Goal: Task Accomplishment & Management: Complete application form

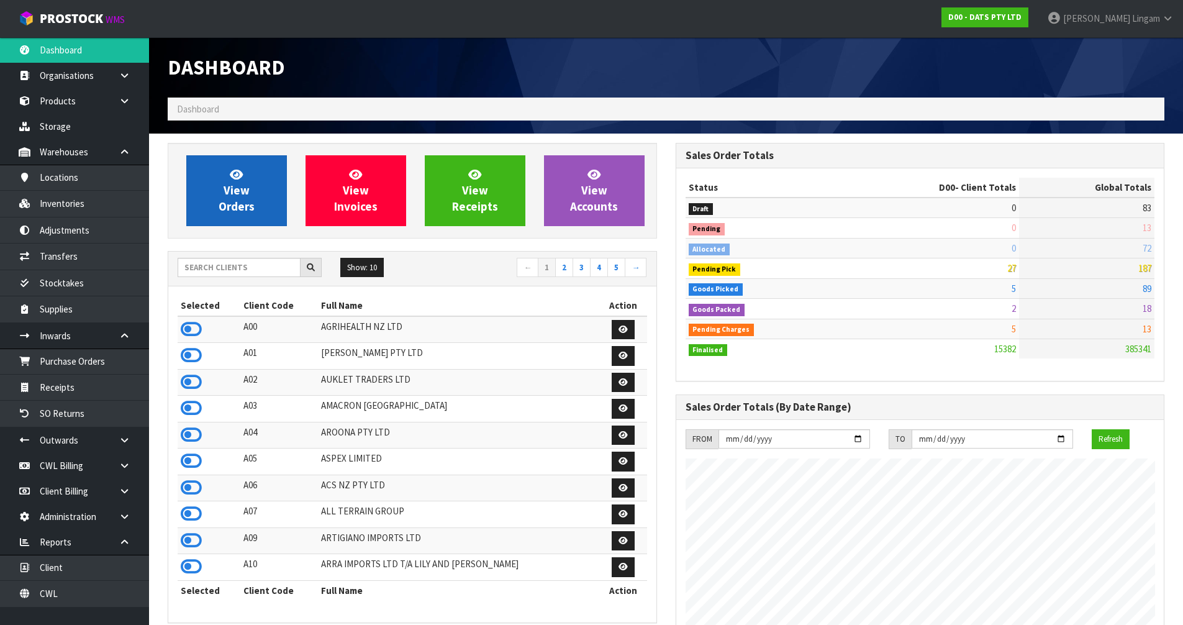
scroll to position [941, 507]
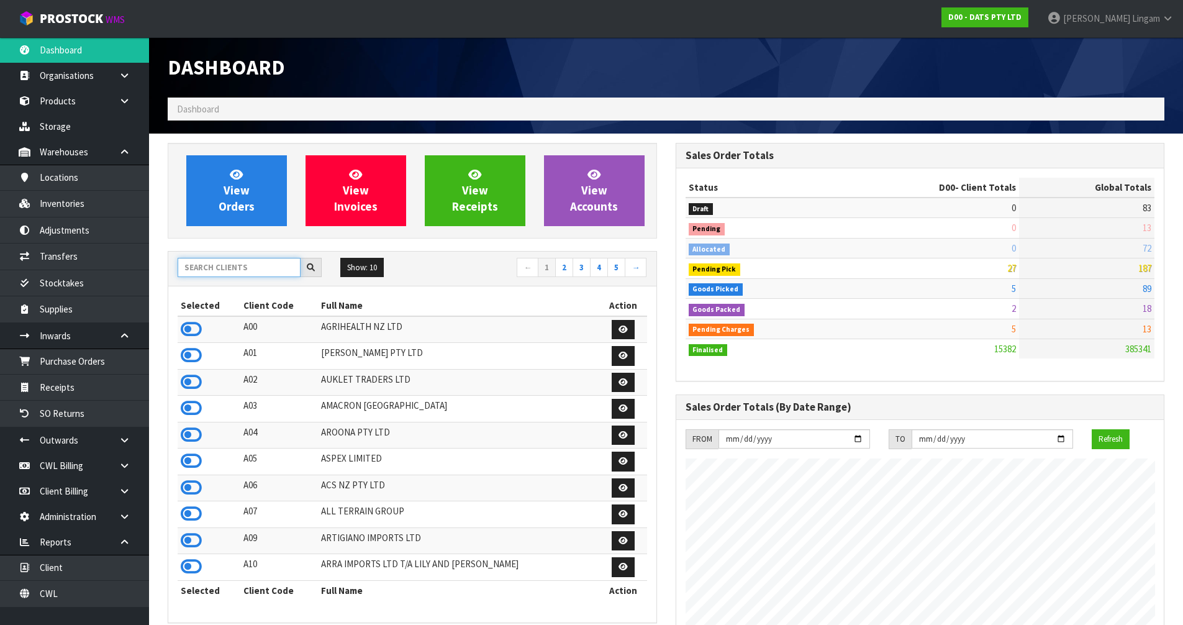
click at [233, 264] on input "text" at bounding box center [239, 267] width 123 height 19
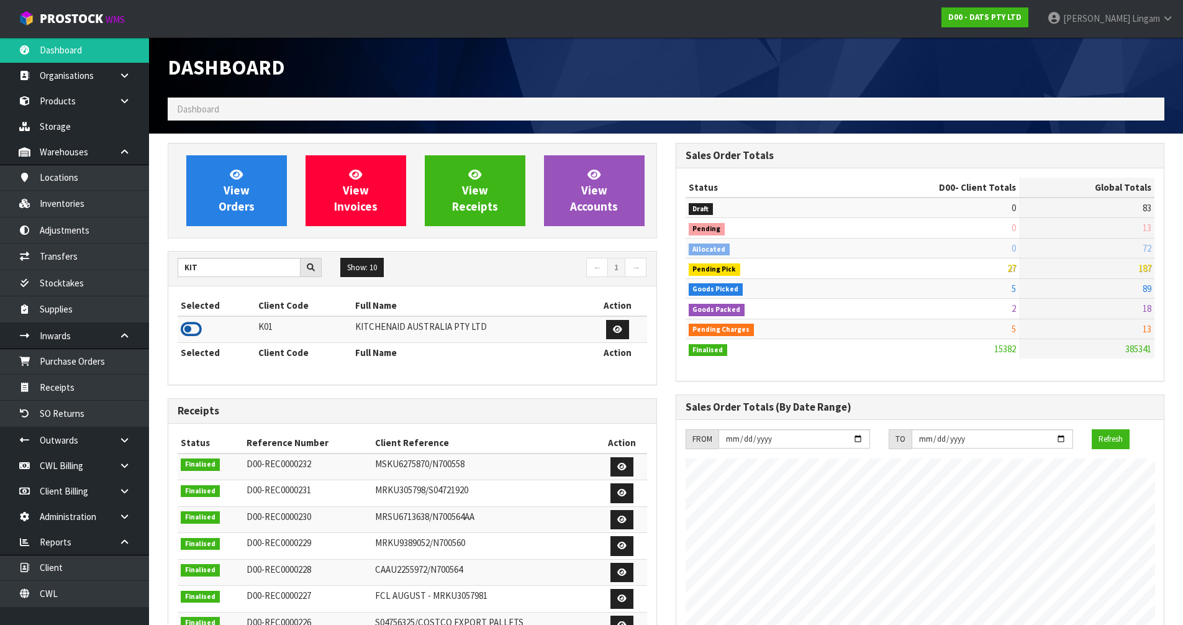
click at [191, 327] on icon at bounding box center [191, 329] width 21 height 19
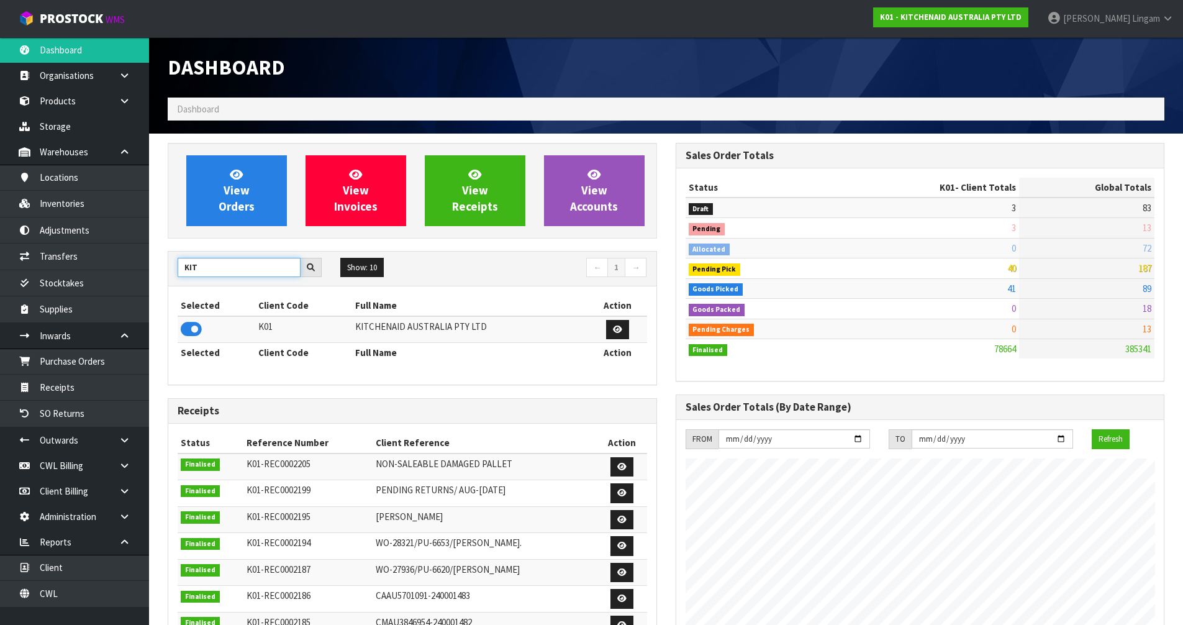
drag, startPoint x: 212, startPoint y: 263, endPoint x: 178, endPoint y: 267, distance: 34.4
click at [178, 267] on input "KIT" at bounding box center [239, 267] width 123 height 19
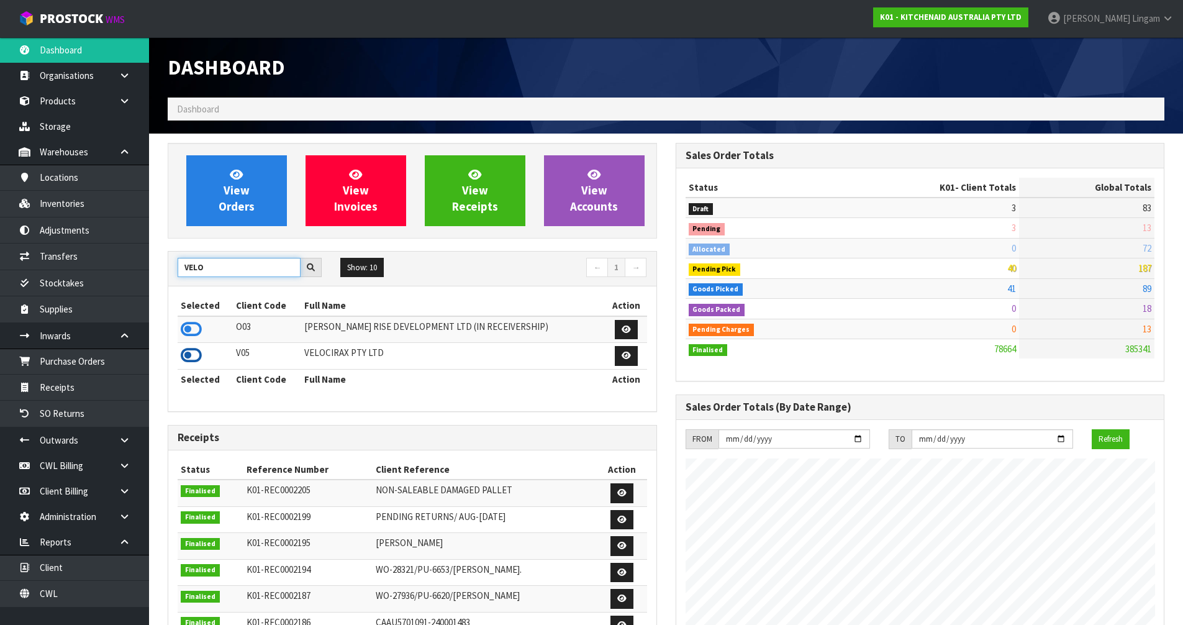
type input "VELO"
click at [191, 352] on icon at bounding box center [191, 355] width 21 height 19
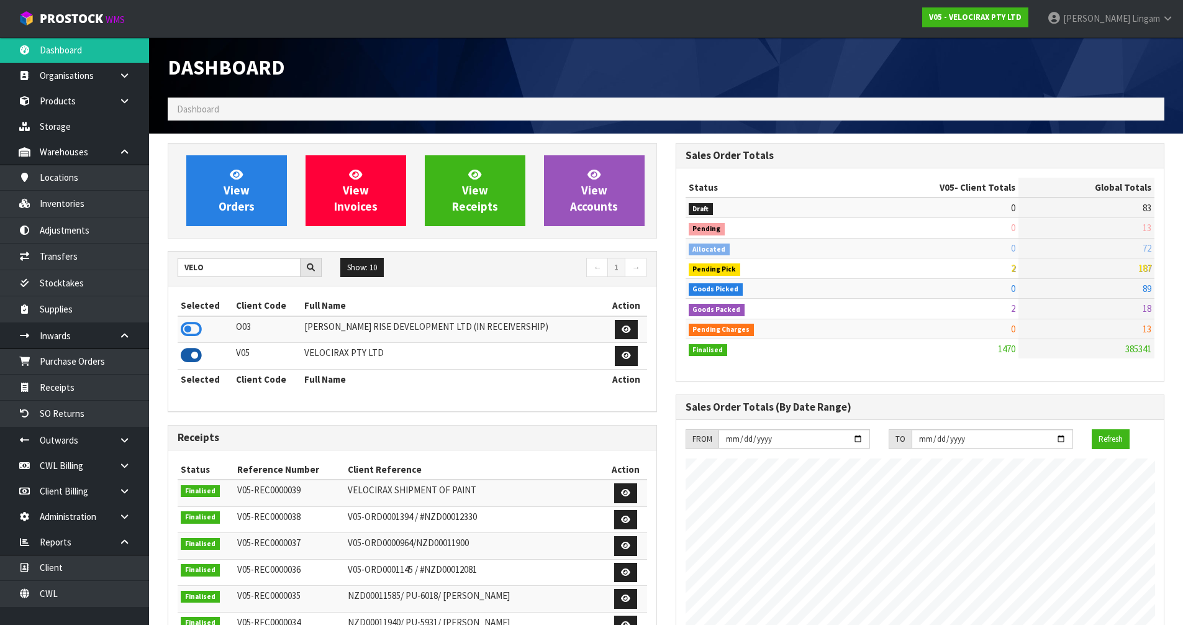
scroll to position [968, 507]
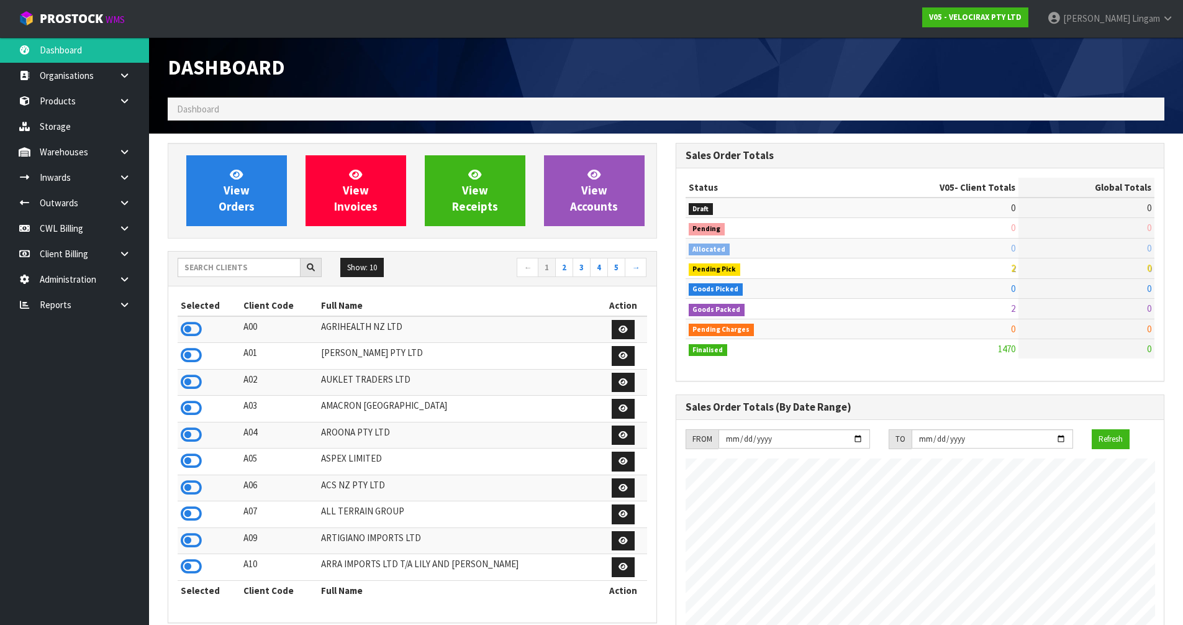
scroll to position [968, 507]
click at [125, 309] on icon at bounding box center [125, 304] width 12 height 9
click at [101, 357] on link "CWL" at bounding box center [74, 355] width 149 height 25
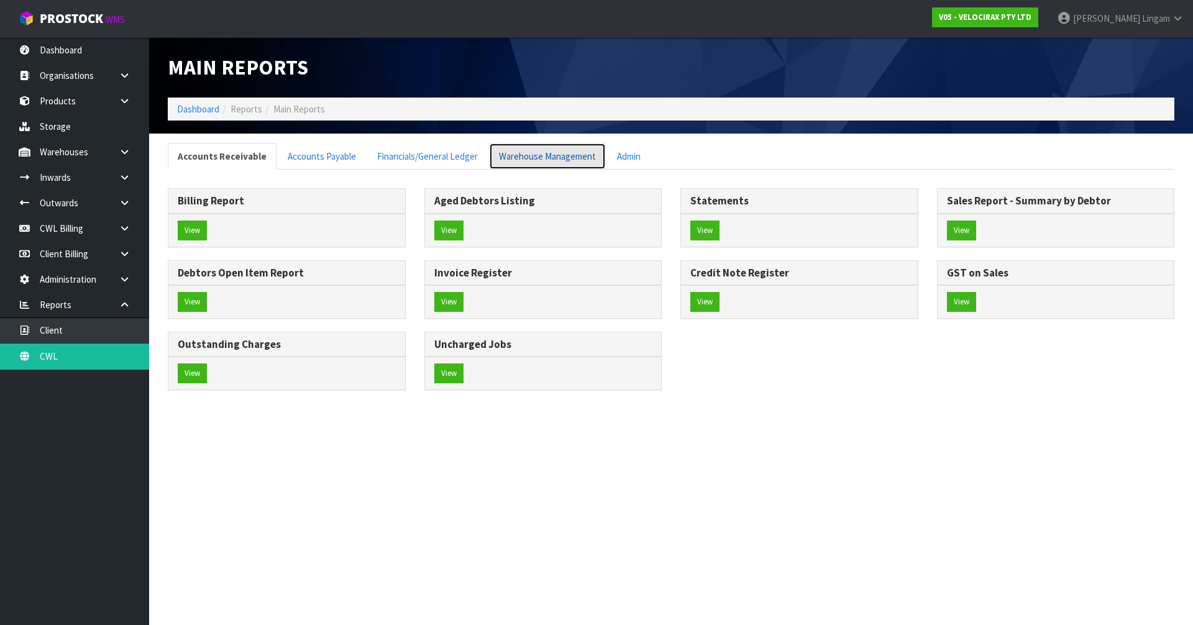
click at [540, 154] on link "Warehouse Management" at bounding box center [547, 156] width 117 height 27
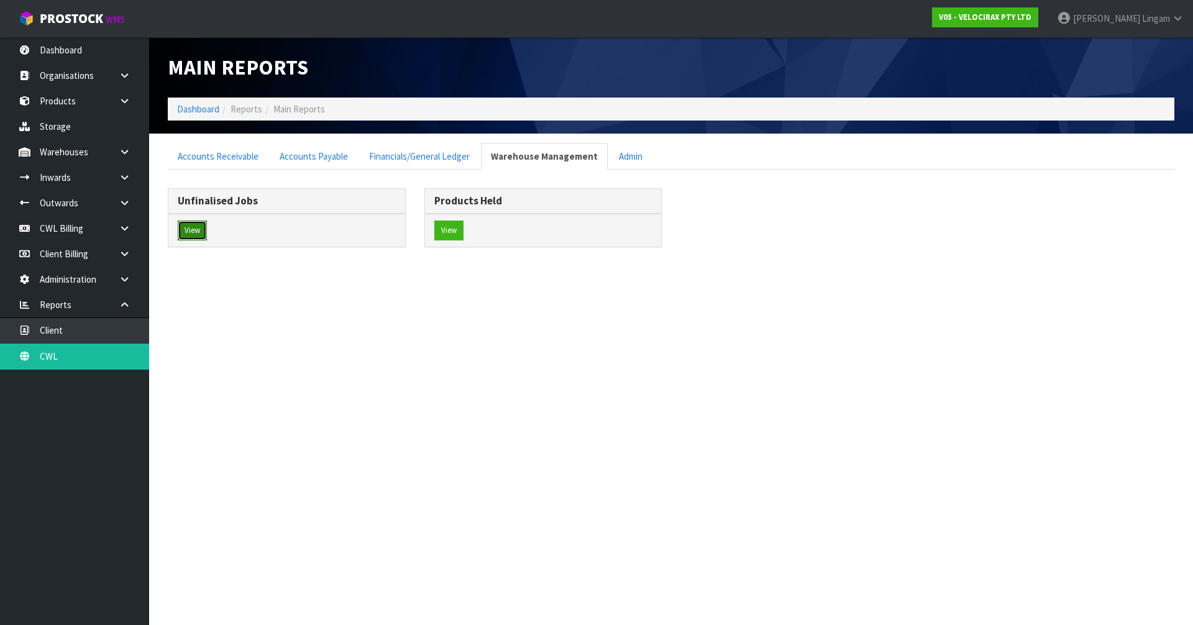
click at [194, 233] on button "View" at bounding box center [192, 230] width 29 height 20
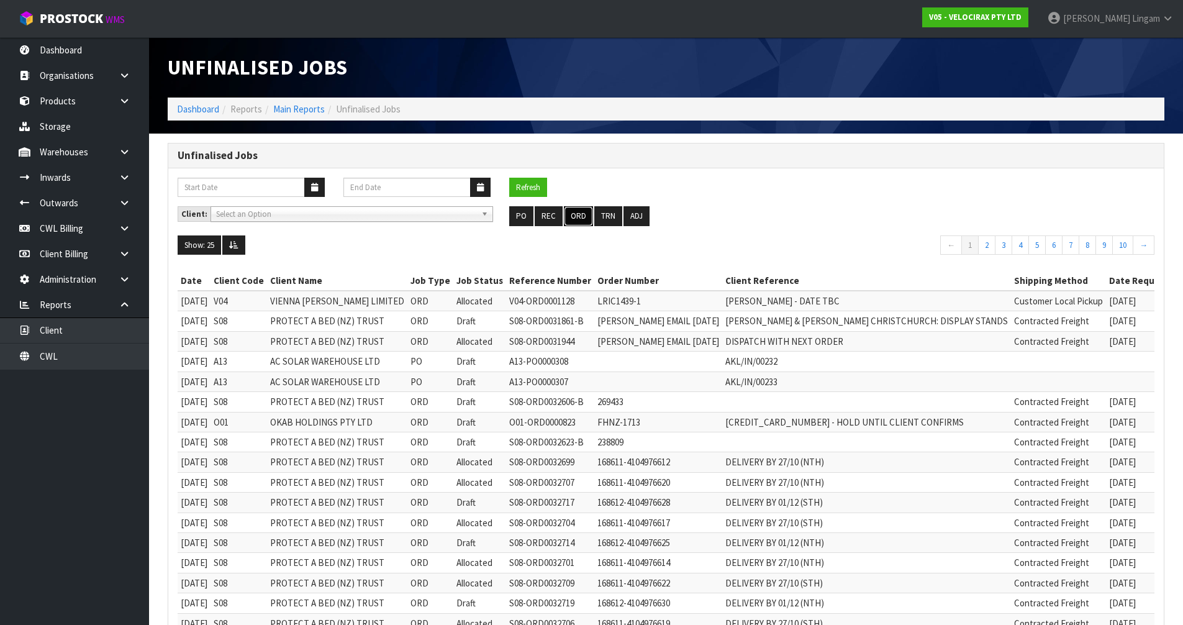
click at [578, 218] on button "ORD" at bounding box center [578, 216] width 29 height 20
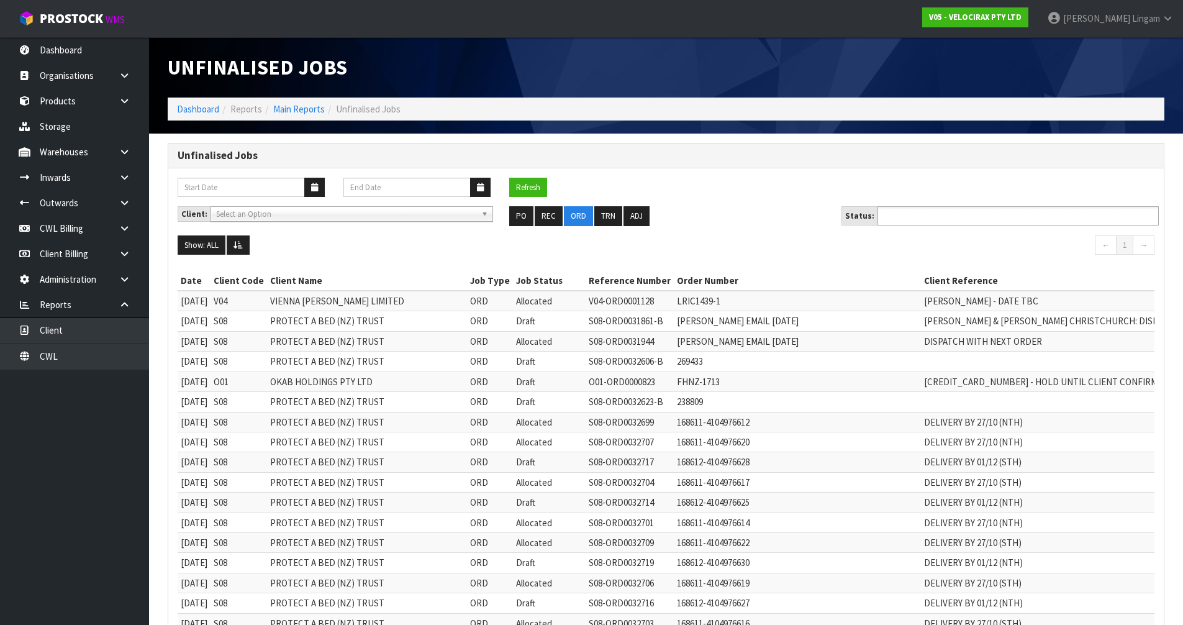
click at [997, 219] on ul at bounding box center [1018, 215] width 281 height 19
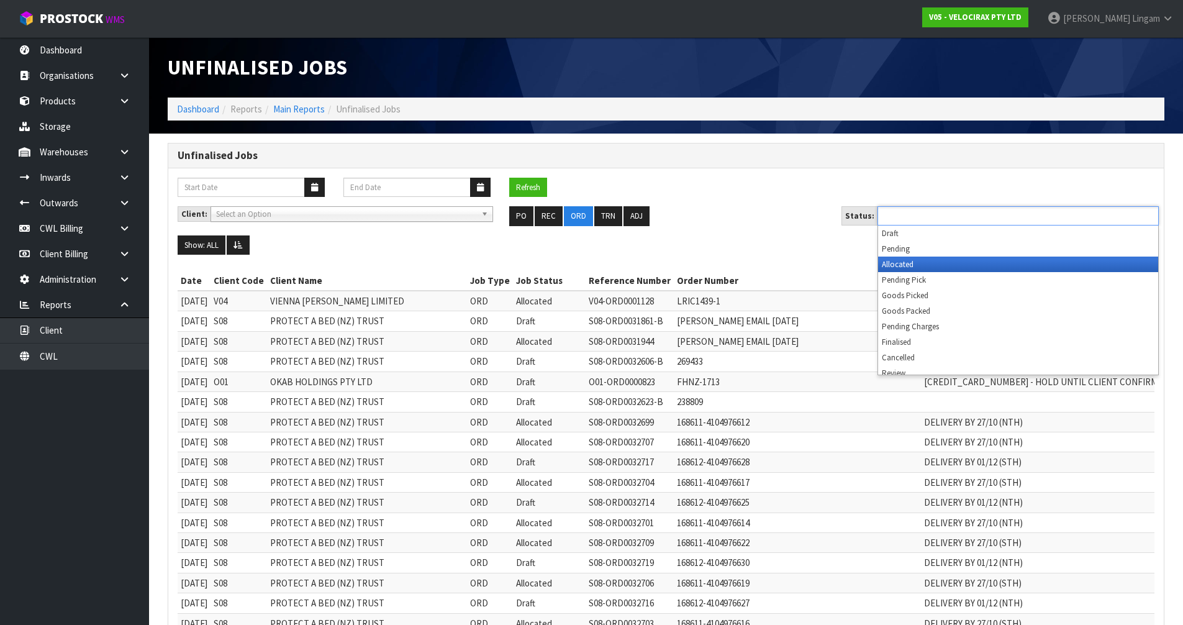
click at [918, 265] on li "Allocated" at bounding box center [1018, 265] width 280 height 16
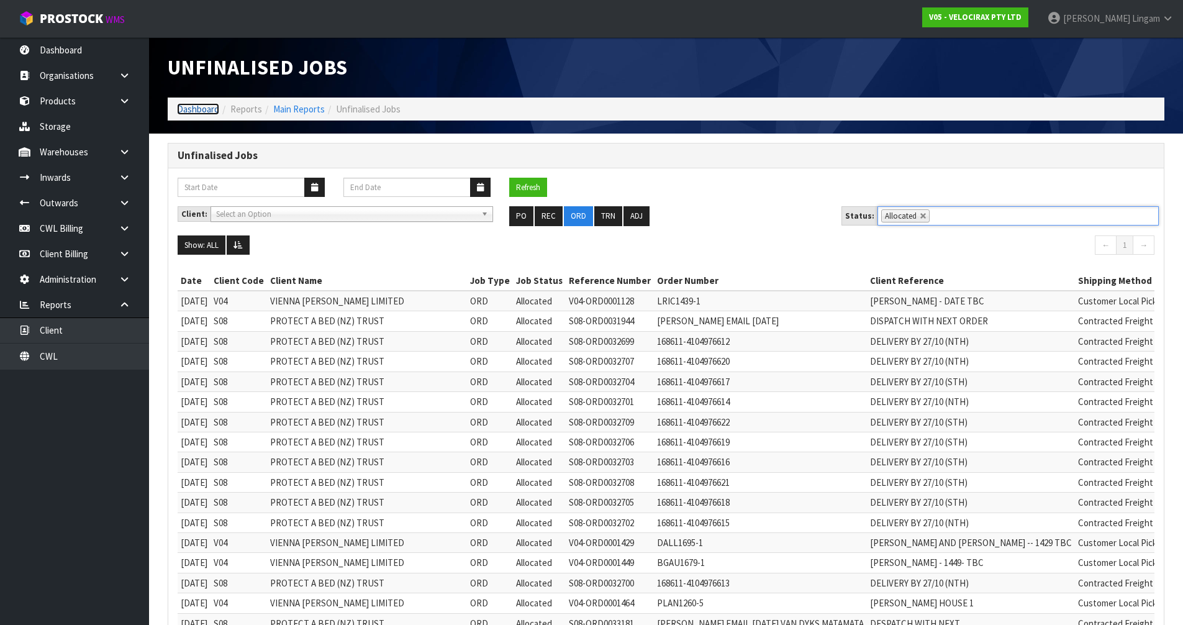
click at [199, 110] on link "Dashboard" at bounding box center [198, 109] width 42 height 12
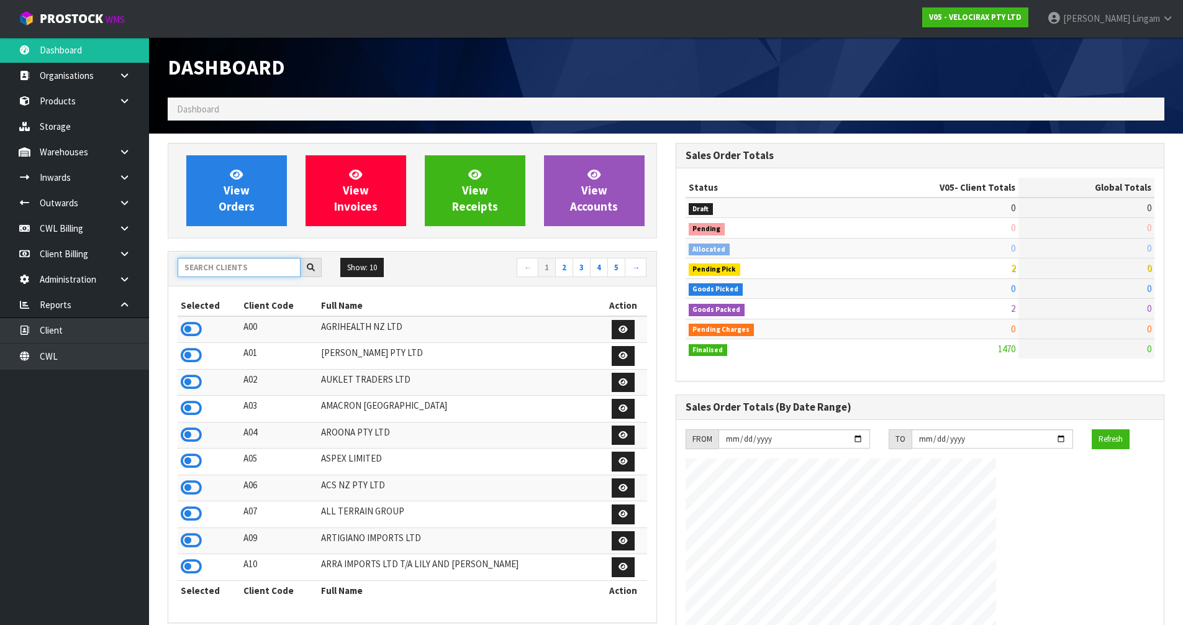
click at [234, 270] on input "text" at bounding box center [239, 267] width 123 height 19
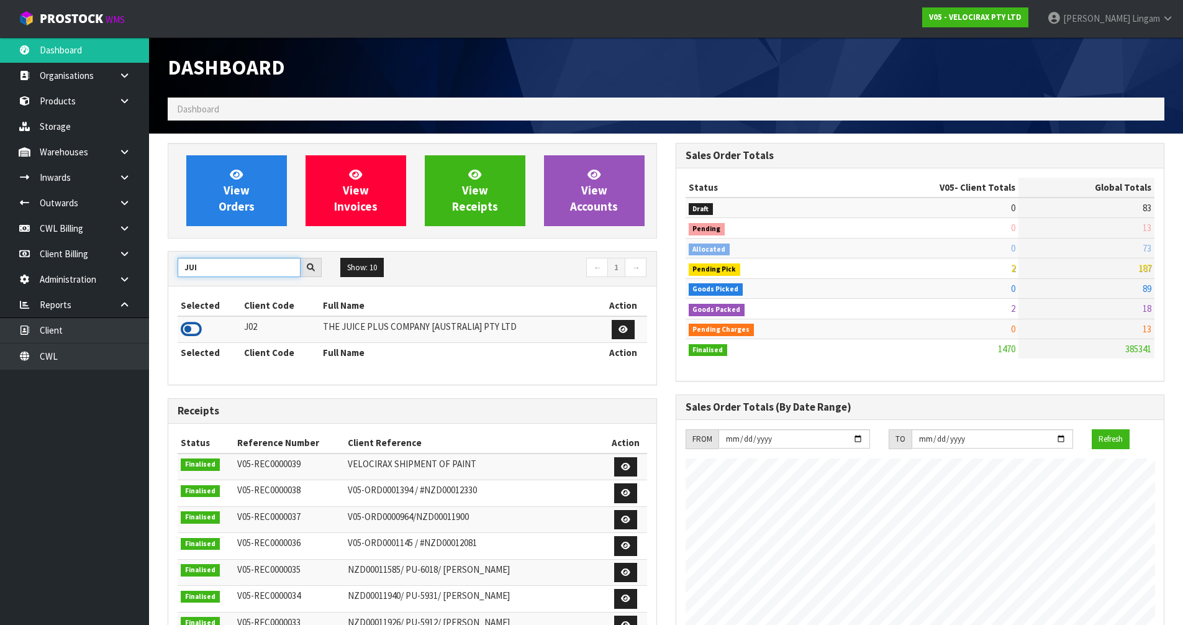
type input "JUI"
click at [181, 323] on icon at bounding box center [191, 329] width 21 height 19
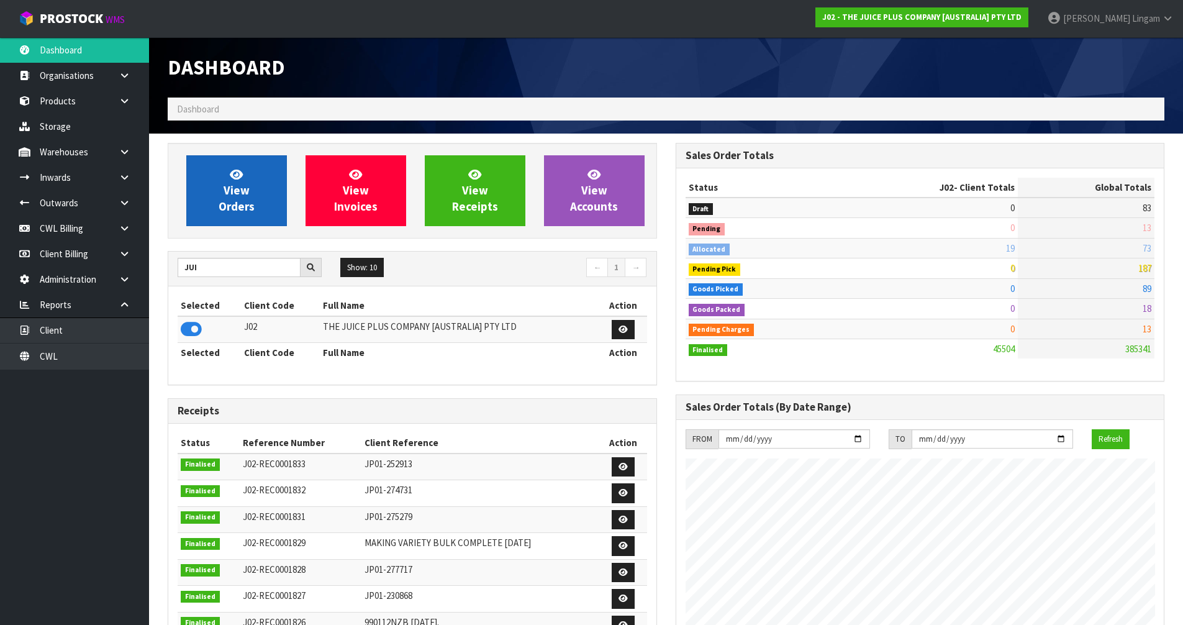
scroll to position [941, 507]
click at [243, 199] on span "View Orders" at bounding box center [237, 190] width 36 height 47
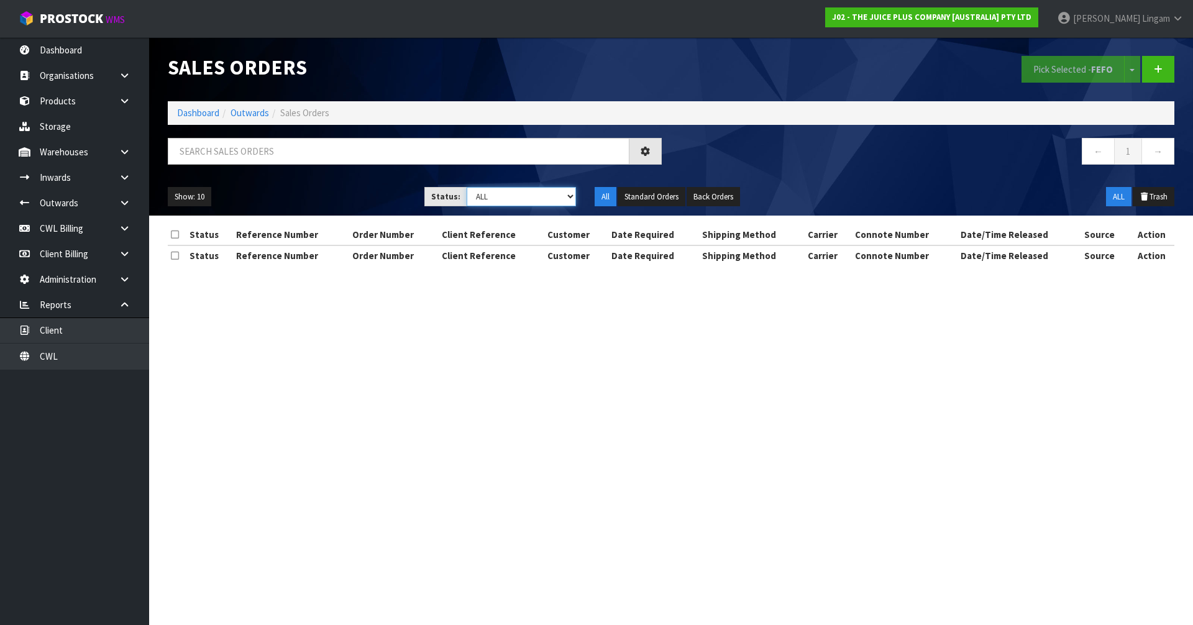
click at [550, 194] on select "Draft Pending Allocated Pending Pick Goods Picked Goods Packed Pending Charges …" at bounding box center [521, 196] width 110 height 19
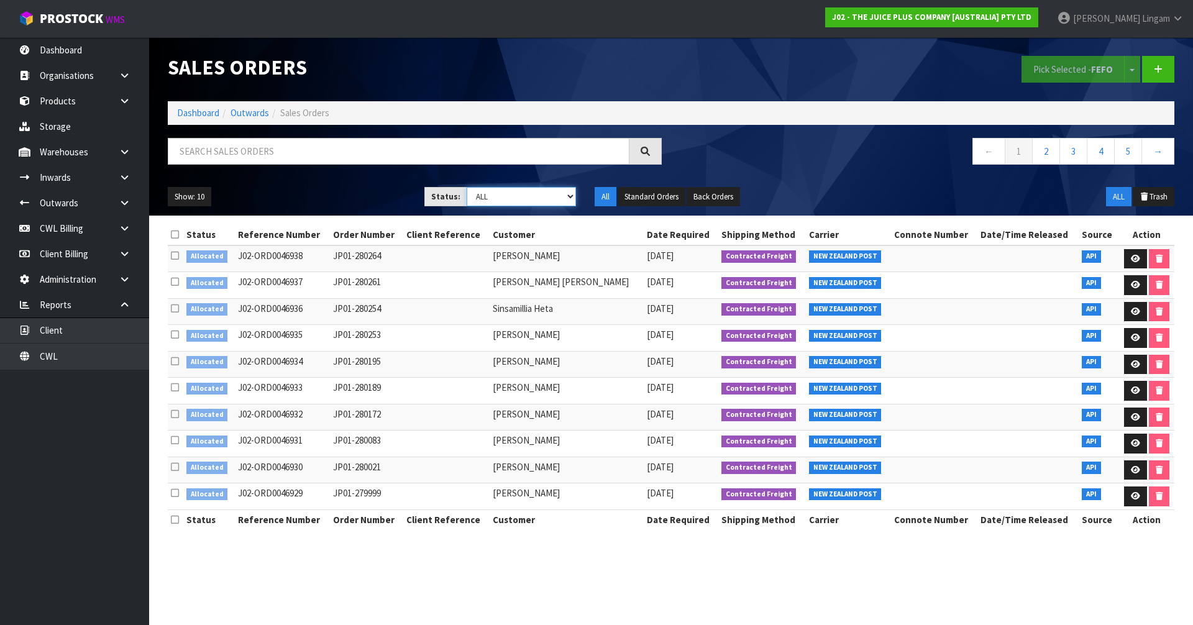
select select "string:2"
click at [466, 187] on select "Draft Pending Allocated Pending Pick Goods Picked Goods Packed Pending Charges …" at bounding box center [521, 196] width 110 height 19
click at [173, 239] on icon at bounding box center [175, 234] width 8 height 9
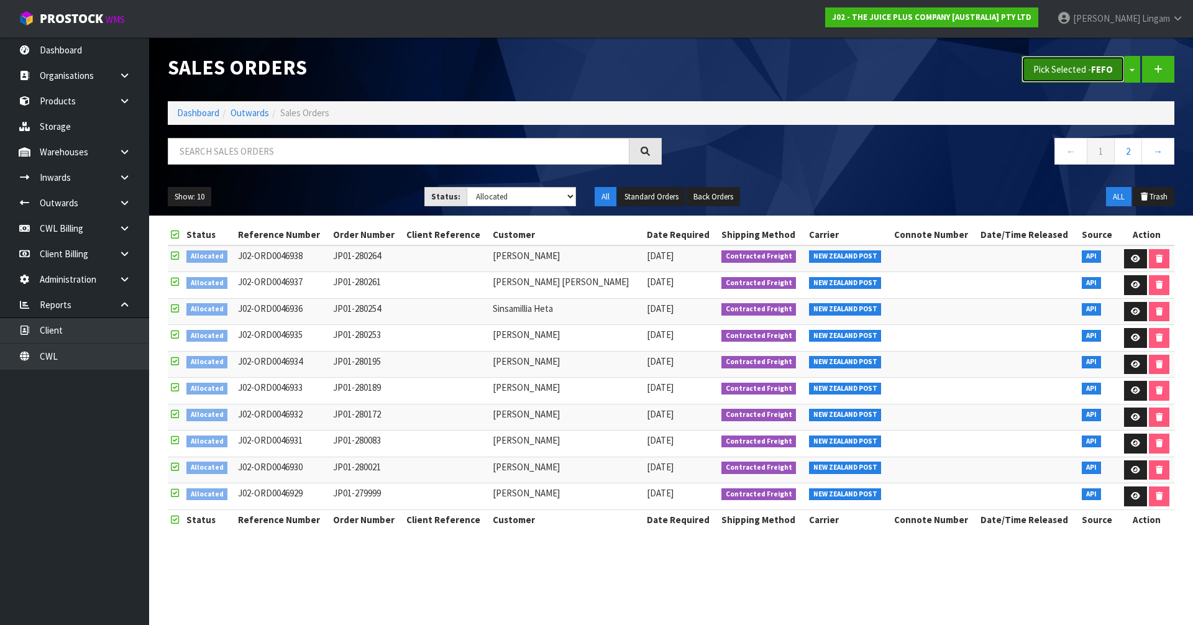
click at [1052, 76] on button "Pick Selected - FEFO" at bounding box center [1072, 69] width 103 height 27
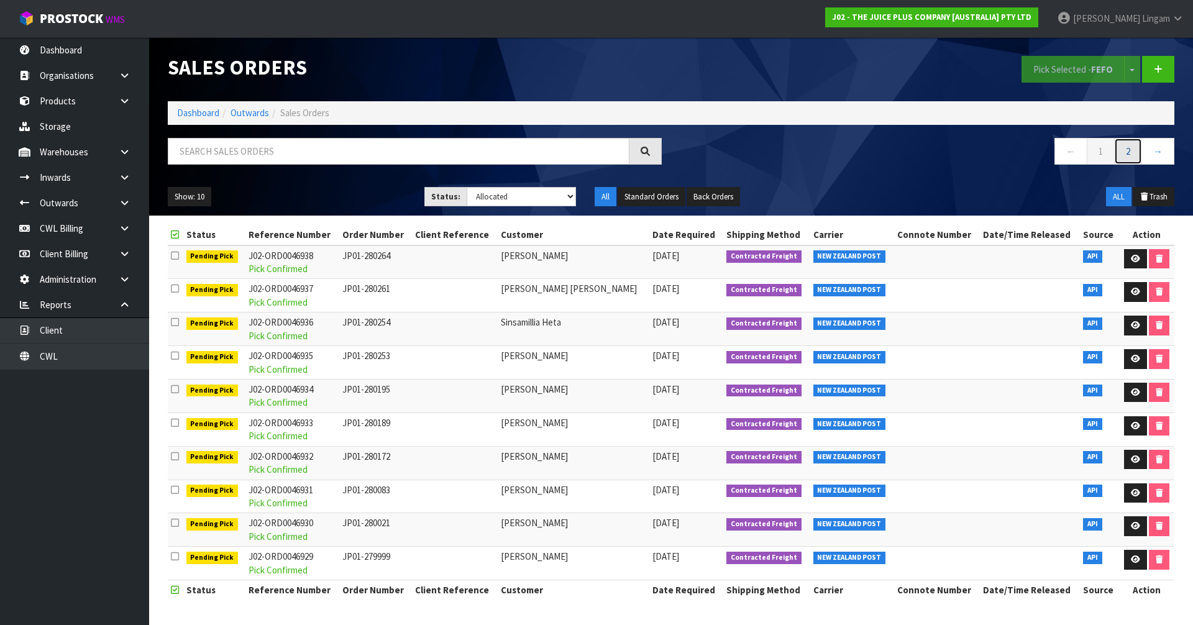
click at [1124, 157] on link "2" at bounding box center [1128, 151] width 28 height 27
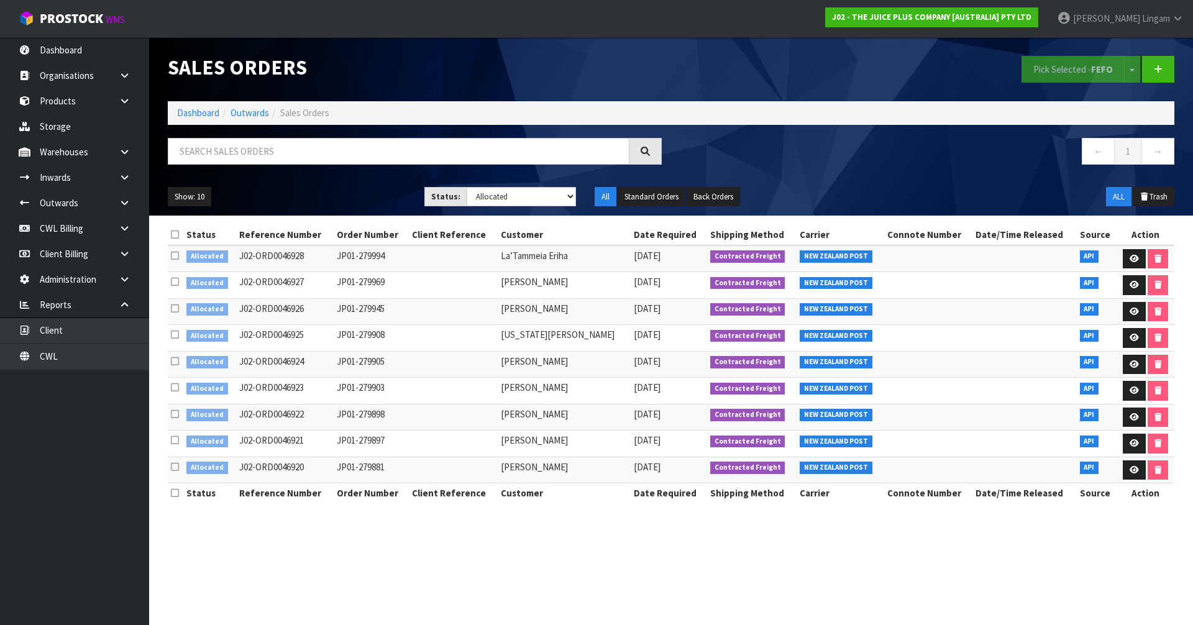
click at [175, 233] on icon at bounding box center [175, 234] width 8 height 9
click at [1057, 70] on button "Pick Selected - FEFO" at bounding box center [1072, 69] width 103 height 27
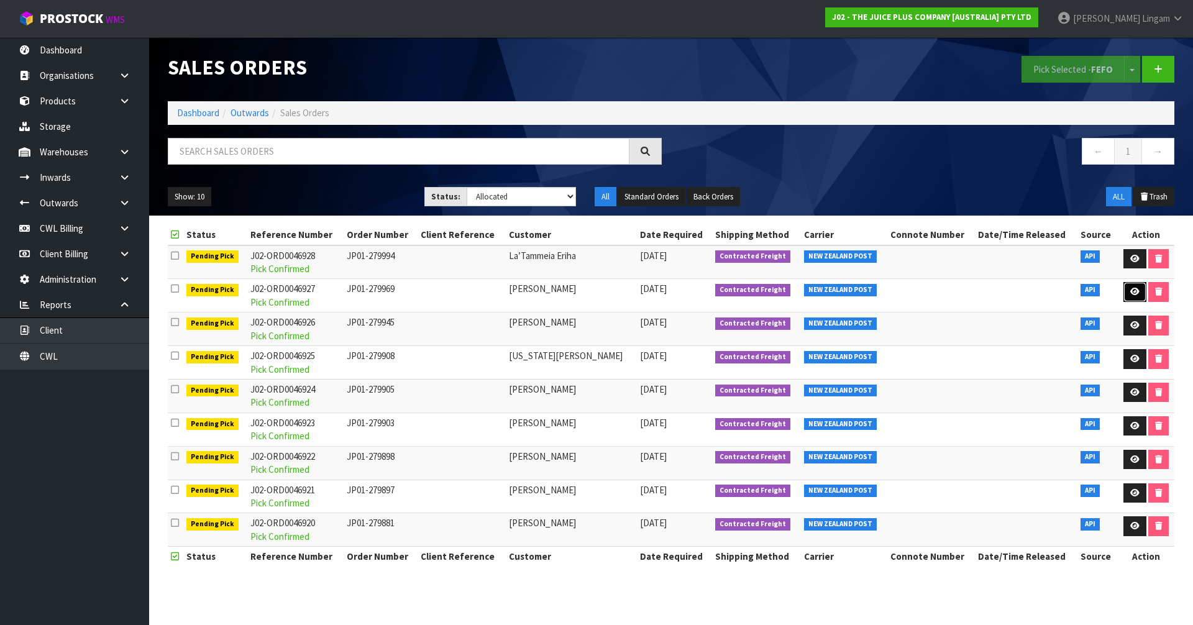
click at [1132, 297] on link at bounding box center [1134, 292] width 23 height 20
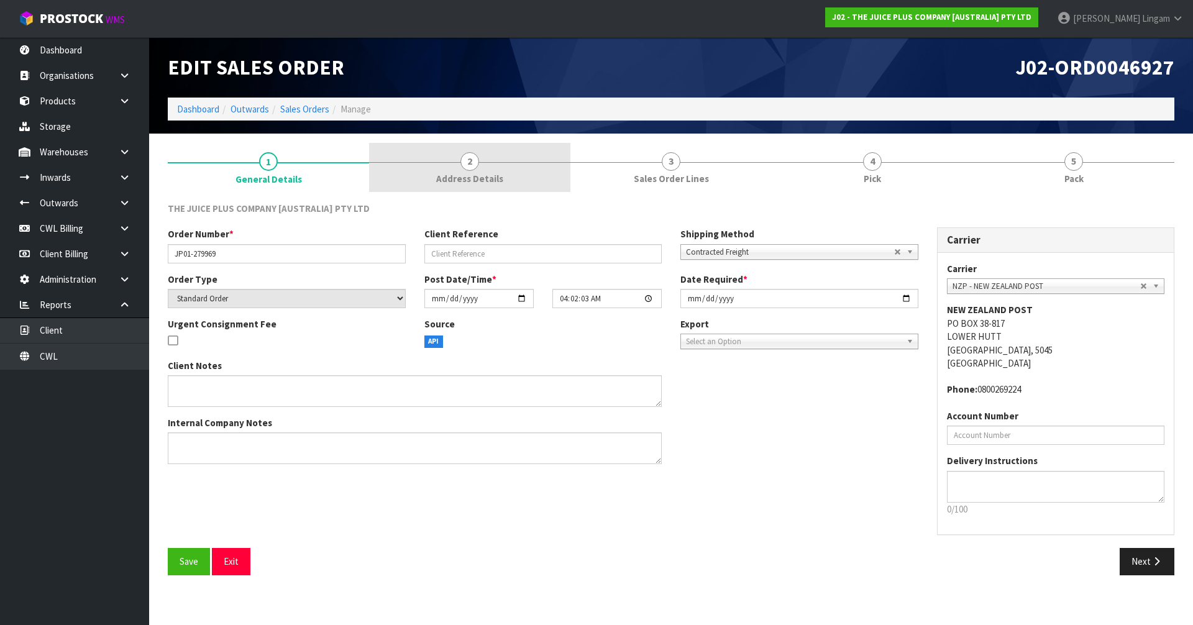
click at [445, 180] on span "Address Details" at bounding box center [469, 178] width 67 height 13
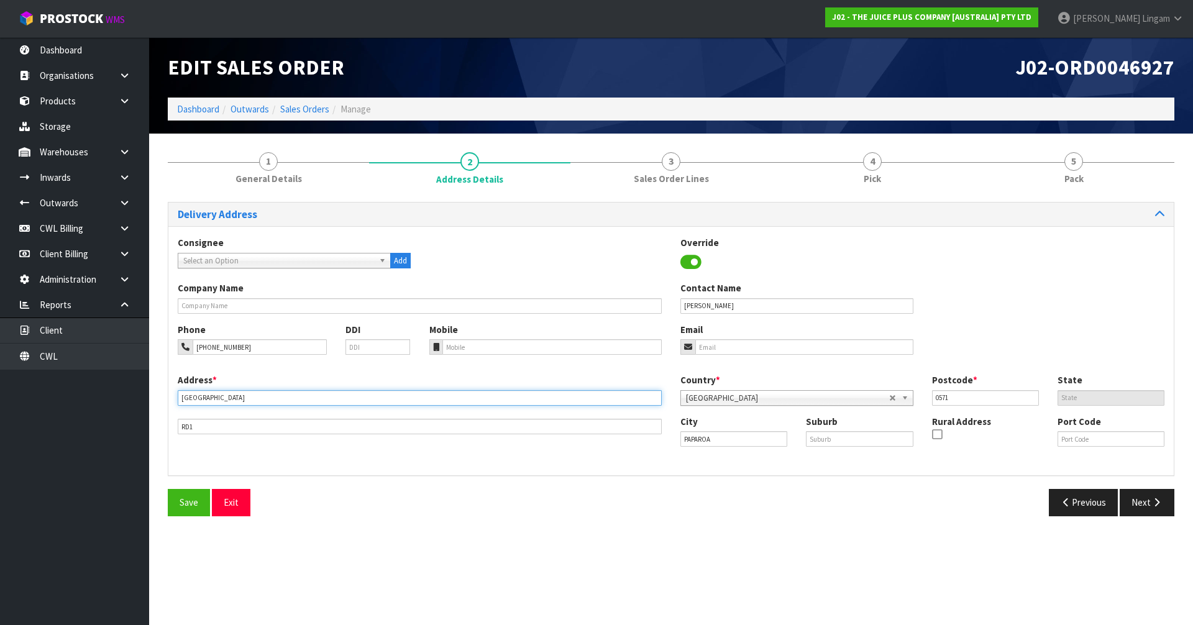
drag, startPoint x: 232, startPoint y: 398, endPoint x: 166, endPoint y: 400, distance: 65.3
click at [166, 400] on div "1 General Details 2 Address Details 3 Sales Order Lines 4 Pick 5 Pack Delivery …" at bounding box center [670, 334] width 1025 height 383
click at [846, 437] on input "text" at bounding box center [859, 439] width 107 height 16
click at [839, 437] on input "text" at bounding box center [859, 439] width 107 height 16
type input "PAHI, RD1"
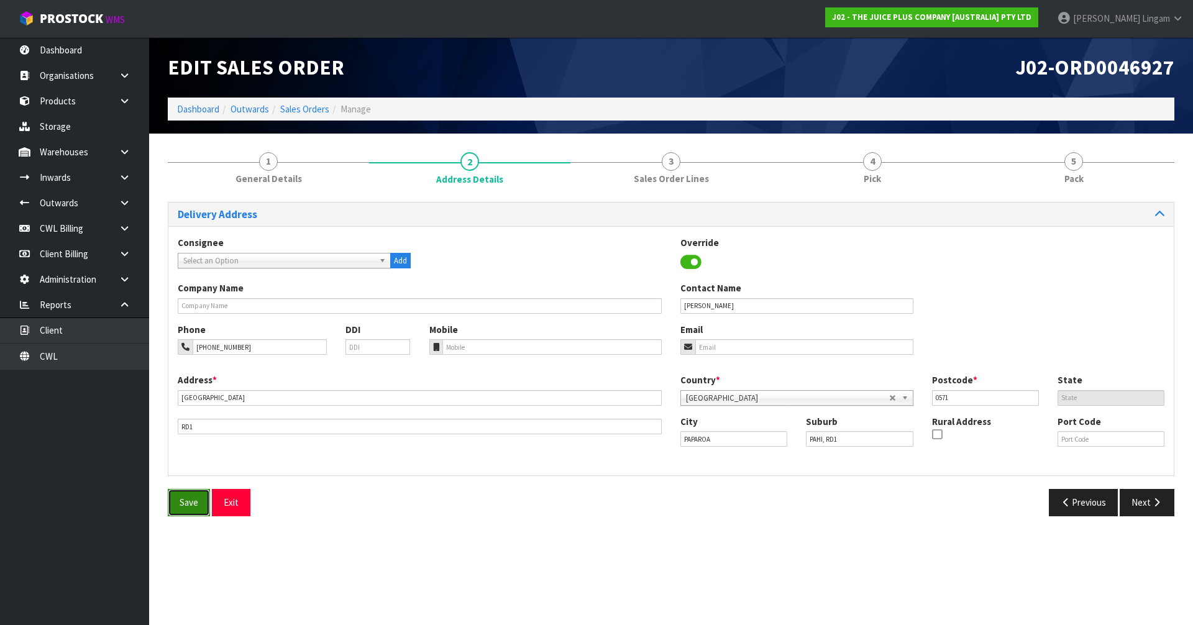
click at [185, 503] on span "Save" at bounding box center [189, 502] width 19 height 12
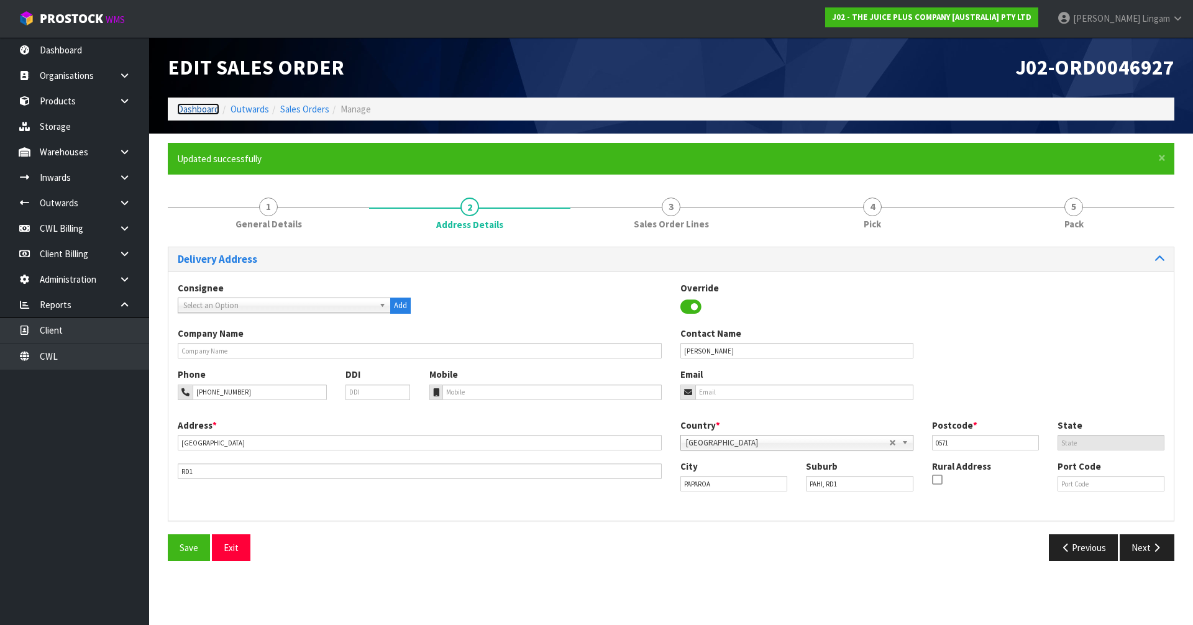
click at [208, 104] on link "Dashboard" at bounding box center [198, 109] width 42 height 12
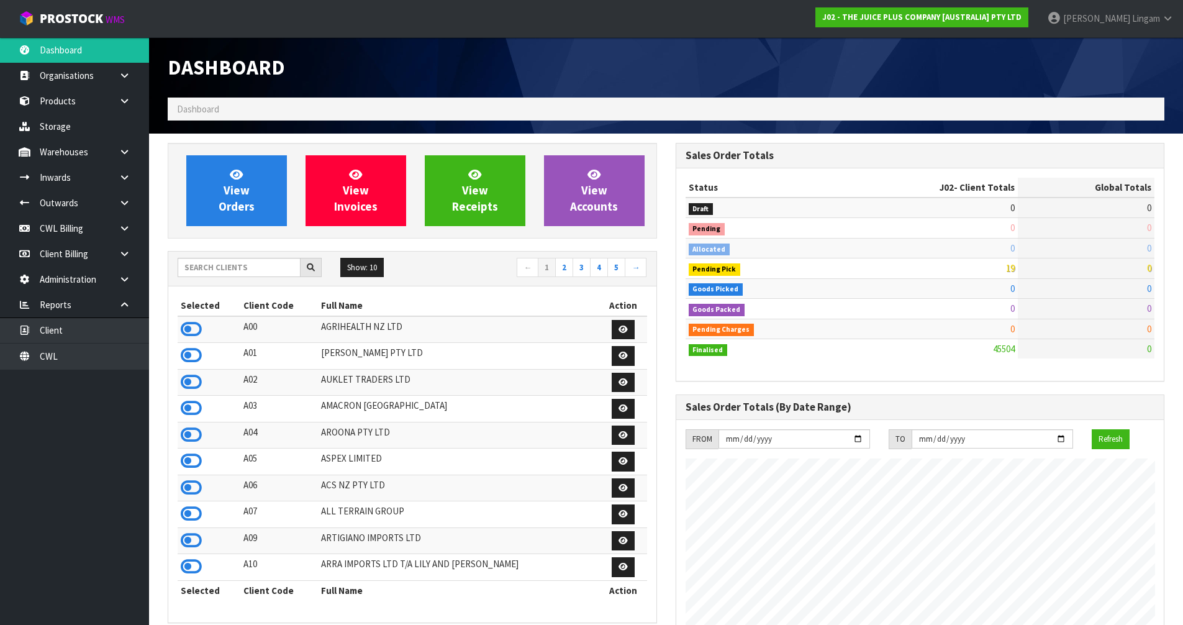
scroll to position [941, 507]
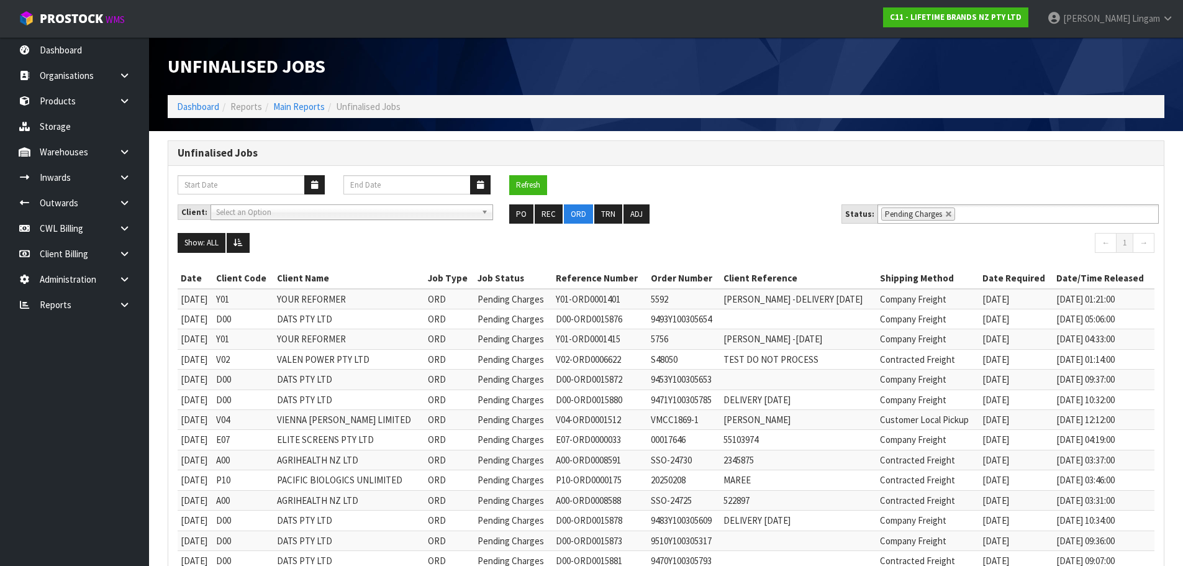
scroll to position [143, 0]
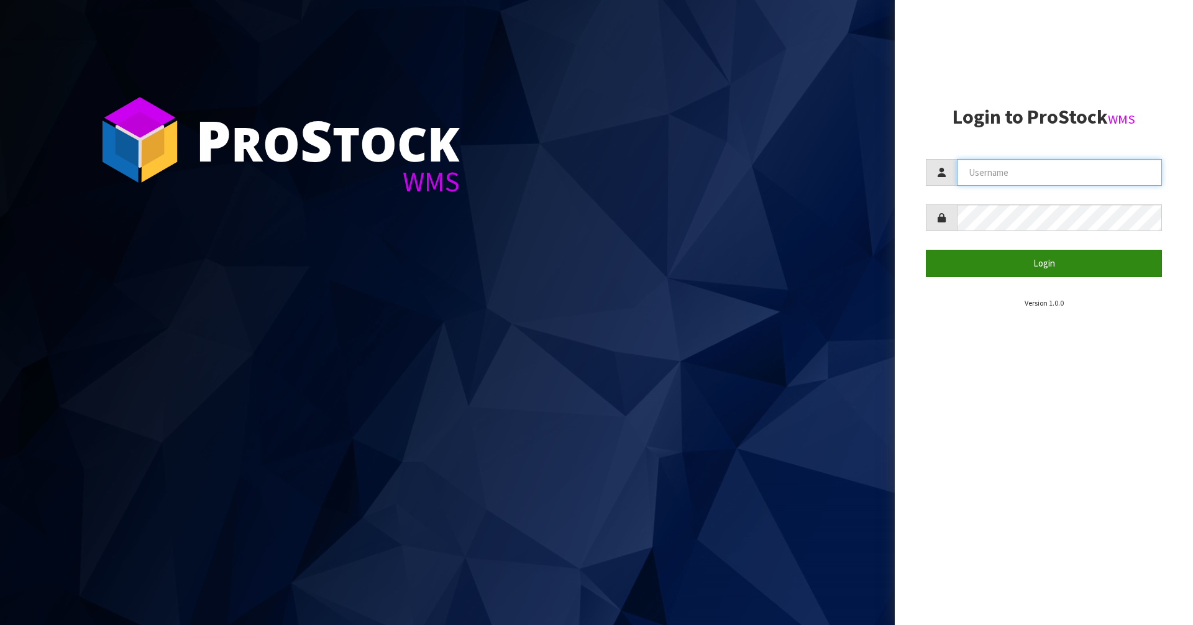
type input "[PERSON_NAME][EMAIL_ADDRESS][DOMAIN_NAME]"
click at [1060, 269] on button "Login" at bounding box center [1043, 263] width 236 height 27
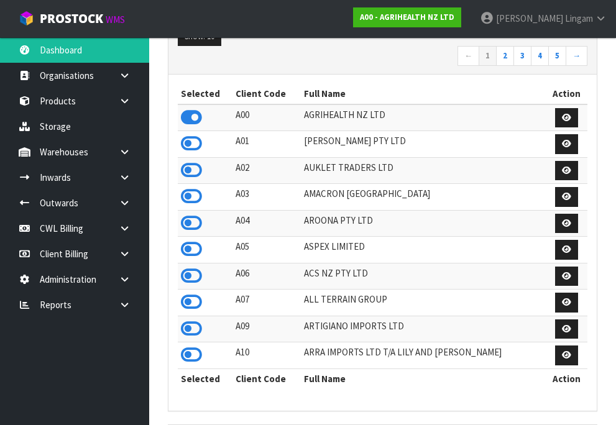
scroll to position [248, 0]
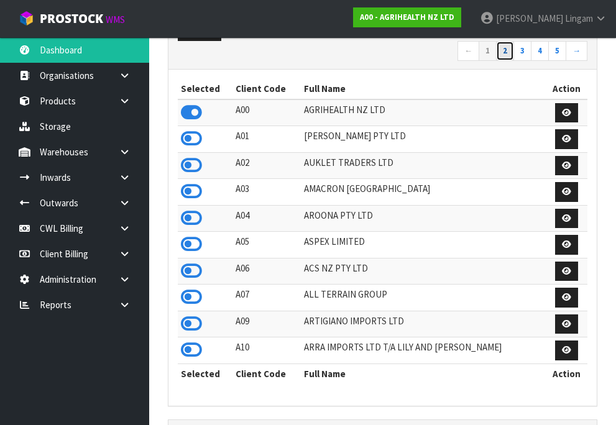
click at [500, 61] on link "2" at bounding box center [505, 51] width 18 height 20
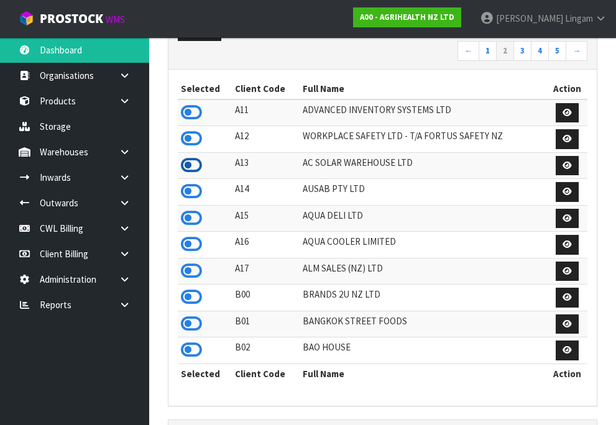
click at [186, 175] on icon at bounding box center [191, 165] width 21 height 19
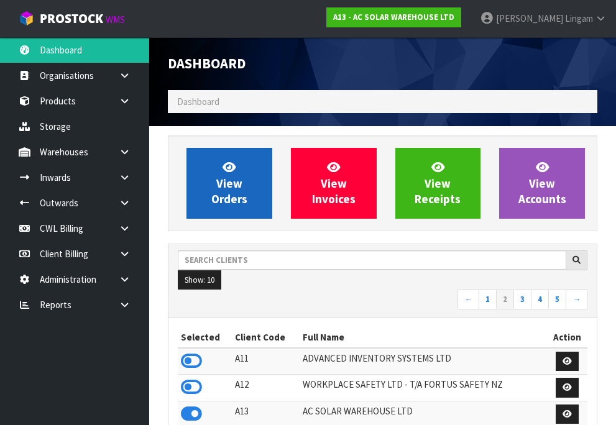
scroll to position [1039, 448]
click at [247, 193] on span "View Orders" at bounding box center [229, 183] width 36 height 47
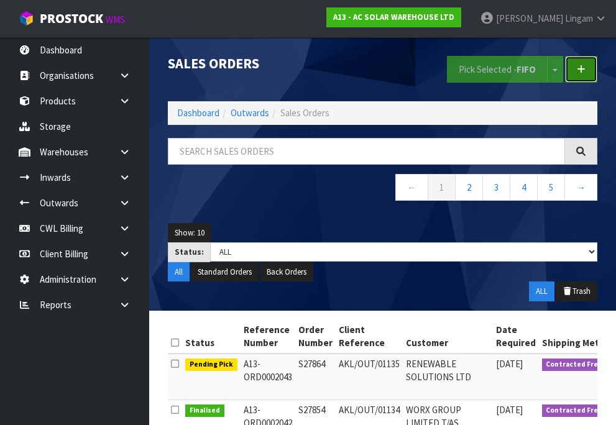
click at [576, 71] on icon at bounding box center [580, 69] width 9 height 9
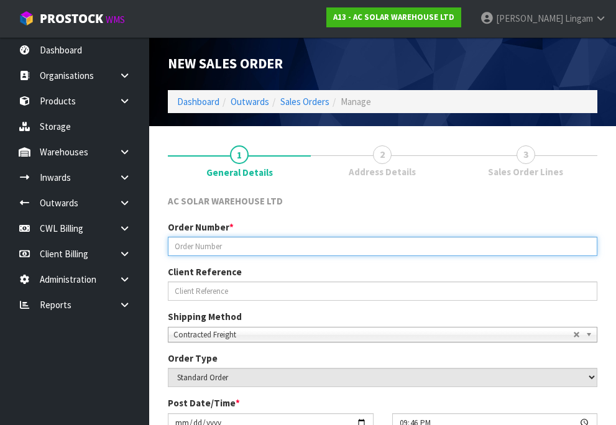
click at [215, 246] on input "text" at bounding box center [382, 246] width 429 height 19
paste input "S27868"
type input "S27868"
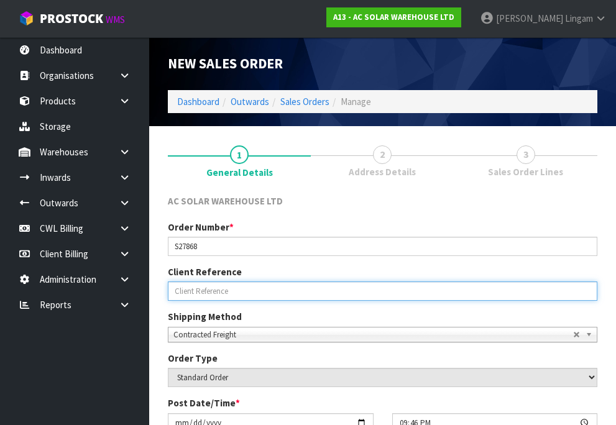
click at [235, 294] on input "text" at bounding box center [382, 290] width 429 height 19
paste input "AKL/OUT/01136"
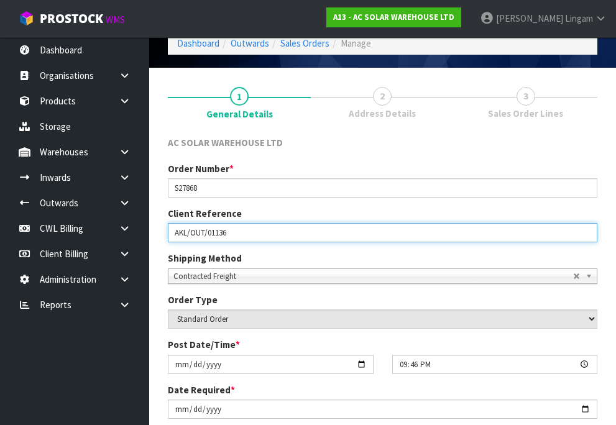
scroll to position [124, 0]
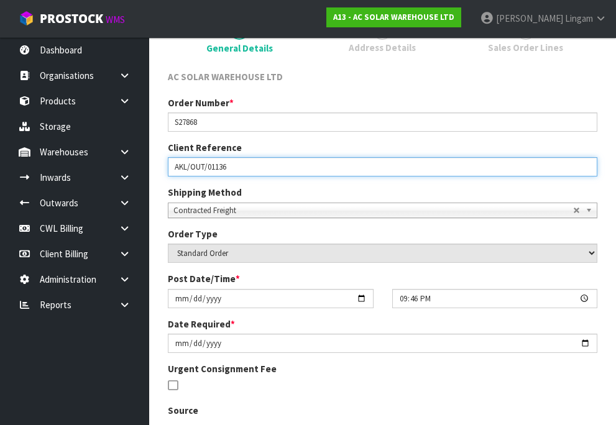
type input "AKL/OUT/01136"
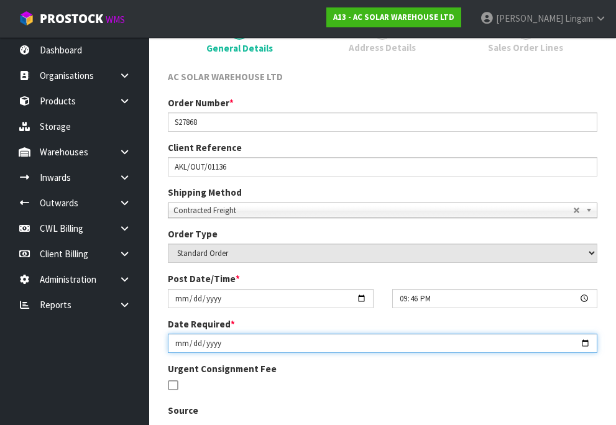
click at [179, 345] on input "2025-10-12" at bounding box center [382, 343] width 429 height 19
type input "2025-10-13"
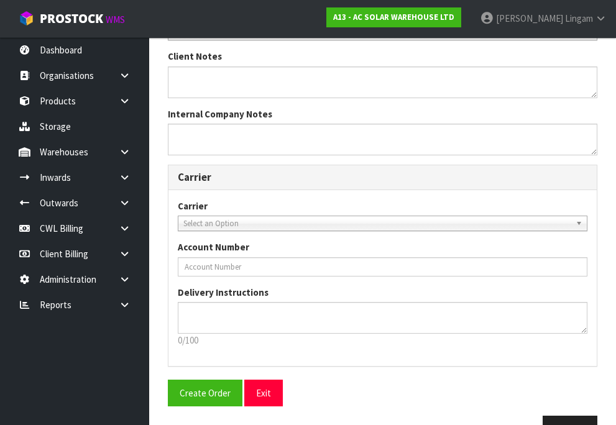
scroll to position [581, 0]
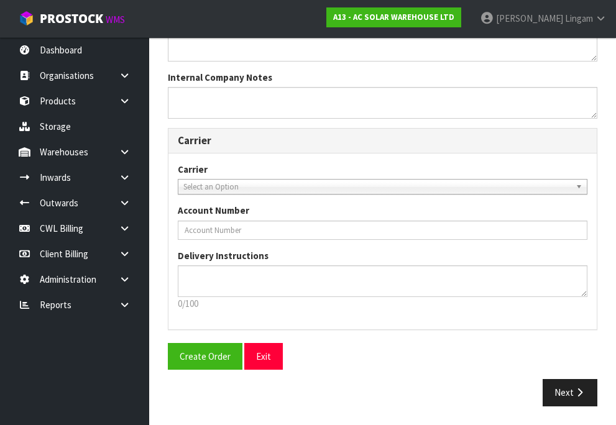
click at [211, 186] on span "Select an Option" at bounding box center [376, 187] width 387 height 15
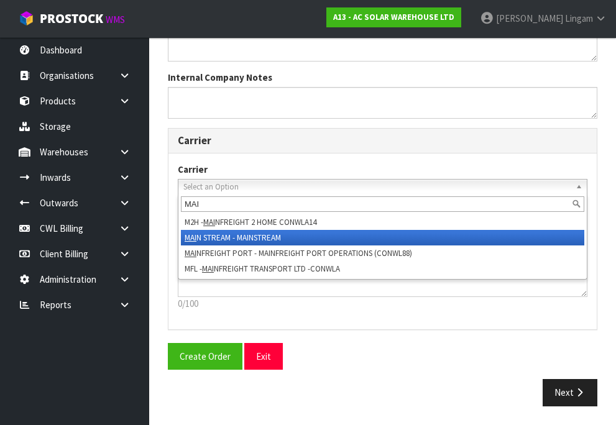
type input "MAI"
click at [237, 239] on li "MAI N STREAM - MAINSTREAM" at bounding box center [382, 238] width 403 height 16
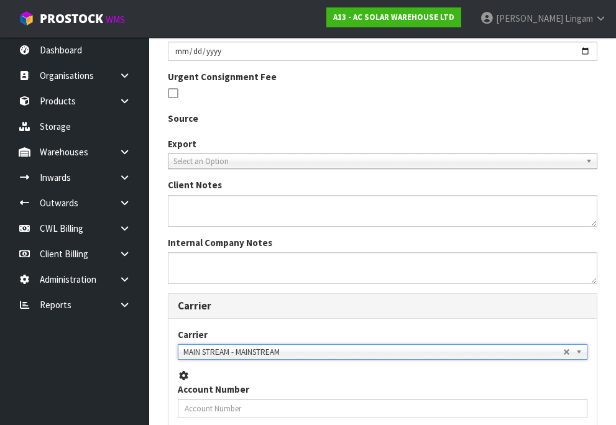
scroll to position [333, 0]
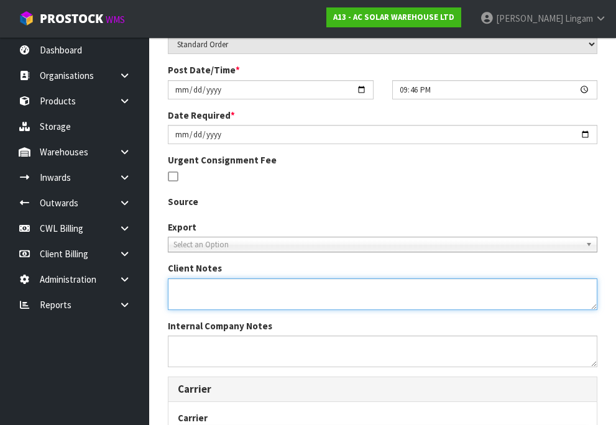
click at [199, 294] on textarea at bounding box center [382, 294] width 429 height 32
paste textarea "SEND WITH MAINSTREAM"
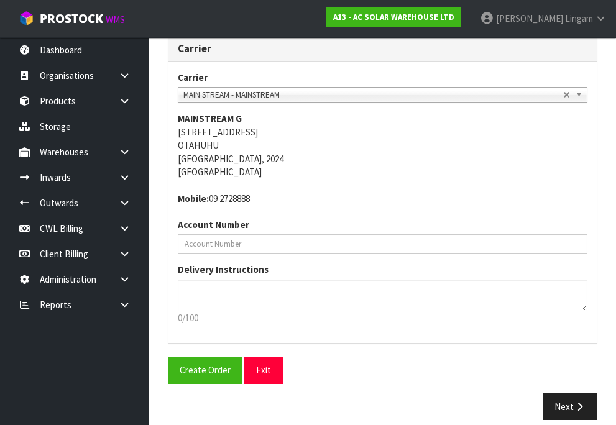
scroll to position [687, 0]
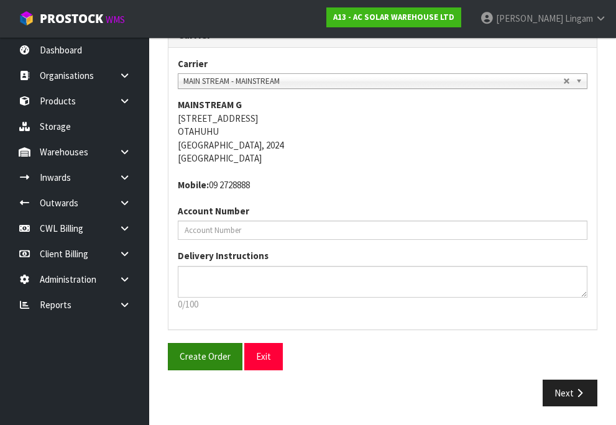
type textarea "SEND WITH MAINSTREAM"
click at [219, 361] on span "Create Order" at bounding box center [205, 356] width 51 height 12
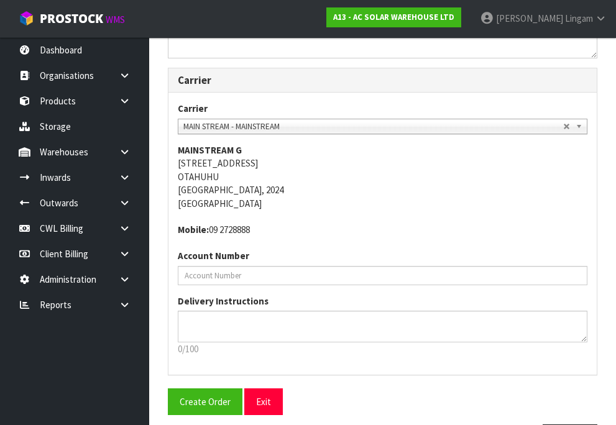
scroll to position [0, 0]
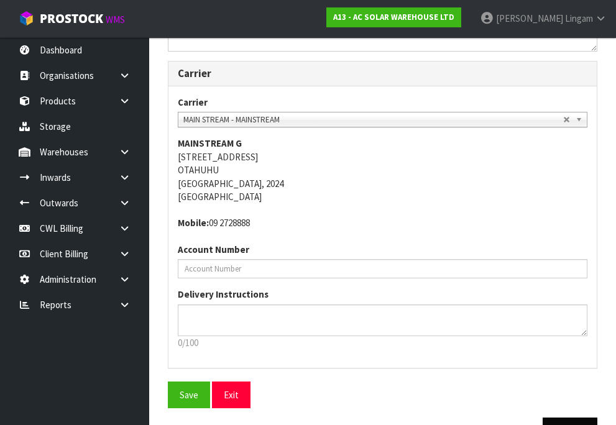
scroll to position [745, 0]
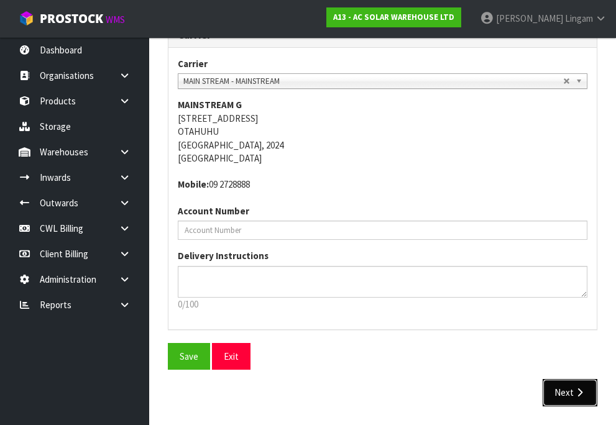
click at [560, 398] on button "Next" at bounding box center [569, 392] width 55 height 27
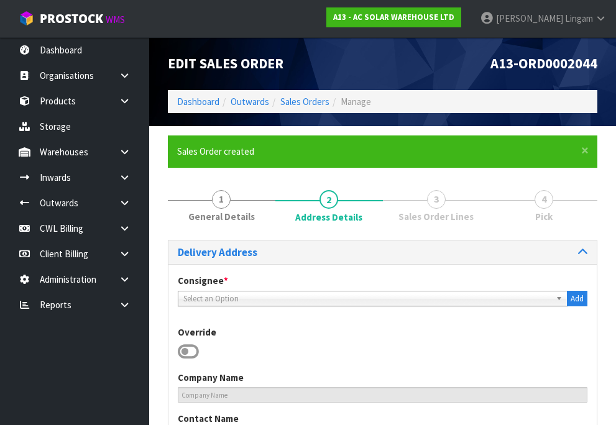
click at [186, 353] on icon at bounding box center [188, 351] width 21 height 19
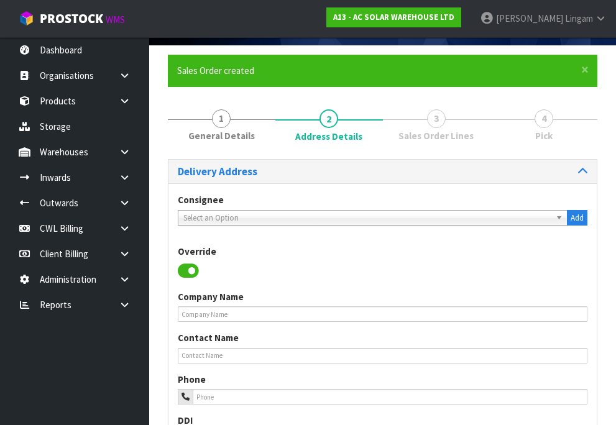
scroll to position [124, 0]
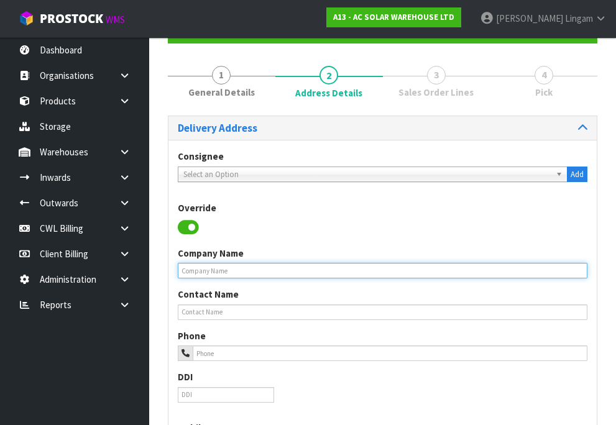
click at [202, 271] on input "text" at bounding box center [382, 271] width 409 height 16
paste input "RENEWABLE SOLUTIONS LTD, MAINSTREAM DEPOT -"
paste input "CHRISTCHURCH"
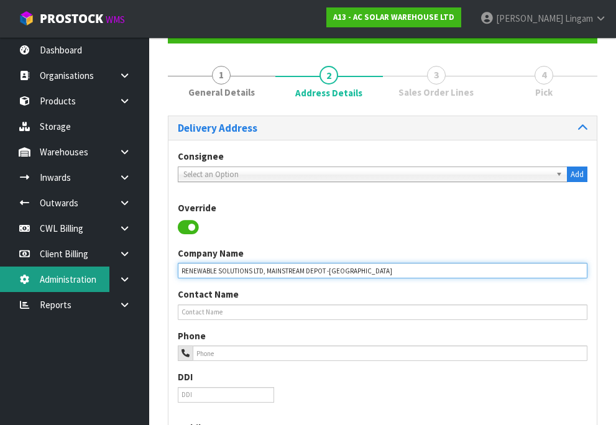
type input "RENEWABLE SOLUTIONS LTD, MAINSTREAM DEPOT -CHRISTCHURCH"
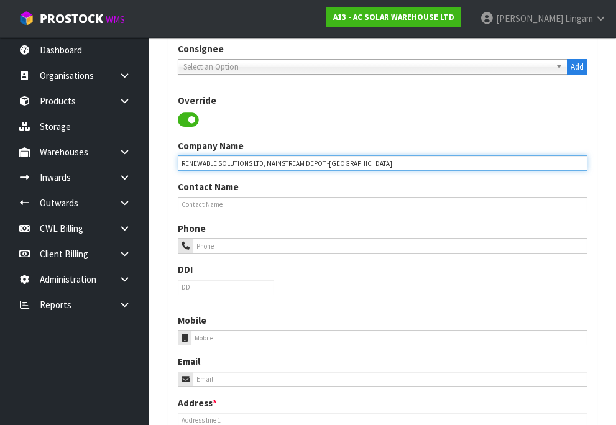
scroll to position [248, 0]
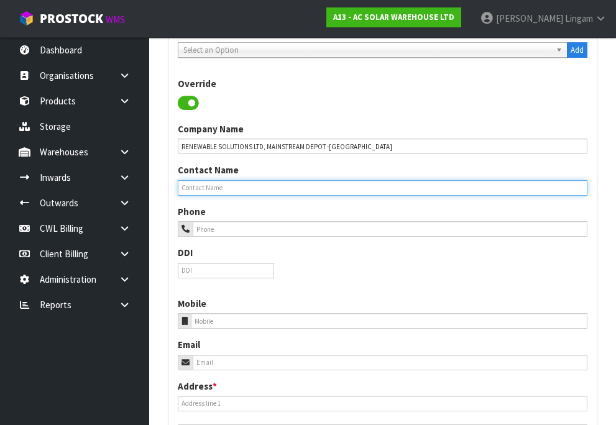
click at [194, 193] on input "text" at bounding box center [382, 188] width 409 height 16
paste input "C/O RENEWABLE SOLUTIONS LTD"
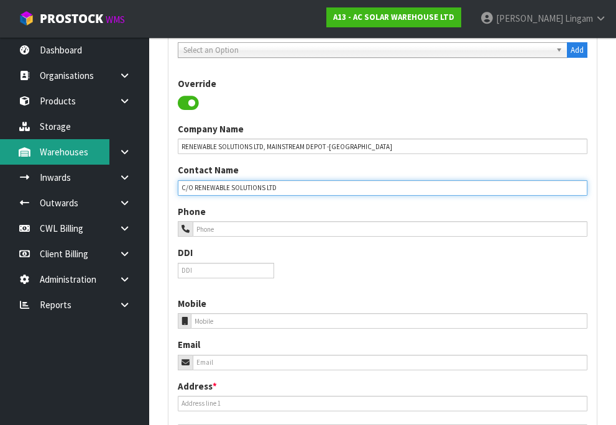
type input "C/O RENEWABLE SOLUTIONS LTD"
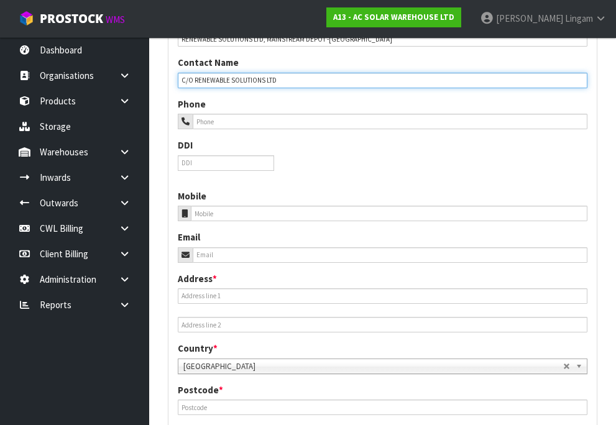
scroll to position [435, 0]
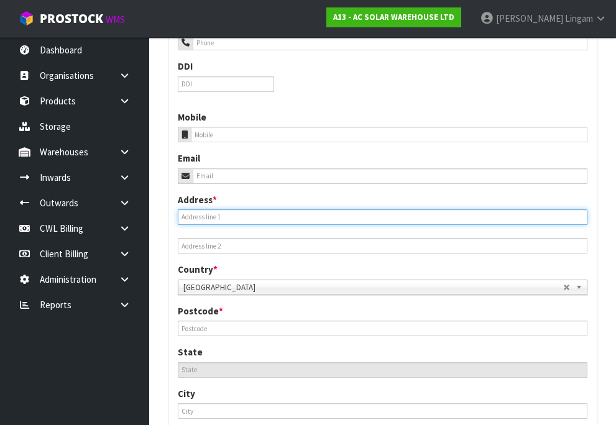
click at [180, 216] on input "text" at bounding box center [382, 217] width 409 height 16
paste input "8 JIPCHO ROAD,"
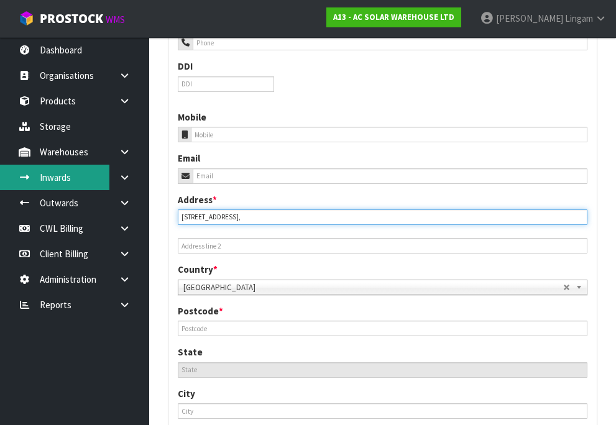
type input "8 JIPCHO ROAD,"
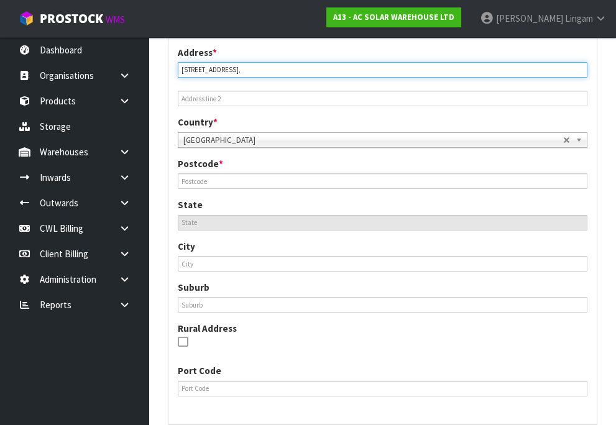
scroll to position [621, 0]
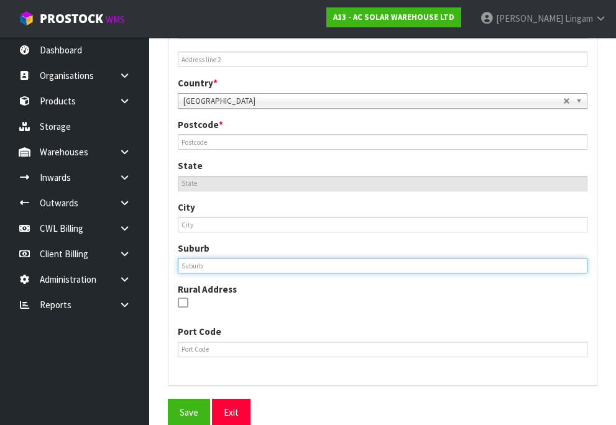
click at [199, 271] on input "text" at bounding box center [382, 266] width 409 height 16
paste input "WIGRAM PARK"
type input "WIGRAM PARK"
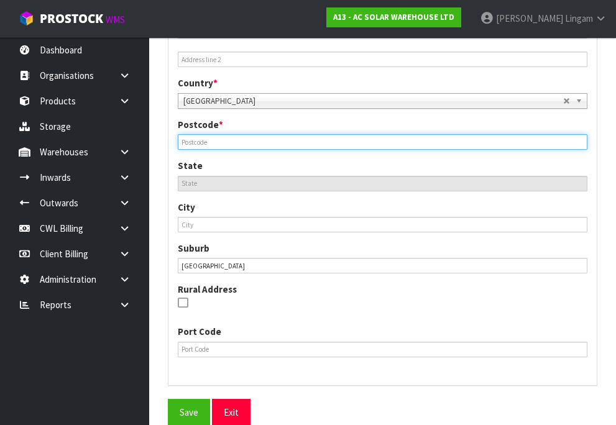
click at [204, 148] on input "text" at bounding box center [382, 142] width 409 height 16
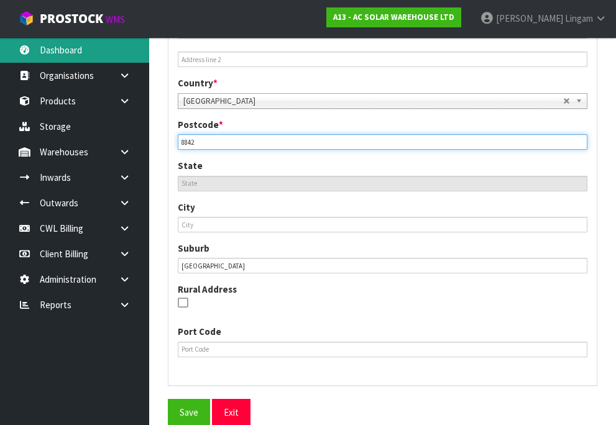
type input "8842"
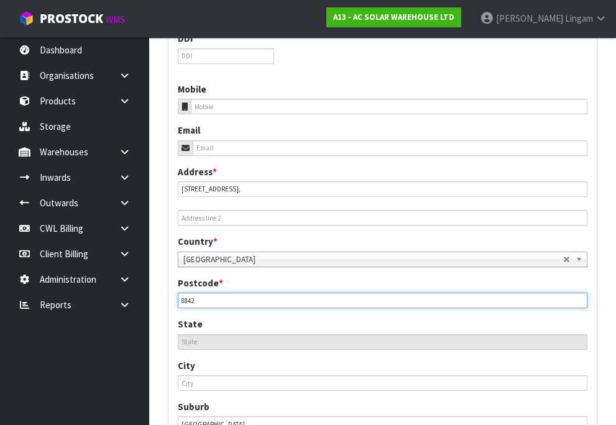
scroll to position [435, 0]
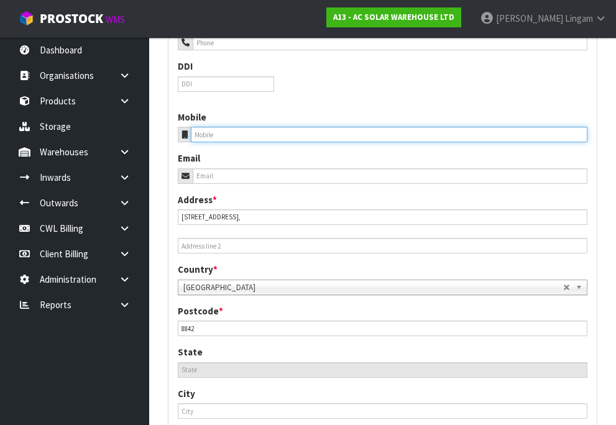
click at [217, 141] on input "tel" at bounding box center [389, 135] width 396 height 16
paste input "027 3522603"
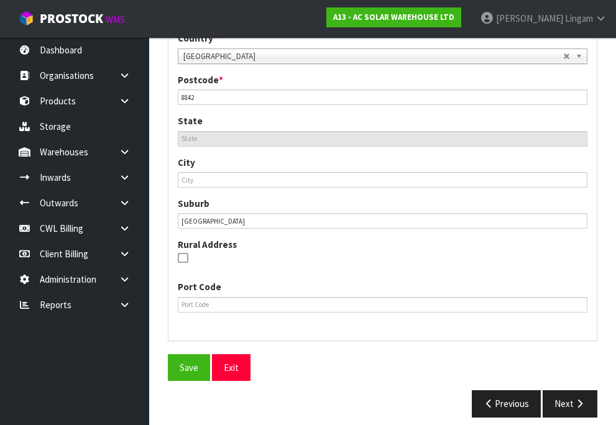
scroll to position [677, 0]
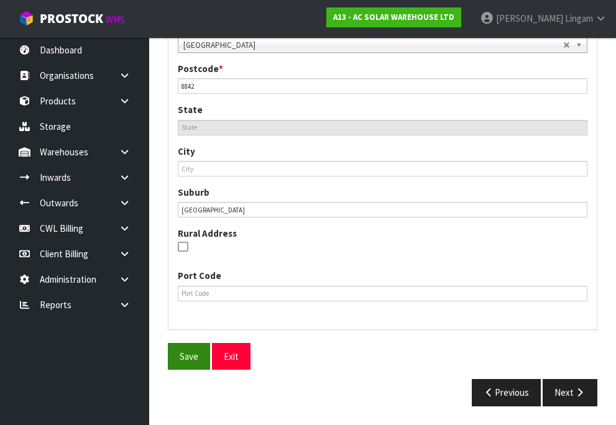
type input "027 3522603"
drag, startPoint x: 185, startPoint y: 348, endPoint x: 378, endPoint y: 330, distance: 193.9
click at [185, 347] on button "Save" at bounding box center [189, 356] width 42 height 27
click at [568, 393] on button "Next" at bounding box center [569, 392] width 55 height 27
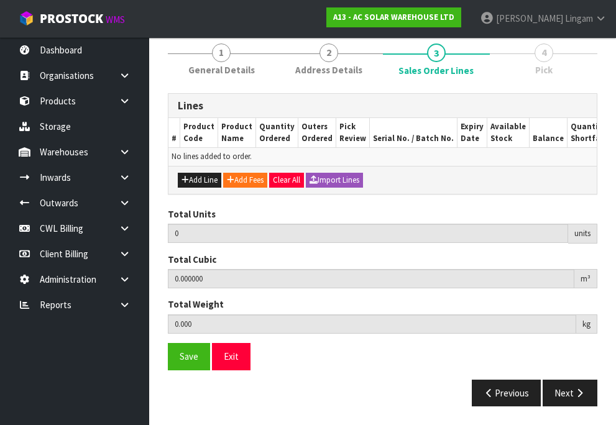
scroll to position [0, 0]
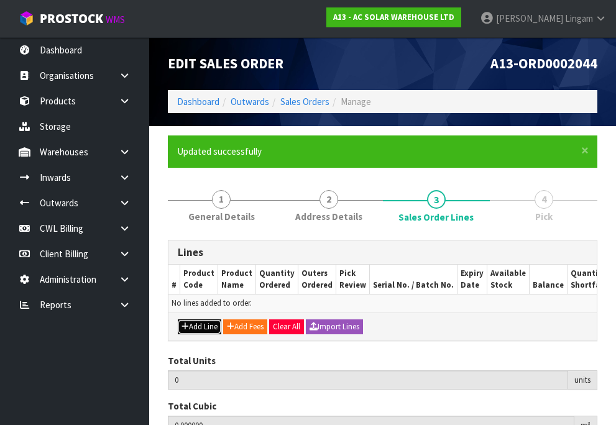
click at [198, 334] on button "Add Line" at bounding box center [199, 326] width 43 height 15
type input "0"
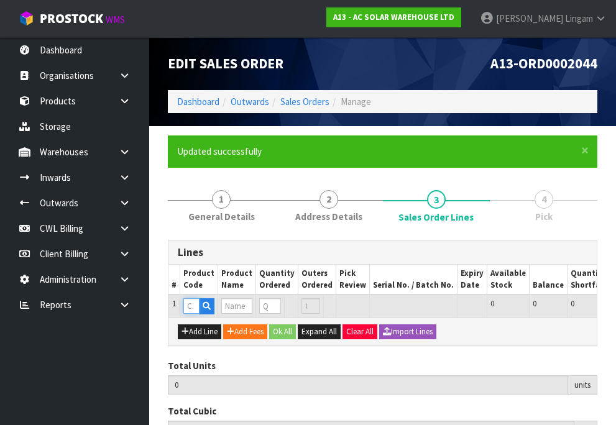
click at [192, 307] on input "text" at bounding box center [191, 306] width 16 height 16
paste input "4862"
type input "4862"
type input "0.000000"
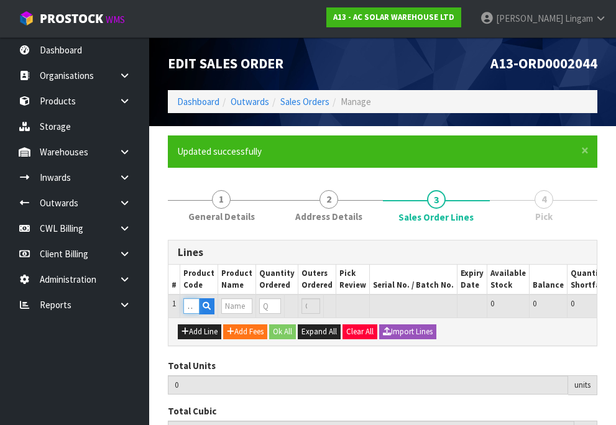
type input "0.000"
type input "HYUNDAI 455W N-TYPE HJT ALL BLACK HIT-H455LE-FB(ZB)"
type input "0"
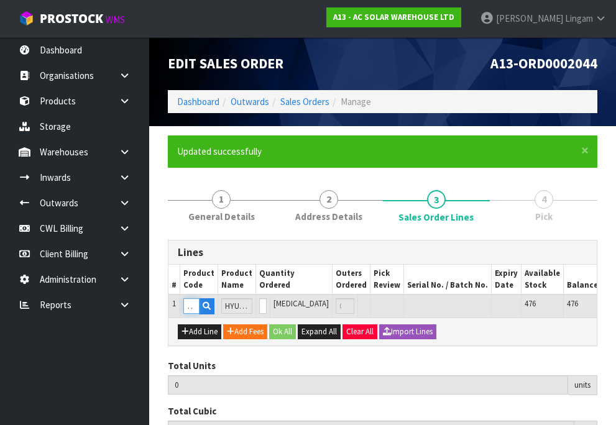
type input "4862"
type input "3"
type input "0.180576"
type input "69.333"
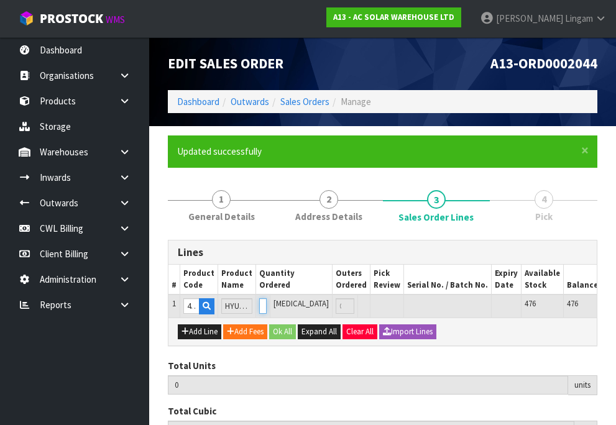
type input "3"
type input "36"
type input "2.548602"
type input "832"
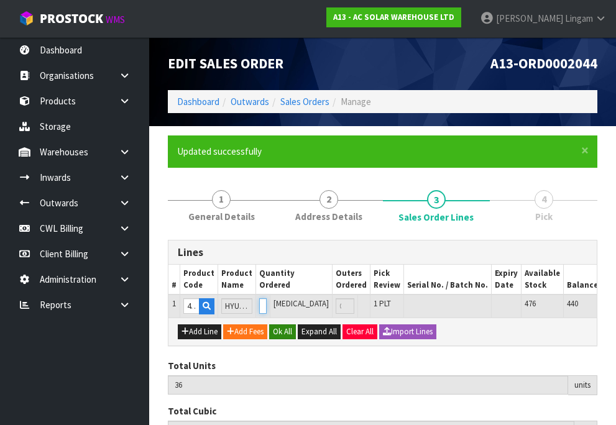
type input "36"
click at [288, 337] on button "Ok All" at bounding box center [282, 331] width 27 height 15
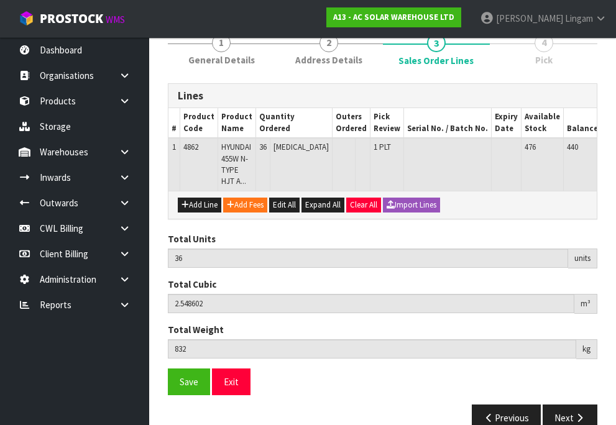
scroll to position [191, 0]
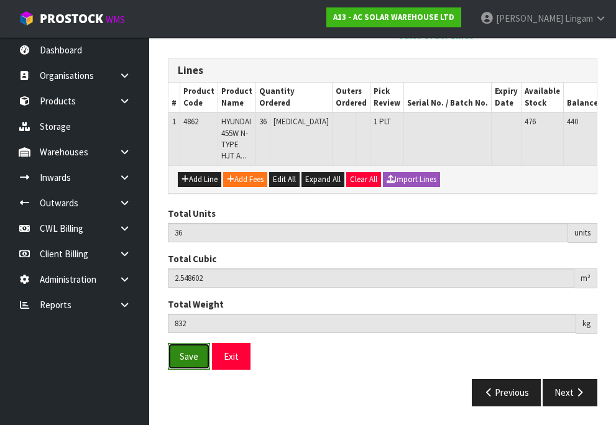
click at [179, 351] on button "Save" at bounding box center [189, 356] width 42 height 27
click at [561, 386] on button "Next" at bounding box center [569, 392] width 55 height 27
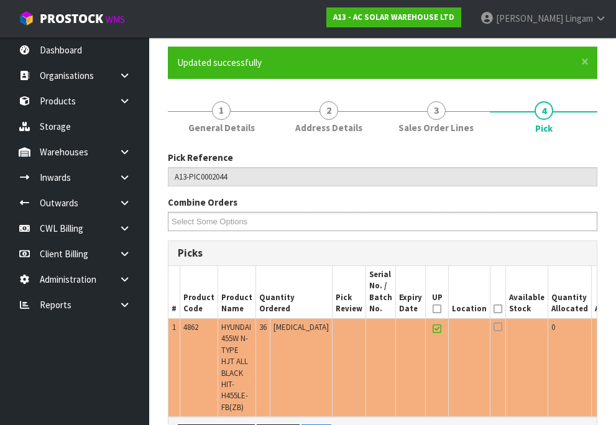
scroll to position [124, 0]
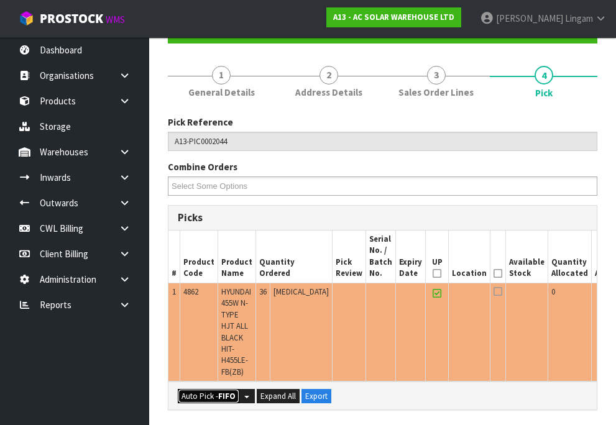
click at [212, 389] on button "Auto Pick - FIFO" at bounding box center [208, 396] width 61 height 15
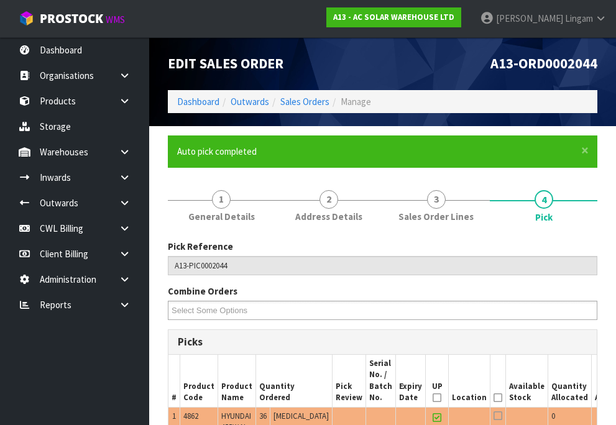
type input "1"
type input "36"
type input "2.548602"
type input "832.000"
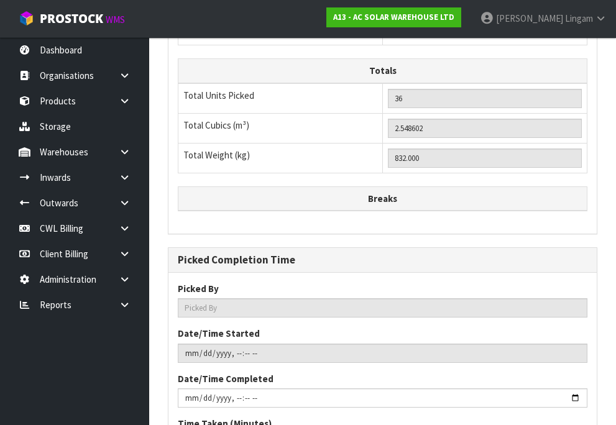
scroll to position [945, 0]
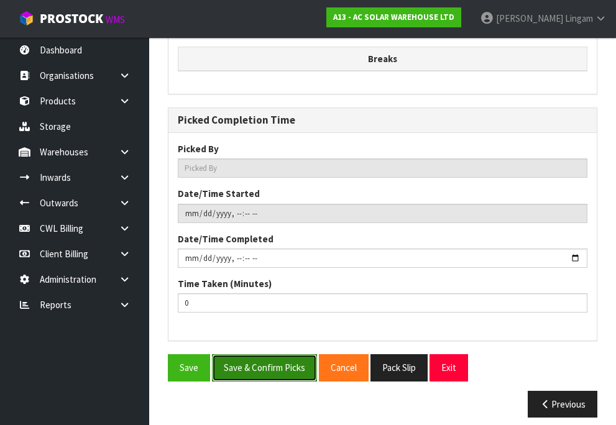
click at [245, 354] on button "Save & Confirm Picks" at bounding box center [264, 367] width 105 height 27
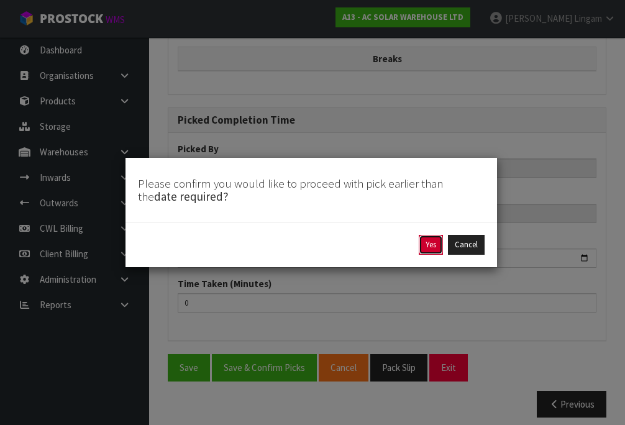
click at [435, 250] on button "Yes" at bounding box center [431, 245] width 24 height 20
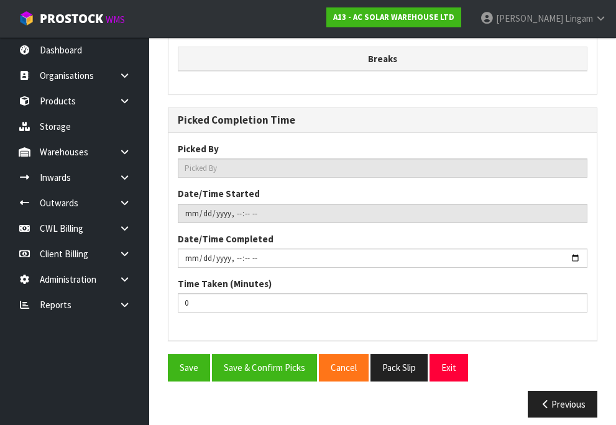
type input "Vineeta Lingam"
type input "2025-10-12T21:48:38"
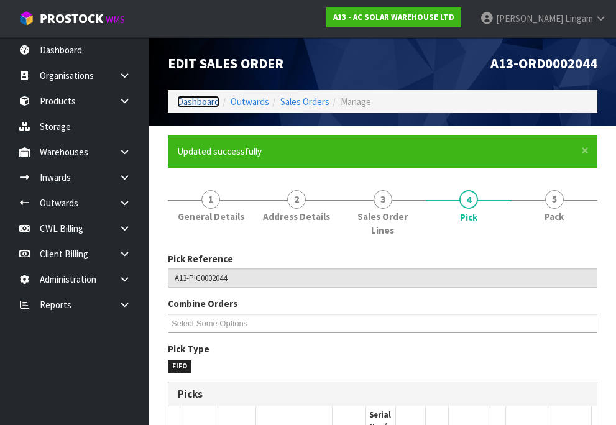
click at [199, 100] on link "Dashboard" at bounding box center [198, 102] width 42 height 12
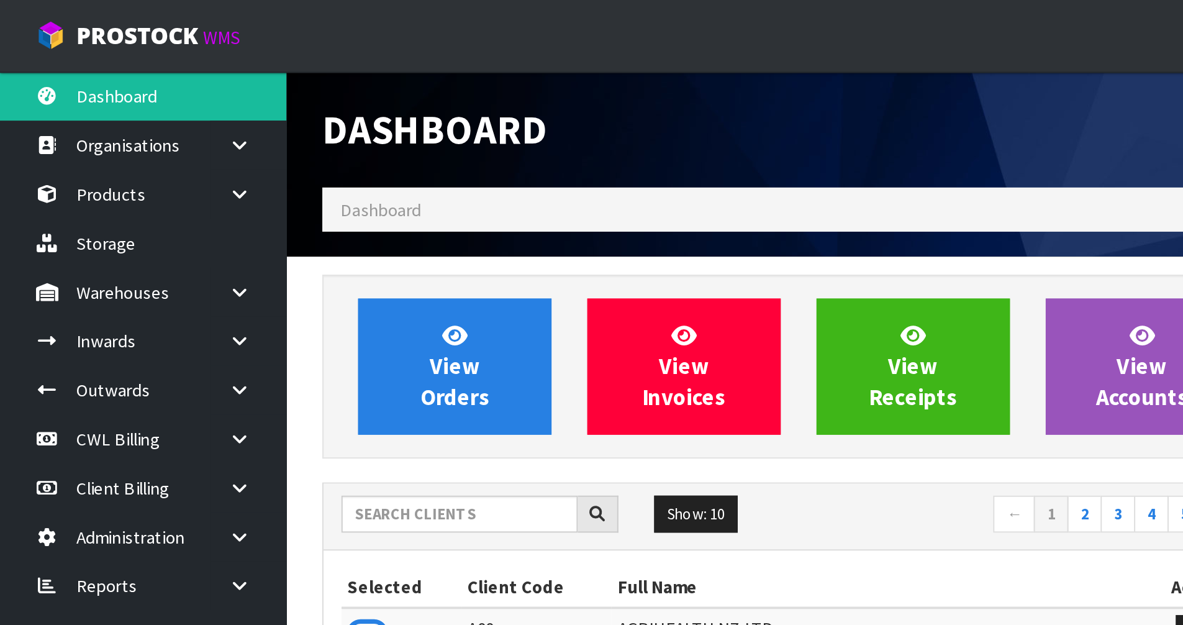
scroll to position [980, 507]
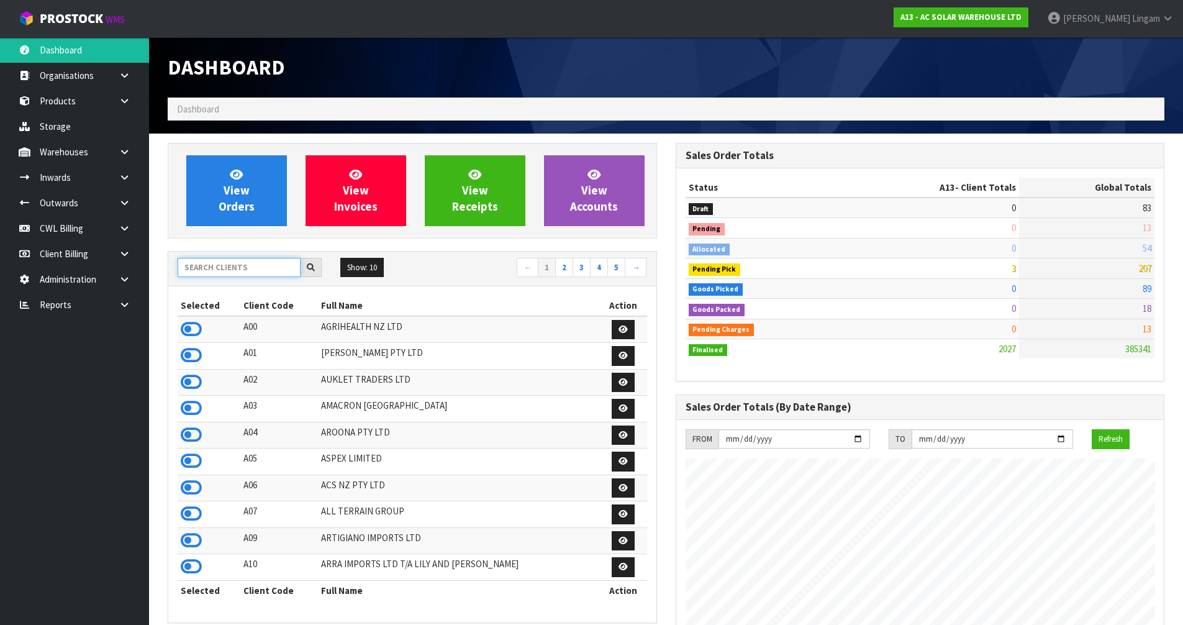
click at [275, 270] on input "text" at bounding box center [239, 267] width 123 height 19
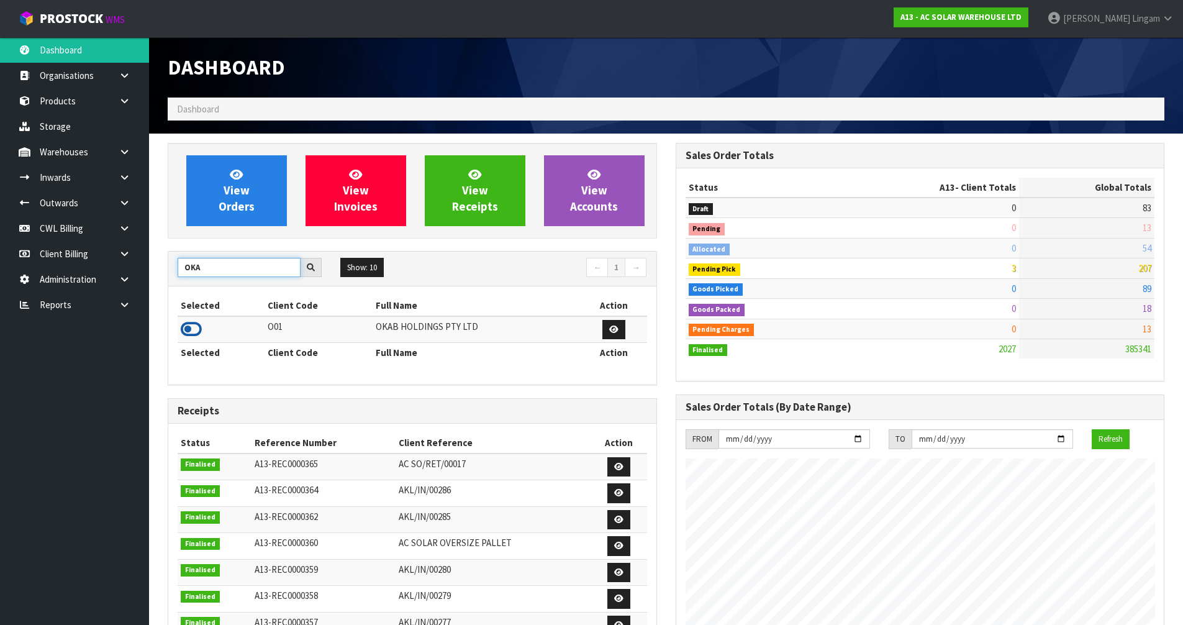
type input "OKA"
click at [194, 327] on icon at bounding box center [191, 329] width 21 height 19
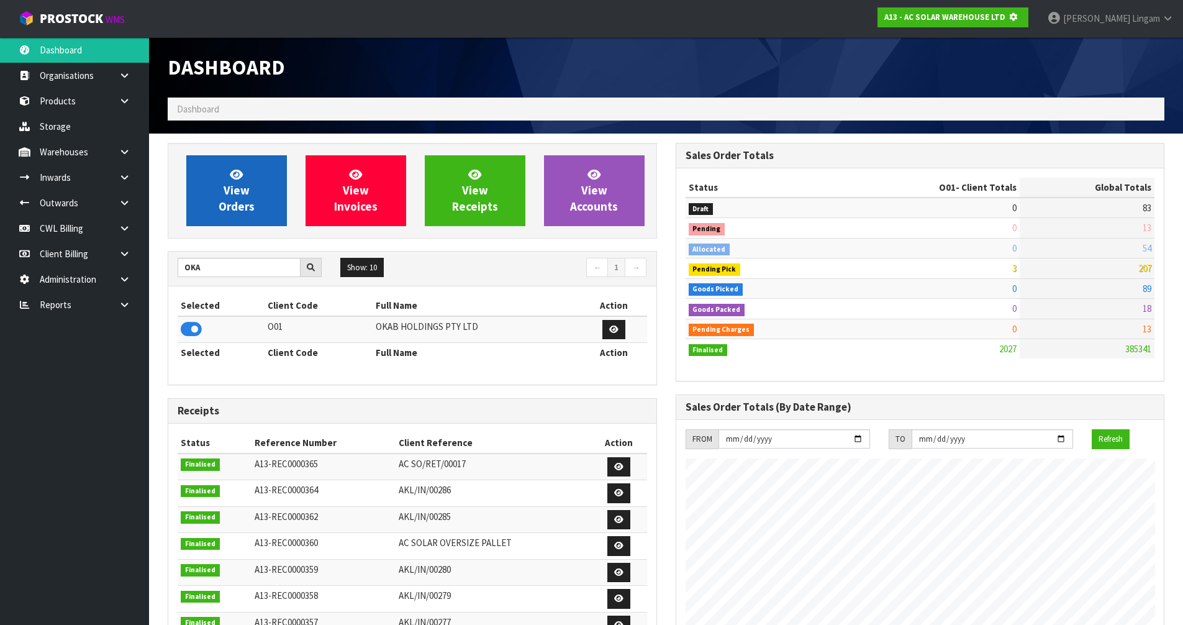
scroll to position [775, 507]
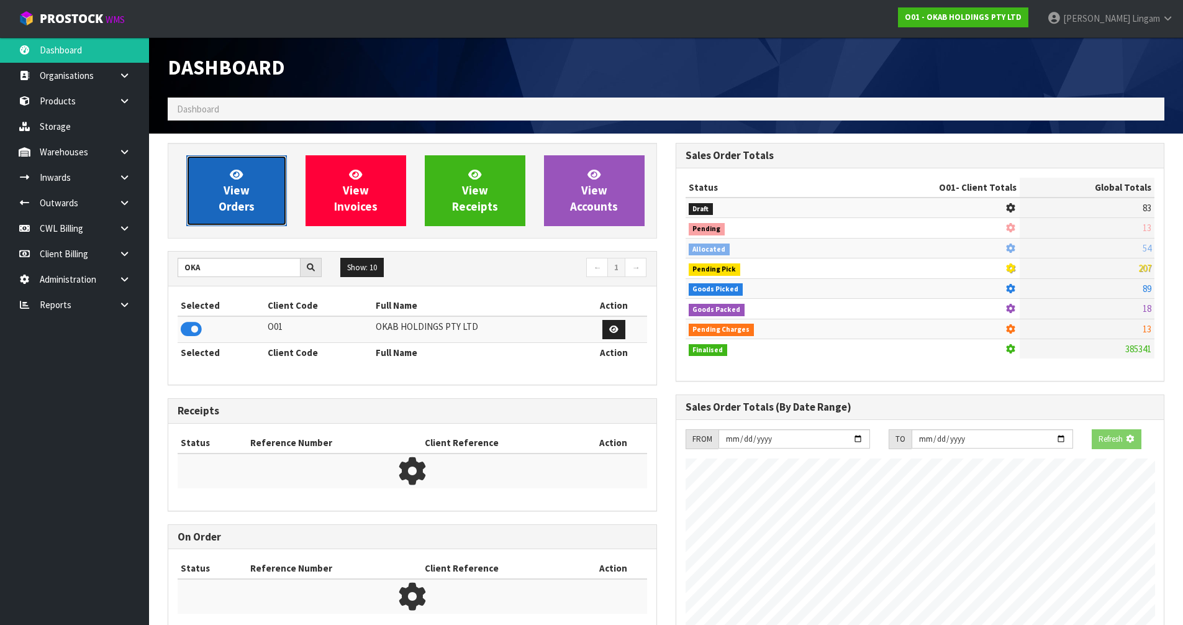
click at [228, 194] on span "View Orders" at bounding box center [237, 190] width 36 height 47
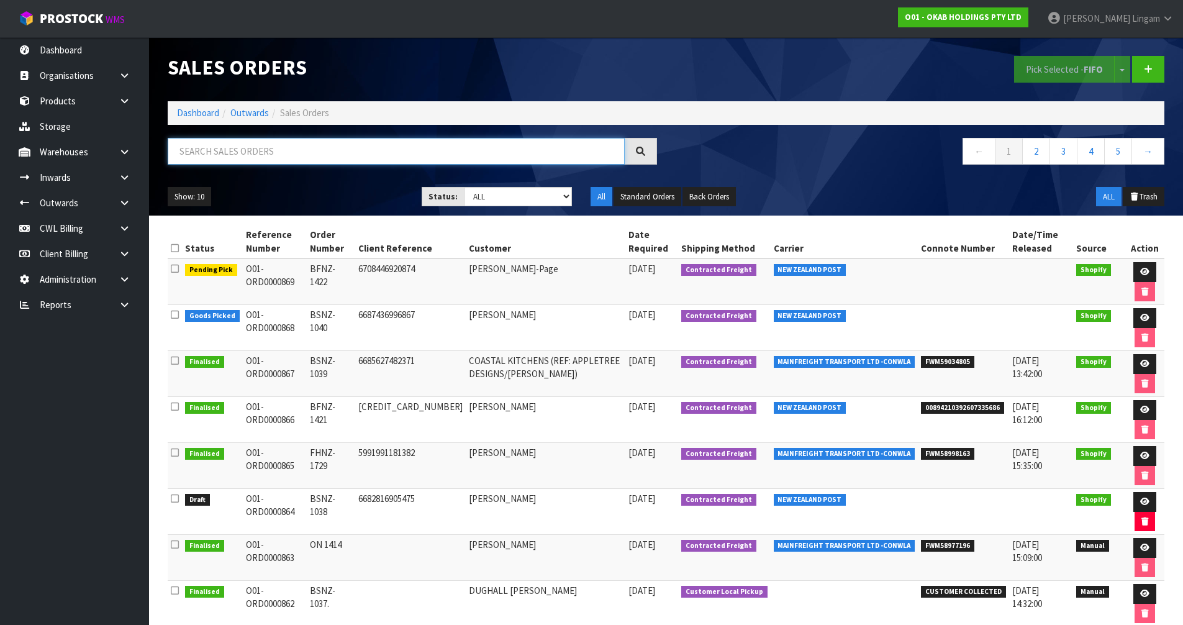
click at [363, 153] on input "text" at bounding box center [396, 151] width 457 height 27
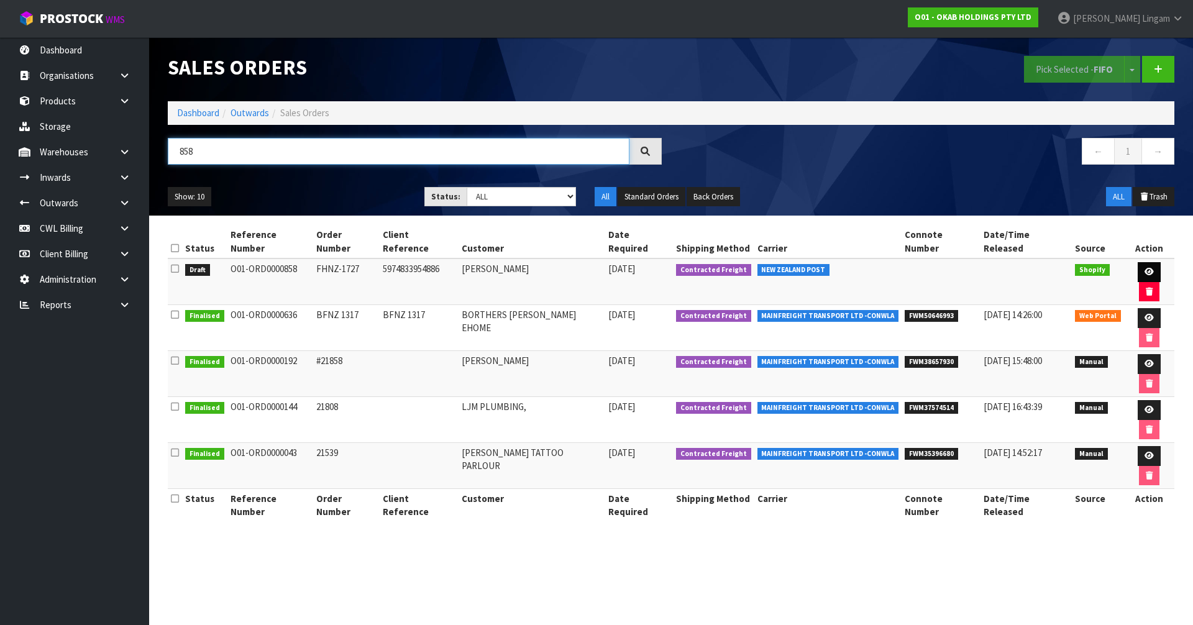
type input "858"
click at [1144, 268] on icon at bounding box center [1148, 272] width 9 height 8
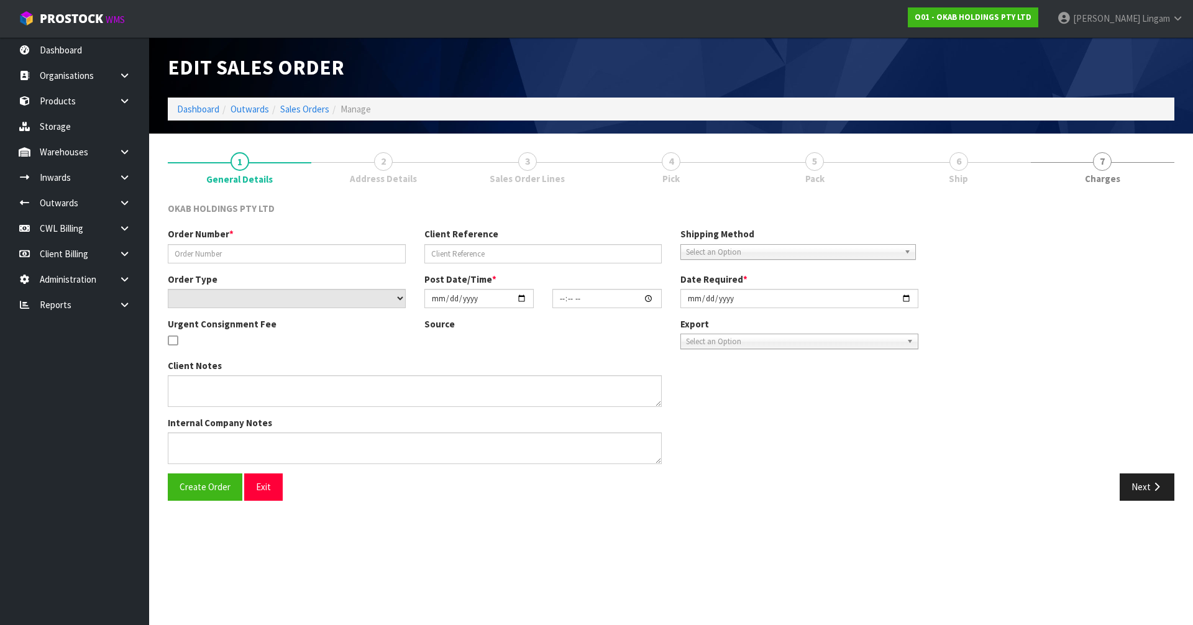
type input "FHNZ-1727"
type input "5974833954886"
select select "number:0"
type input "2025-09-23"
type input "19:04:27.000"
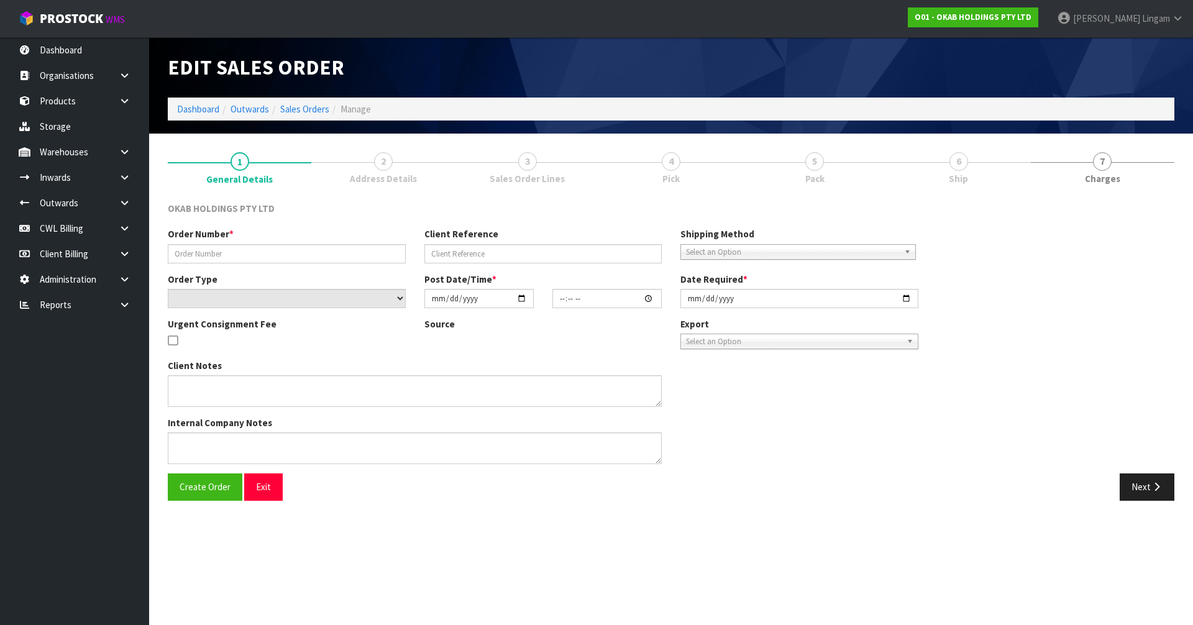
type input "2025-09-23"
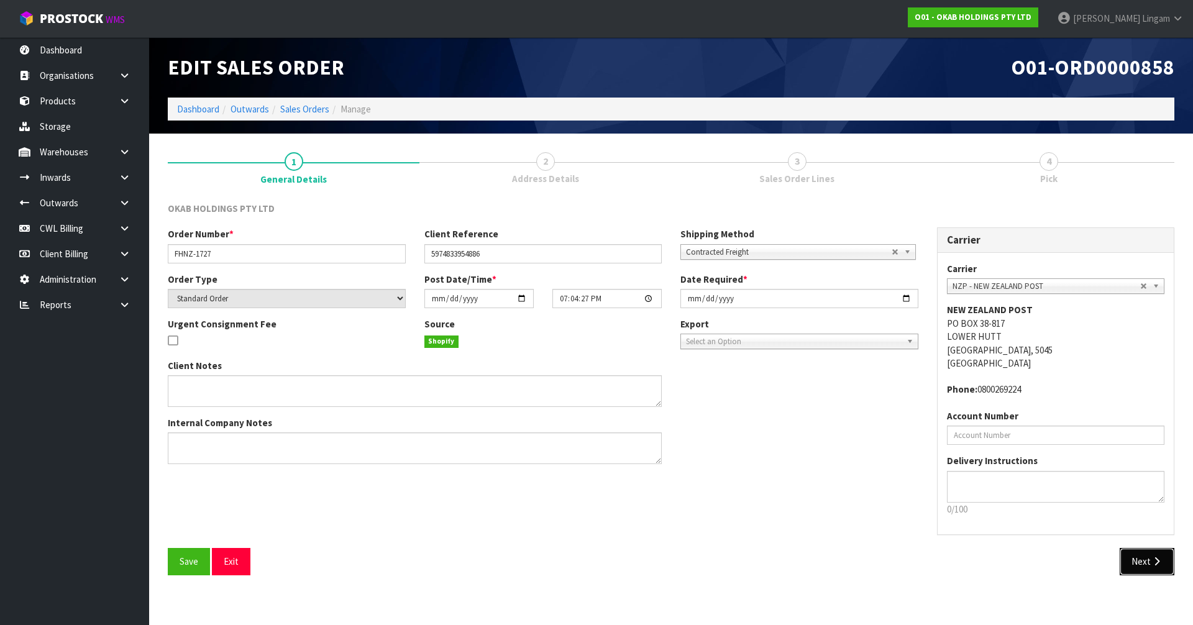
click at [1145, 556] on button "Next" at bounding box center [1146, 561] width 55 height 27
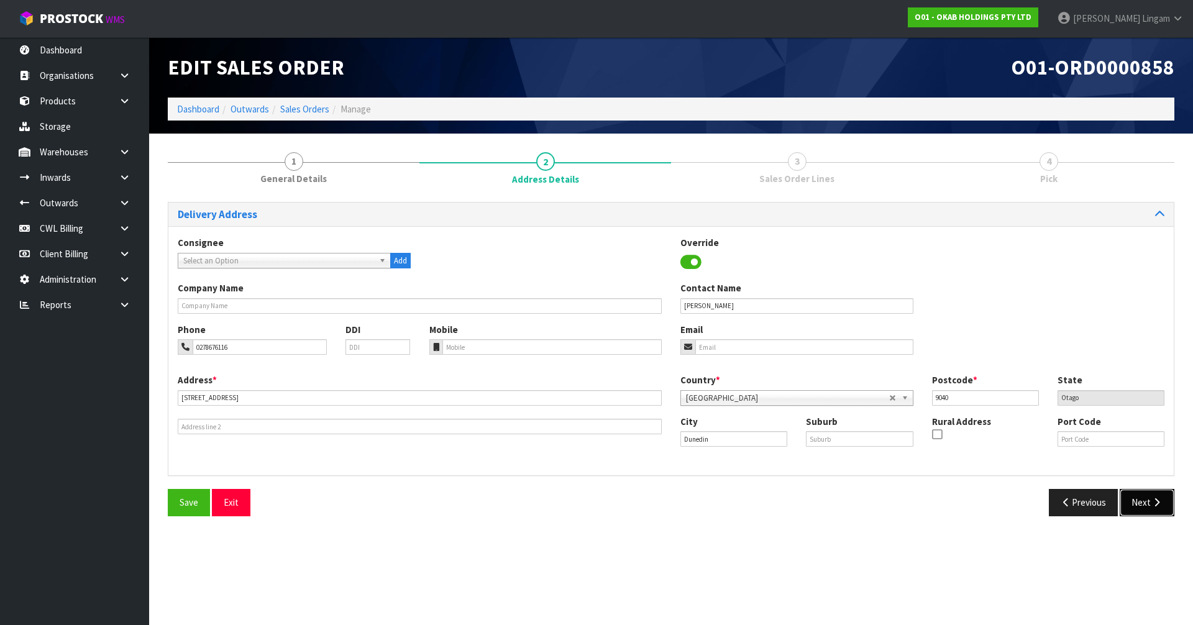
click at [1145, 503] on button "Next" at bounding box center [1146, 502] width 55 height 27
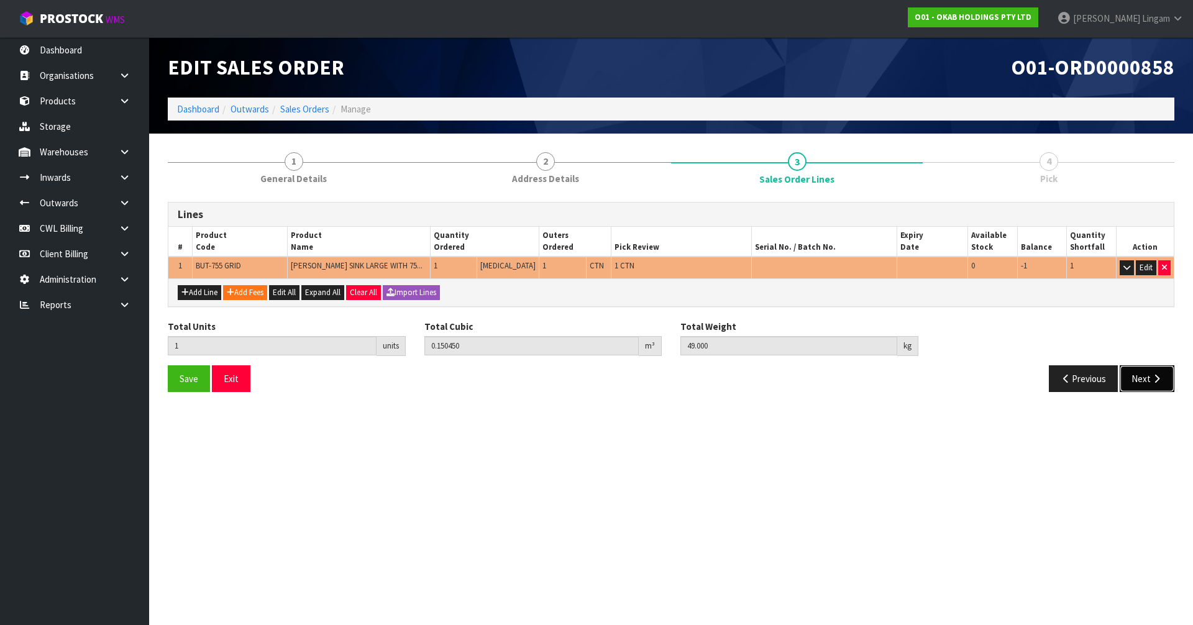
click at [1150, 388] on button "Next" at bounding box center [1146, 378] width 55 height 27
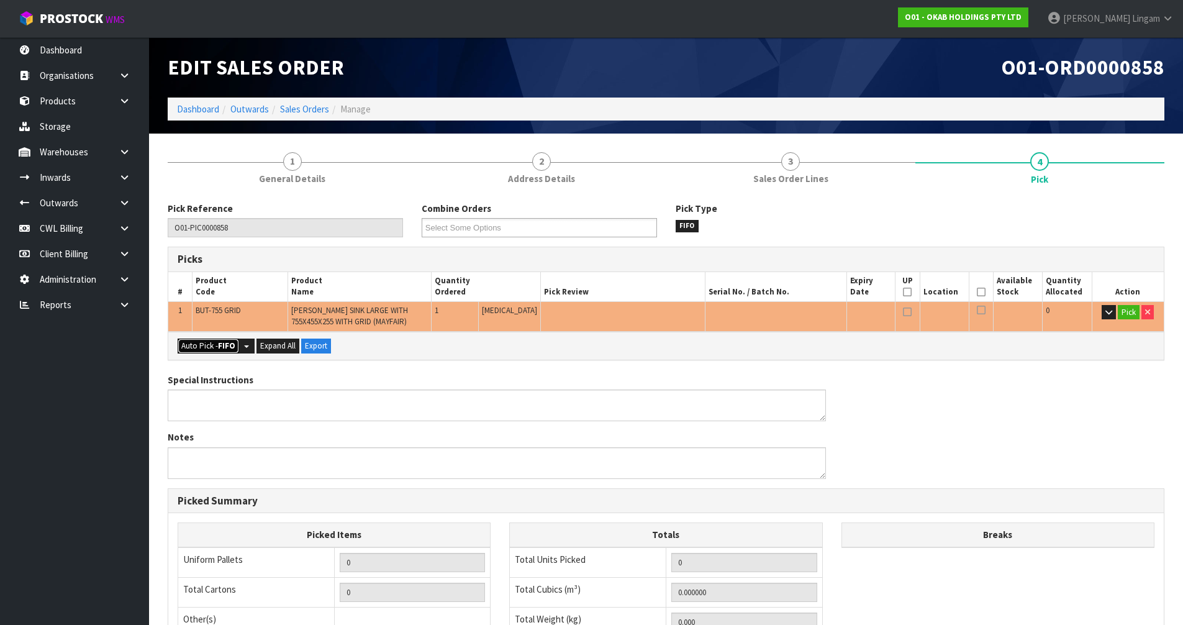
click at [209, 340] on button "Auto Pick - FIFO" at bounding box center [208, 346] width 61 height 15
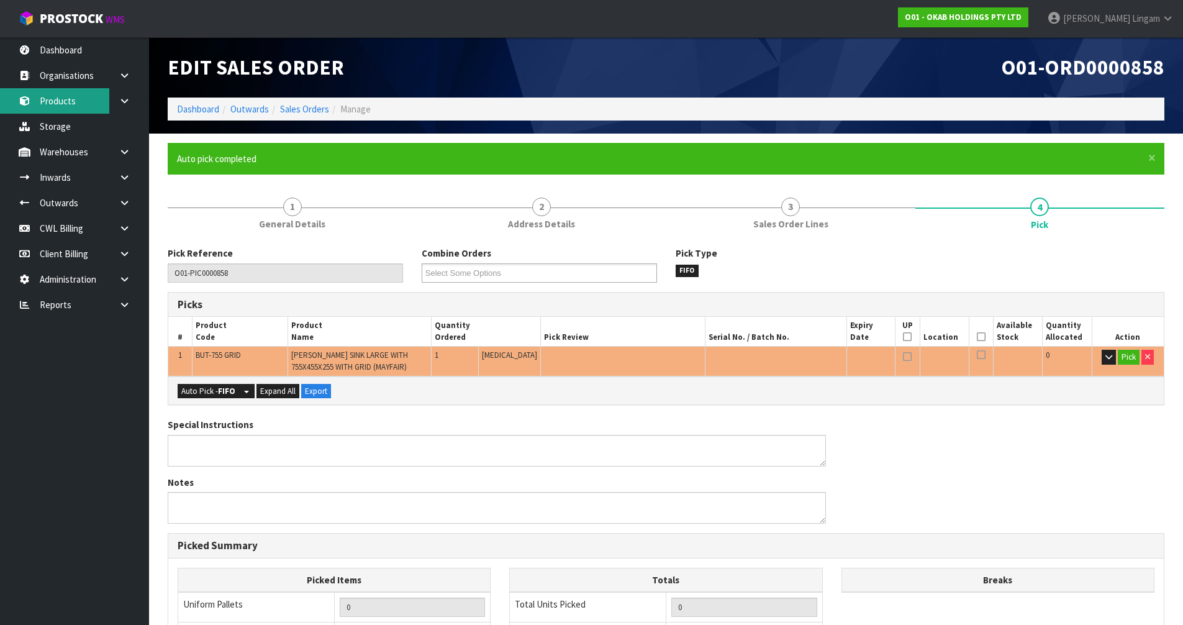
click at [52, 111] on link "Products" at bounding box center [74, 100] width 149 height 25
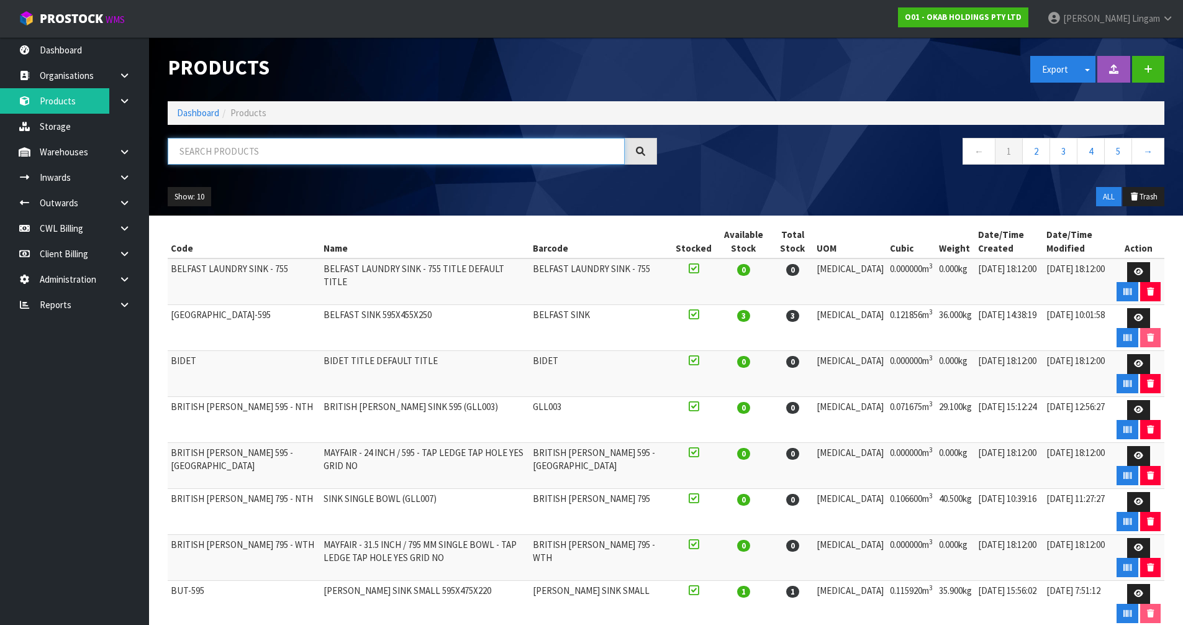
click at [368, 153] on input "text" at bounding box center [396, 151] width 457 height 27
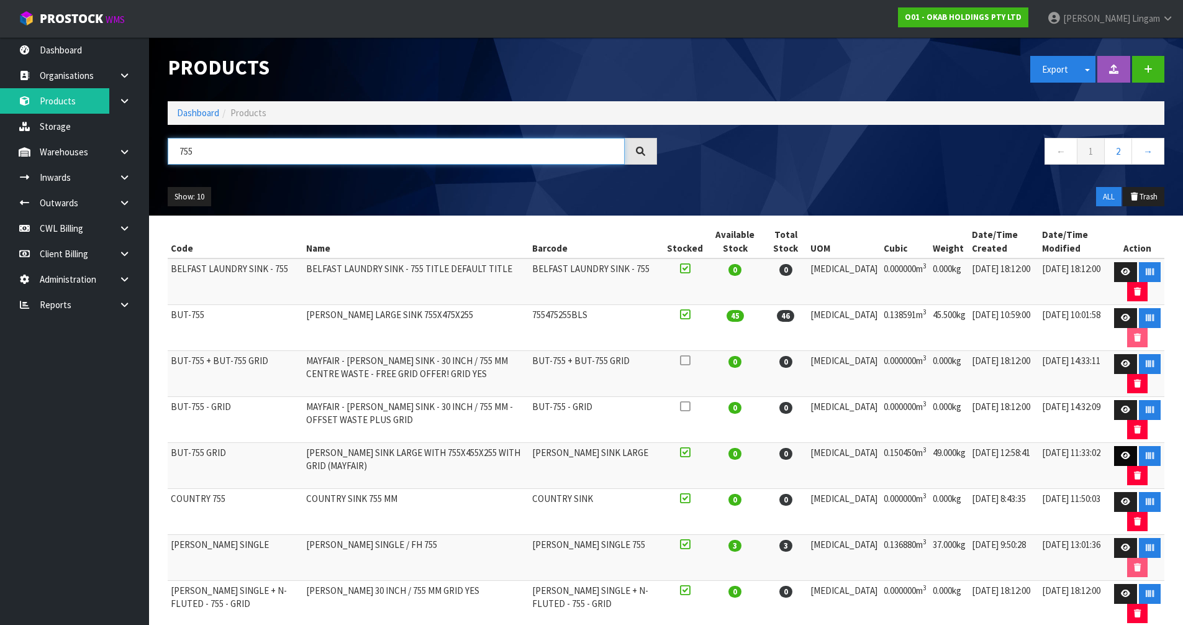
type input "755"
click at [1124, 455] on icon at bounding box center [1125, 456] width 9 height 8
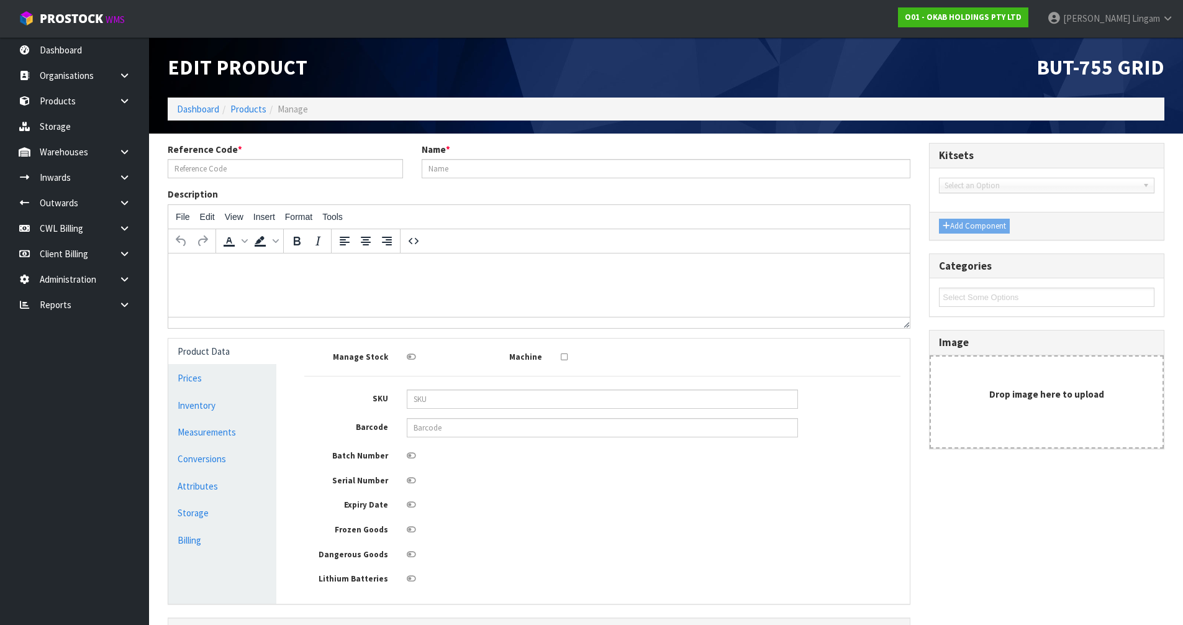
type input "BUT-755 GRID"
type input "BUTLER SINK LARGE WITH 755X455X255 WITH GRID (MAYFAIR)"
type input "BUTLER SINK LARGE"
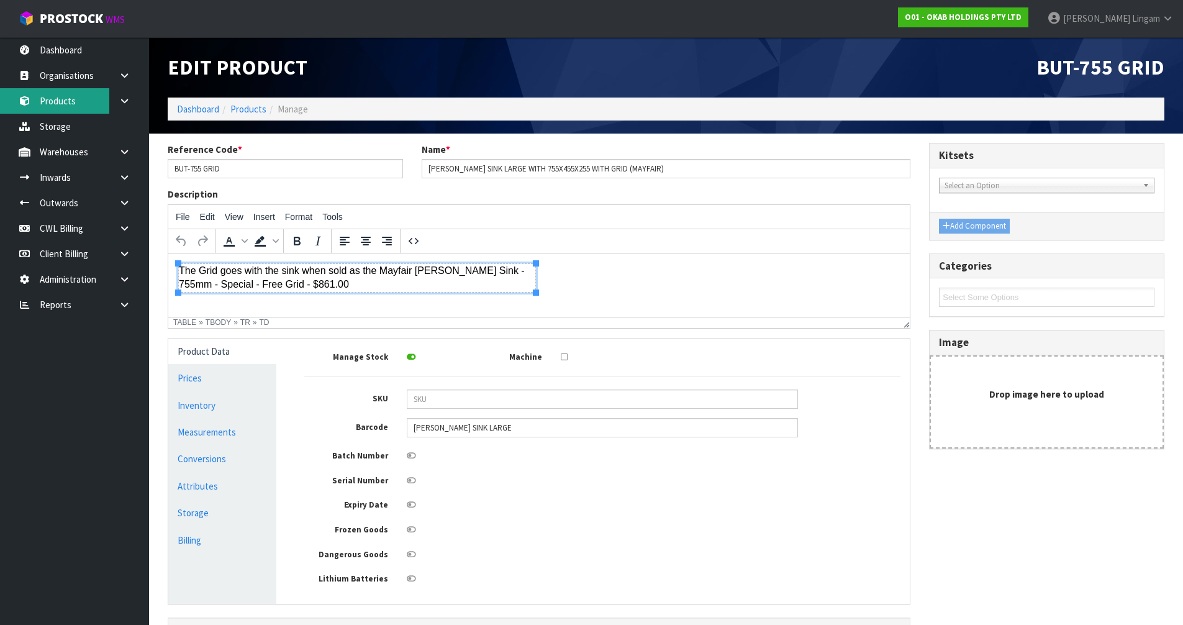
click at [57, 104] on link "Products" at bounding box center [74, 100] width 149 height 25
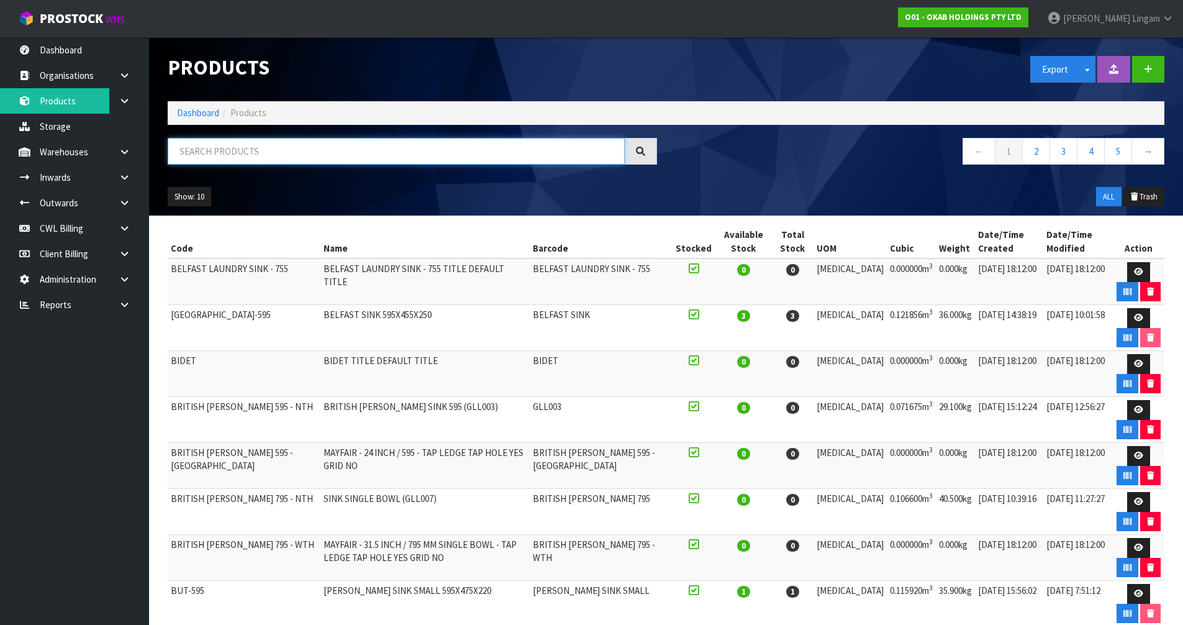
click at [261, 155] on input "text" at bounding box center [396, 151] width 457 height 27
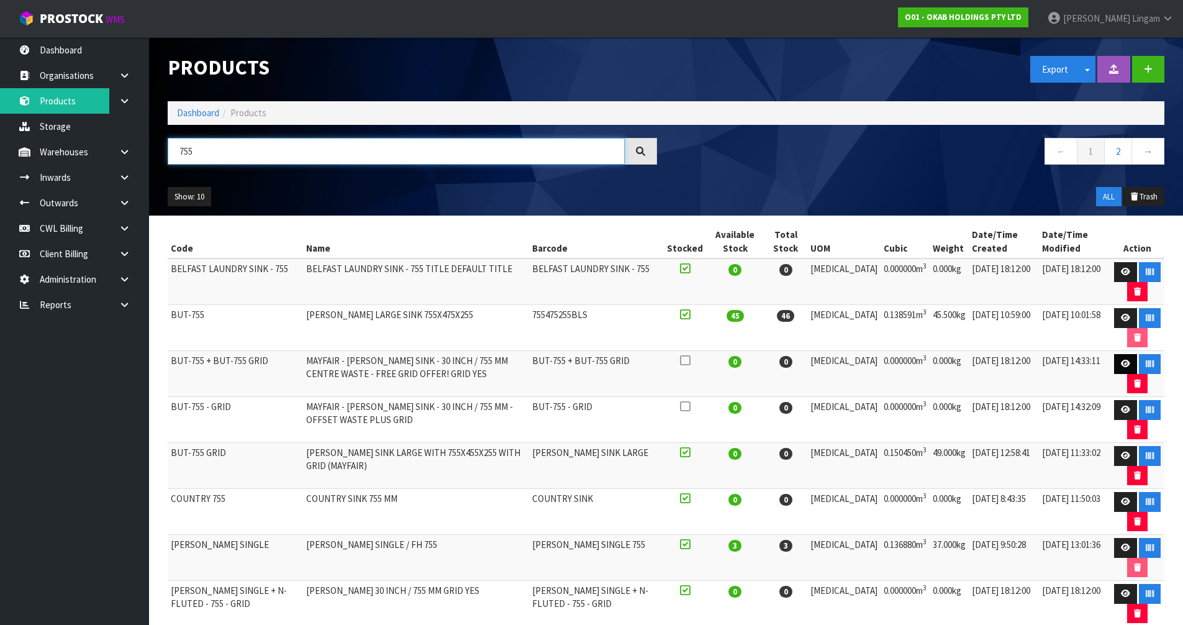
type input "755"
click at [1121, 365] on icon at bounding box center [1125, 364] width 9 height 8
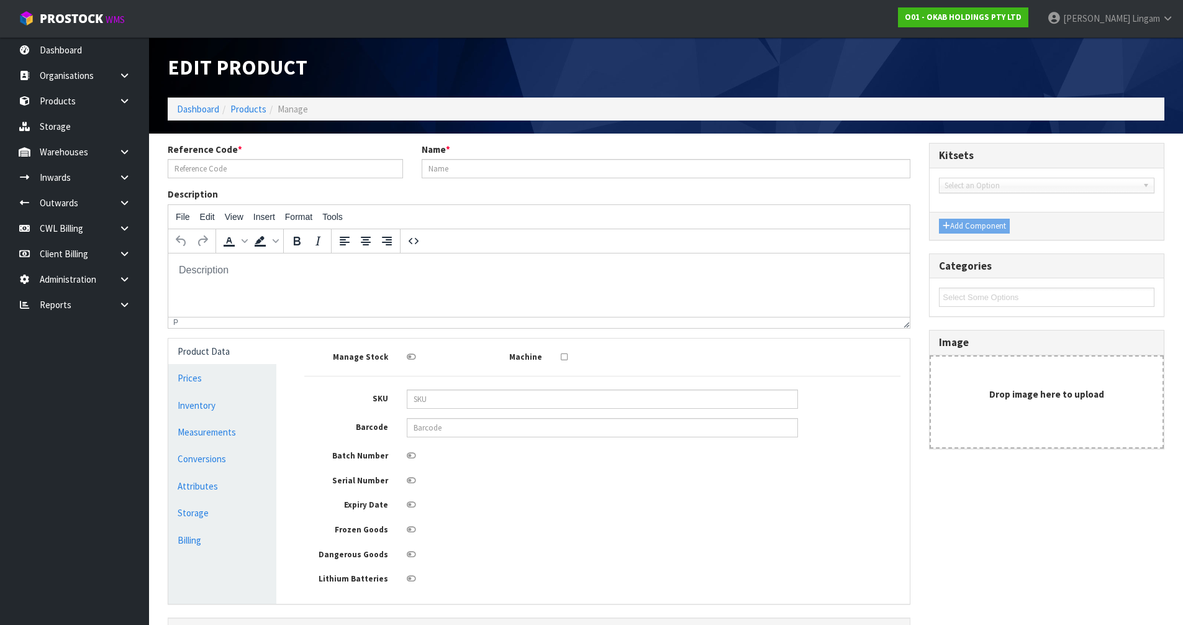
type input "BUT-755 + BUT-755 GRID"
type input "MAYFAIR - BUTLER SINK - 30 INCH / 755 MM CENTRE WASTE - FREE GRID OFFER! GRID Y…"
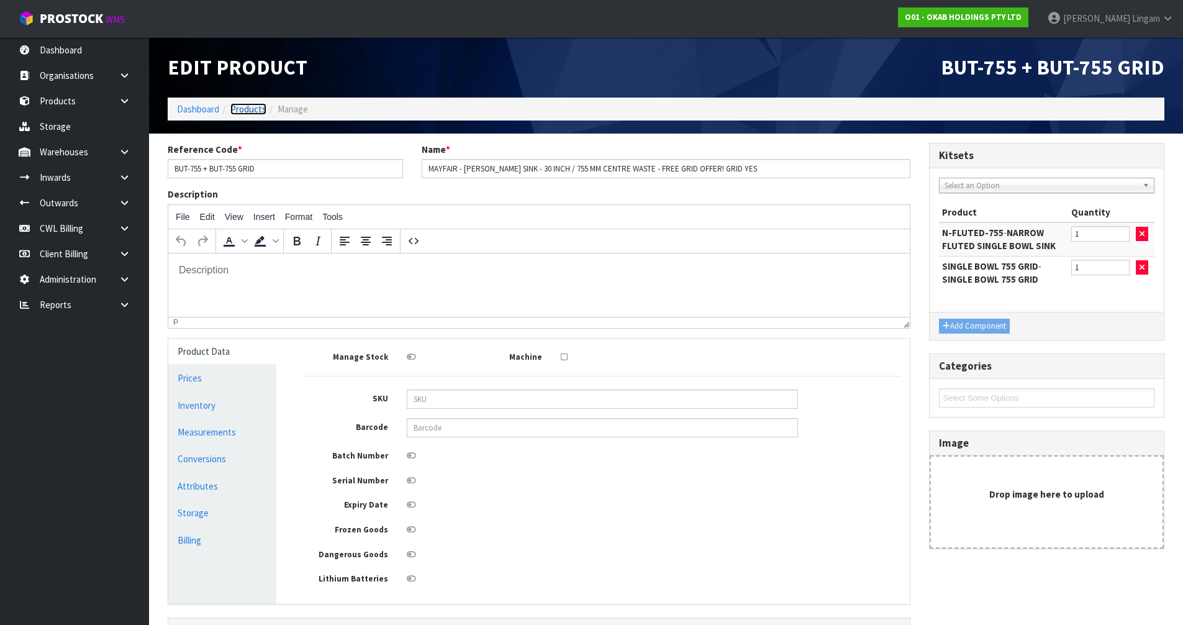
click at [239, 105] on link "Products" at bounding box center [248, 109] width 36 height 12
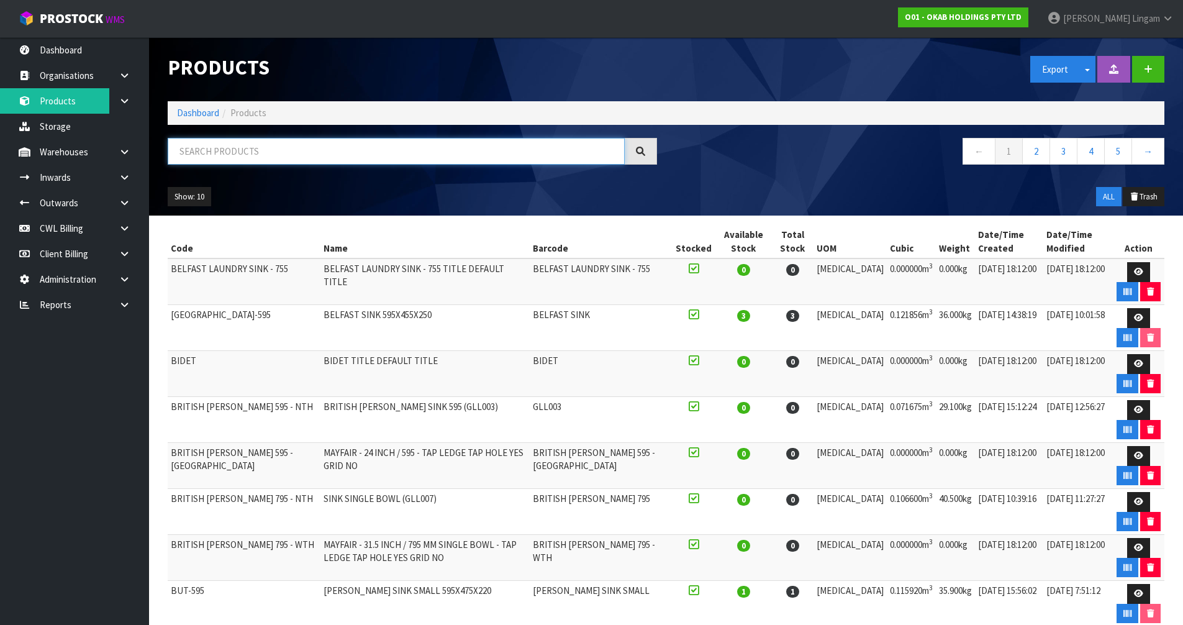
click at [309, 155] on input "text" at bounding box center [396, 151] width 457 height 27
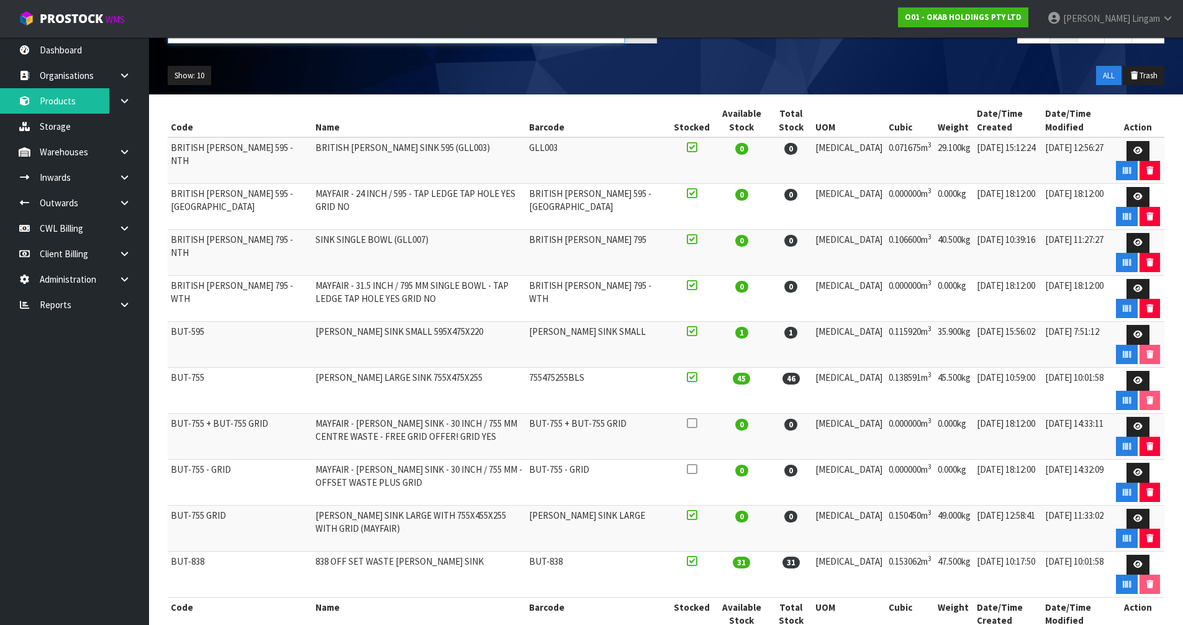
scroll to position [124, 0]
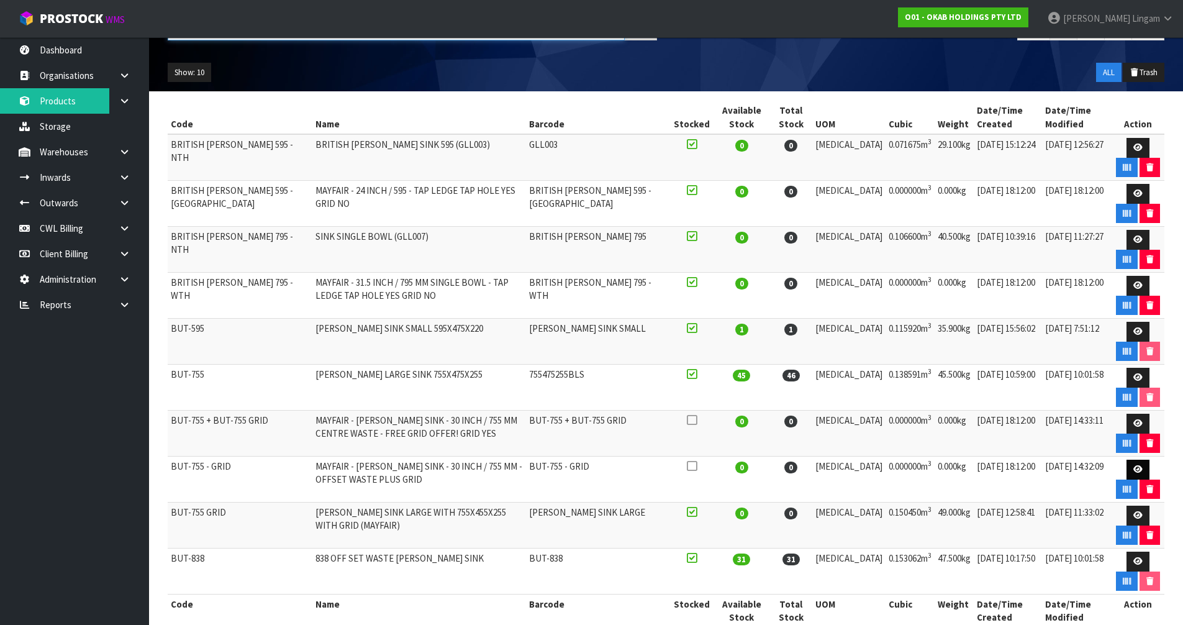
type input "BUTLER"
click at [1134, 471] on icon at bounding box center [1138, 469] width 9 height 8
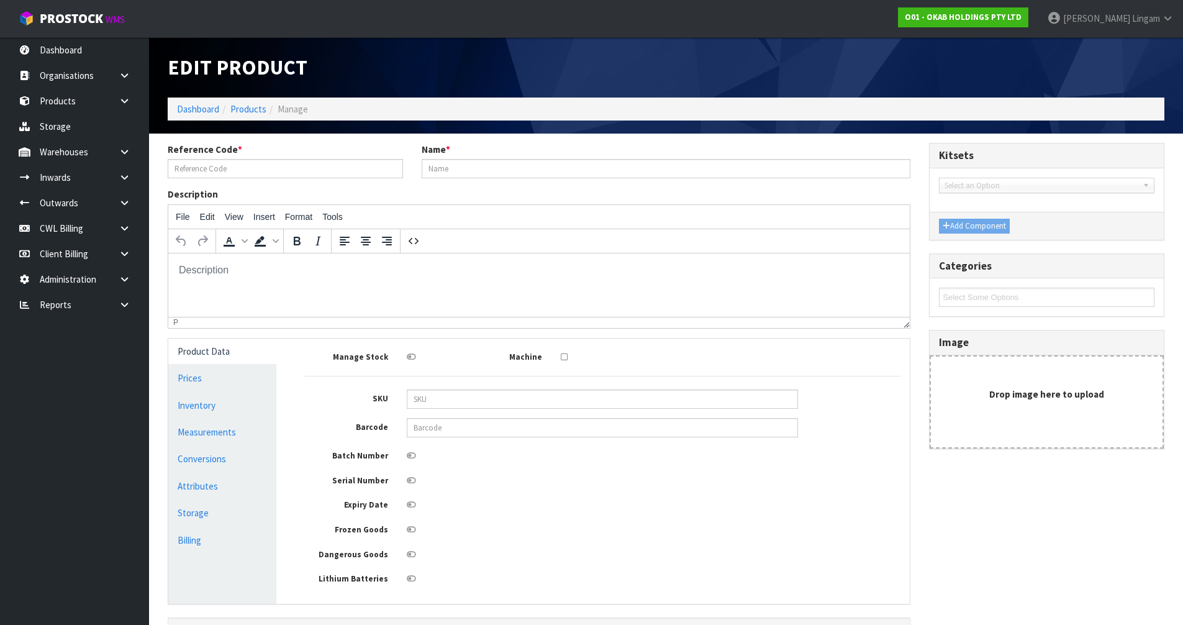
type input "BUT-755 - GRID"
type input "MAYFAIR - BUTLER SINK - 30 INCH / 755 MM - OFFSET WASTE PLUS GRID"
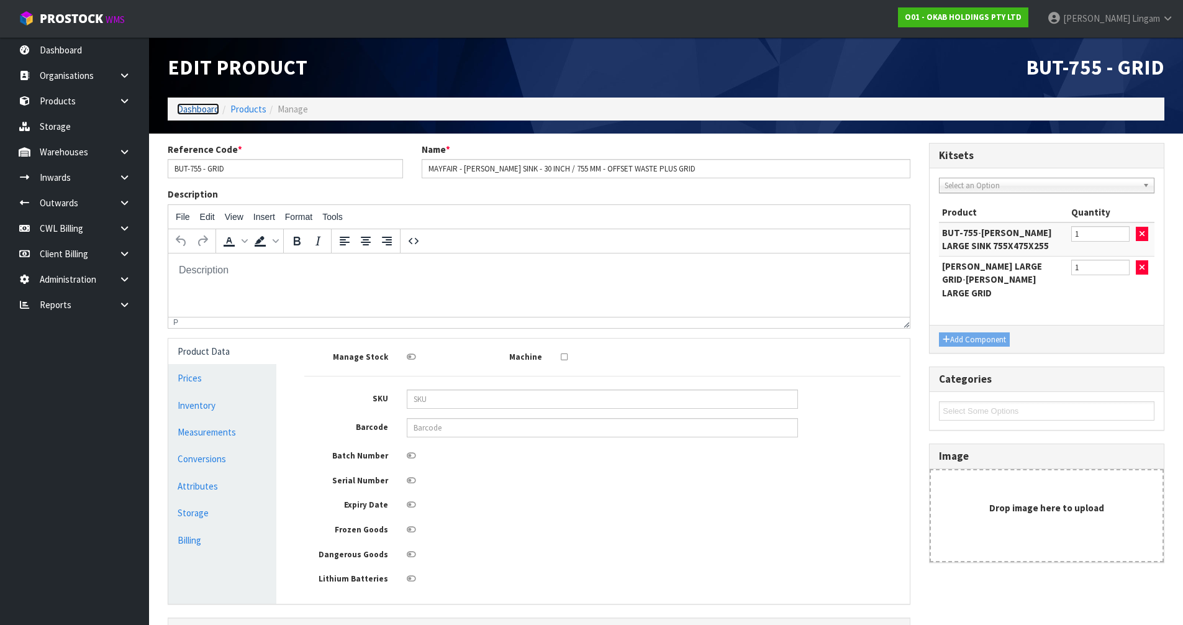
click at [207, 106] on link "Dashboard" at bounding box center [198, 109] width 42 height 12
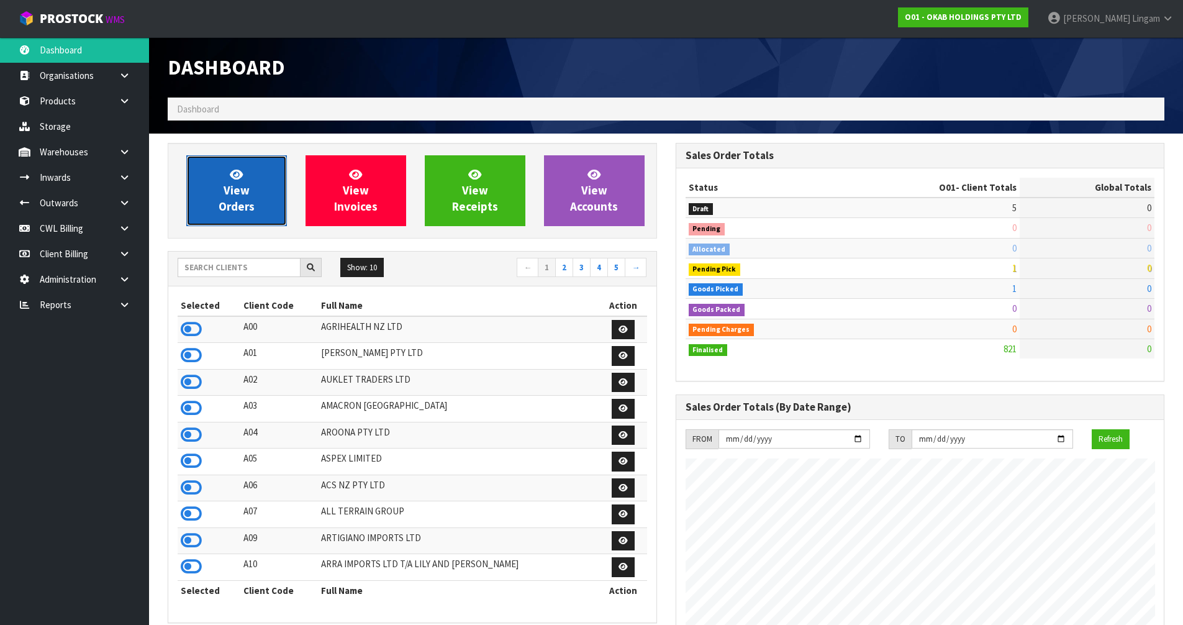
scroll to position [840, 507]
click at [225, 186] on span "View Orders" at bounding box center [237, 190] width 36 height 47
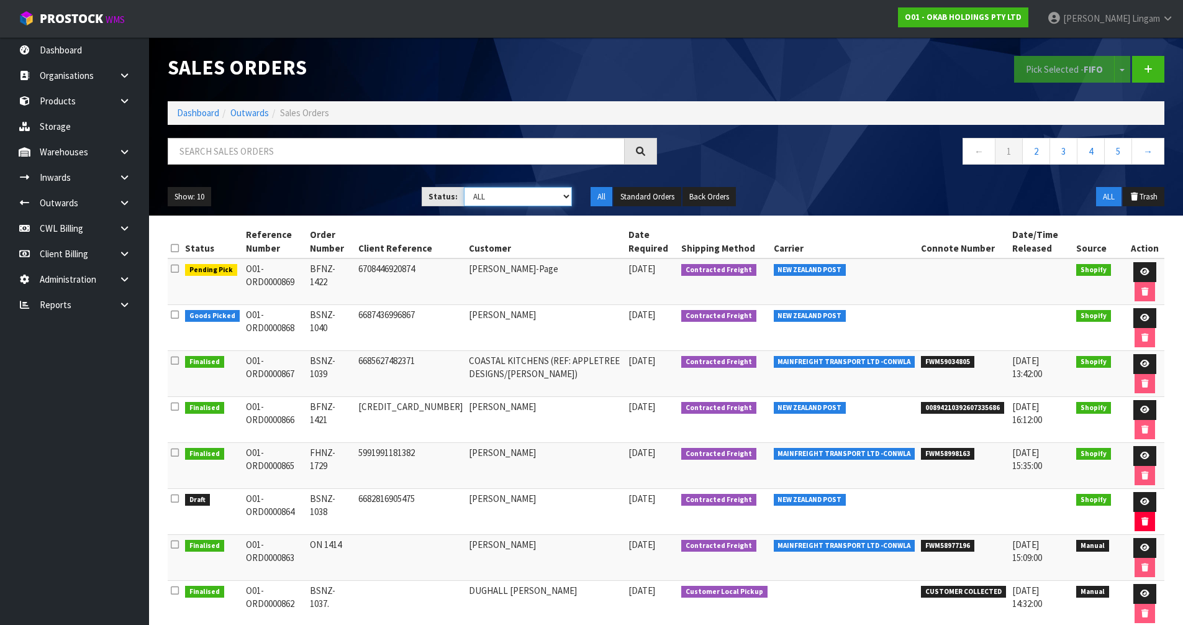
click at [549, 202] on select "Draft Pending Allocated Pending Pick Goods Picked Goods Packed Pending Charges …" at bounding box center [518, 196] width 108 height 19
select select "string:0"
click at [464, 187] on select "Draft Pending Allocated Pending Pick Goods Picked Goods Packed Pending Charges …" at bounding box center [518, 196] width 108 height 19
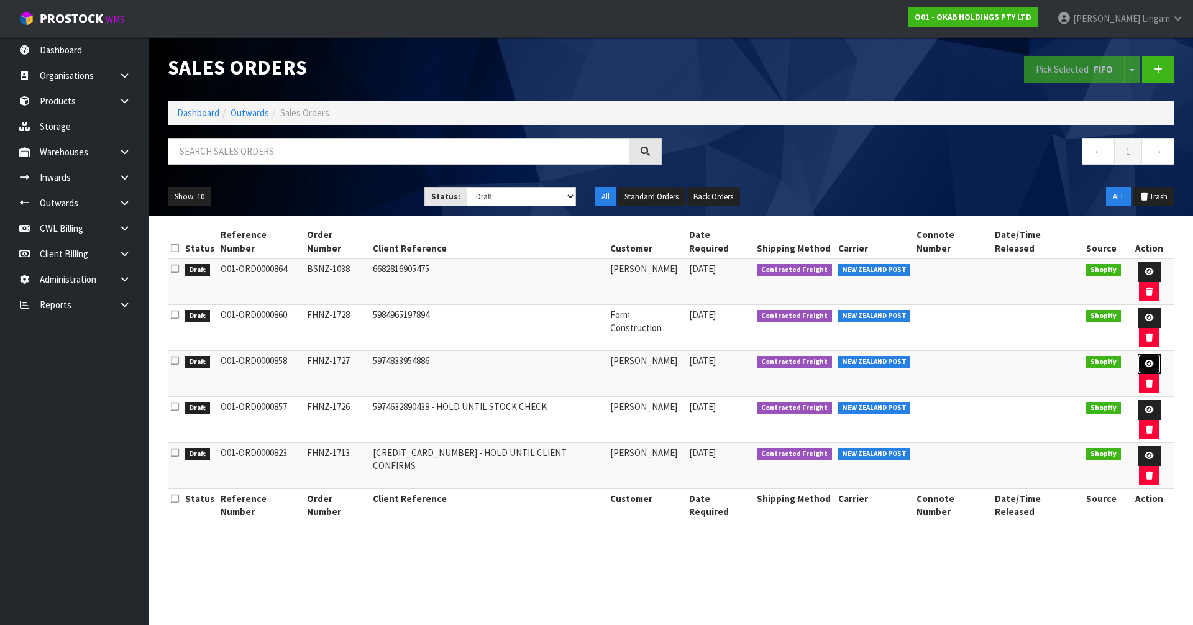
click at [1137, 354] on link at bounding box center [1148, 364] width 23 height 20
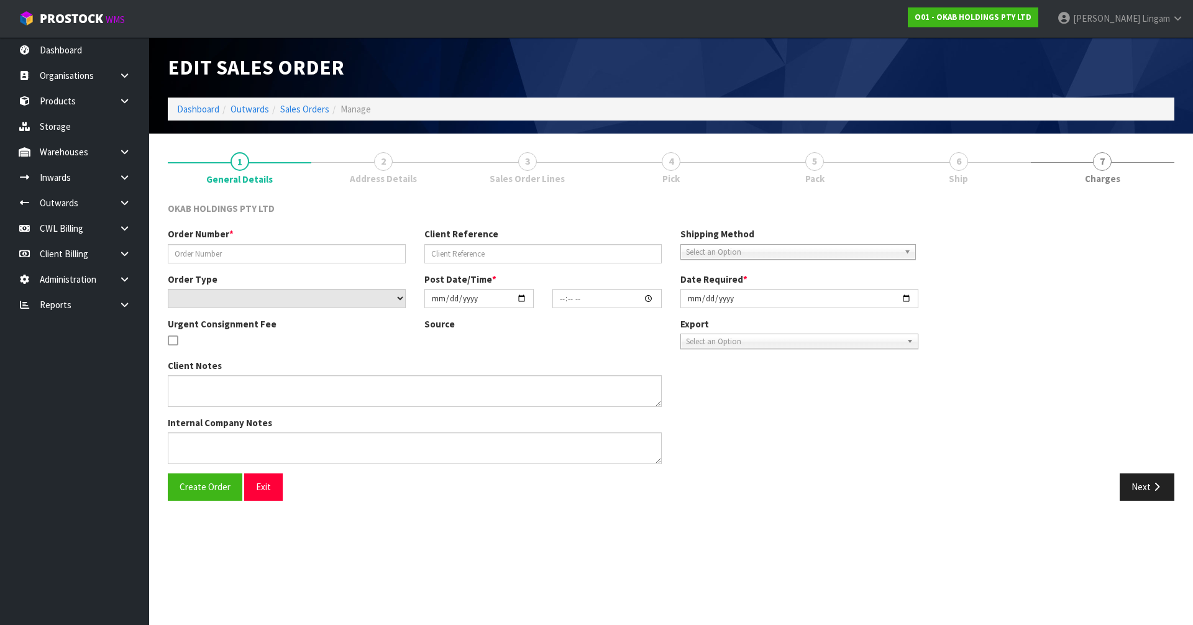
type input "FHNZ-1727"
type input "5974833954886"
select select "number:0"
type input "2025-09-23"
type input "19:04:27.000"
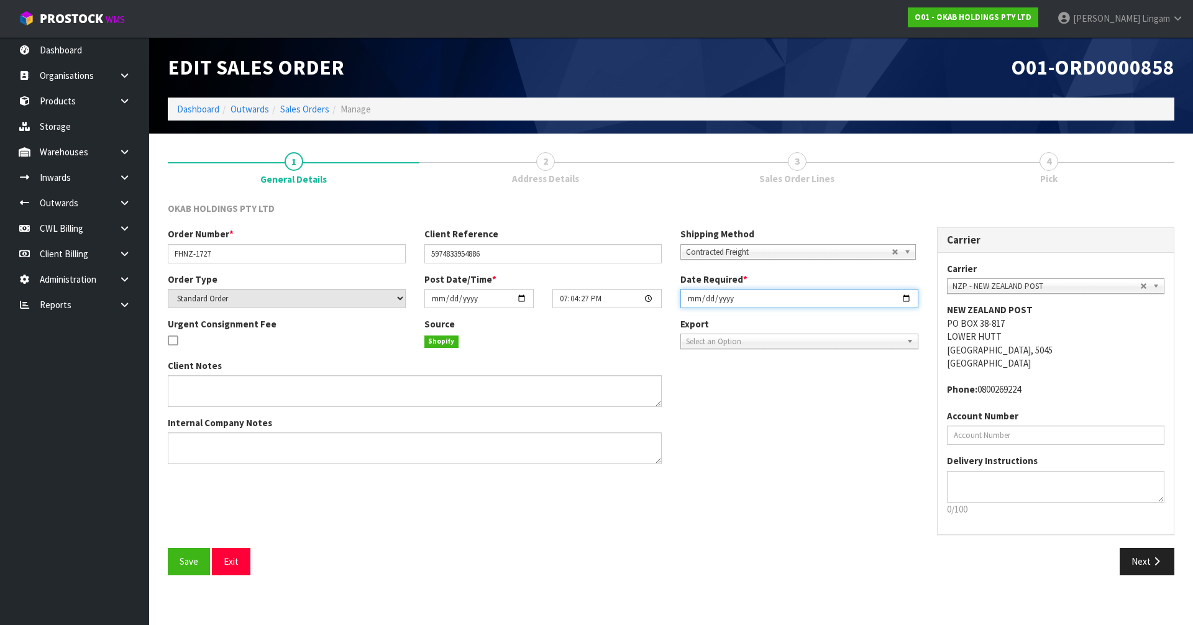
click at [688, 298] on input "2025-09-23" at bounding box center [799, 298] width 238 height 19
type input "2025-10-13"
click at [201, 571] on button "Save" at bounding box center [189, 561] width 42 height 27
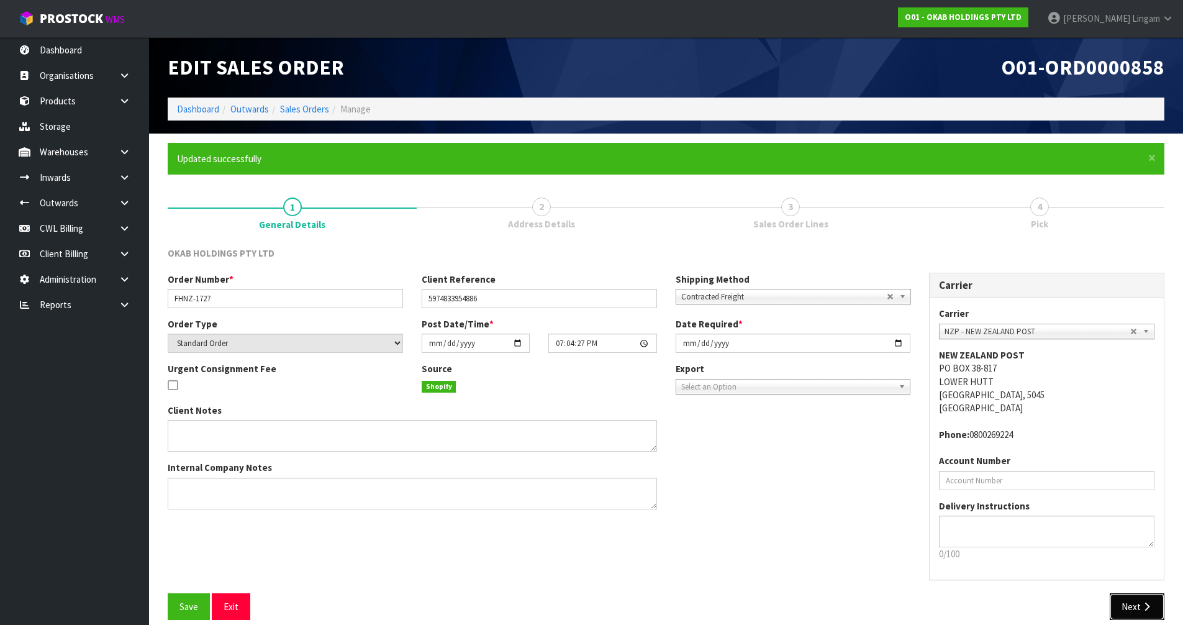
click at [1126, 600] on button "Next" at bounding box center [1137, 606] width 55 height 27
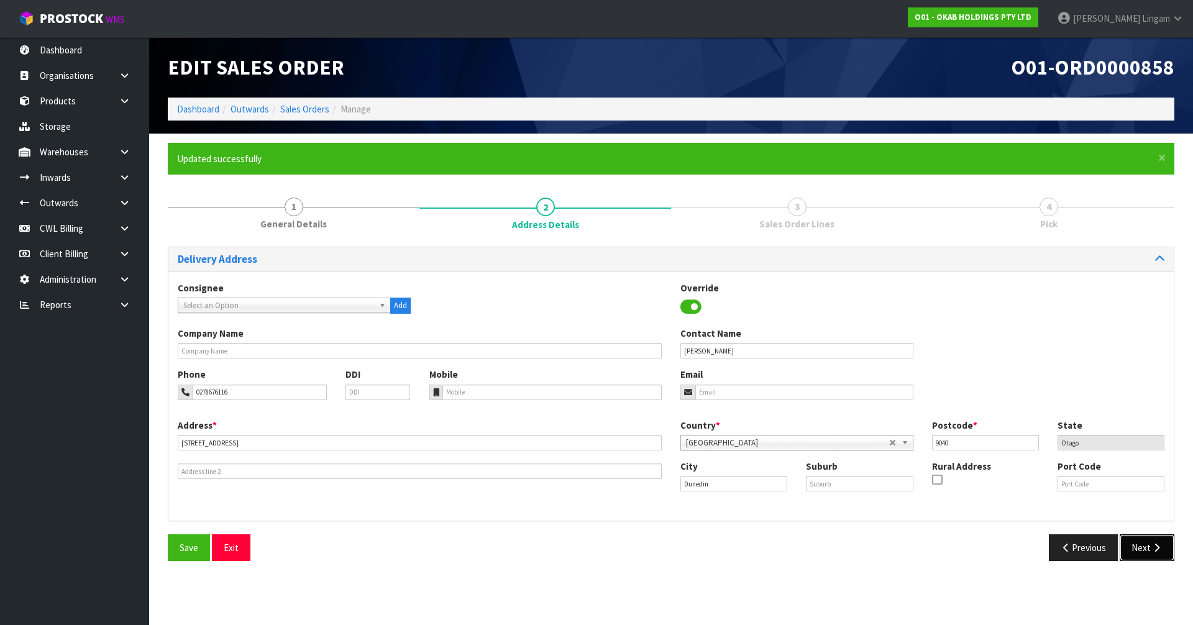
click at [1147, 547] on button "Next" at bounding box center [1146, 547] width 55 height 27
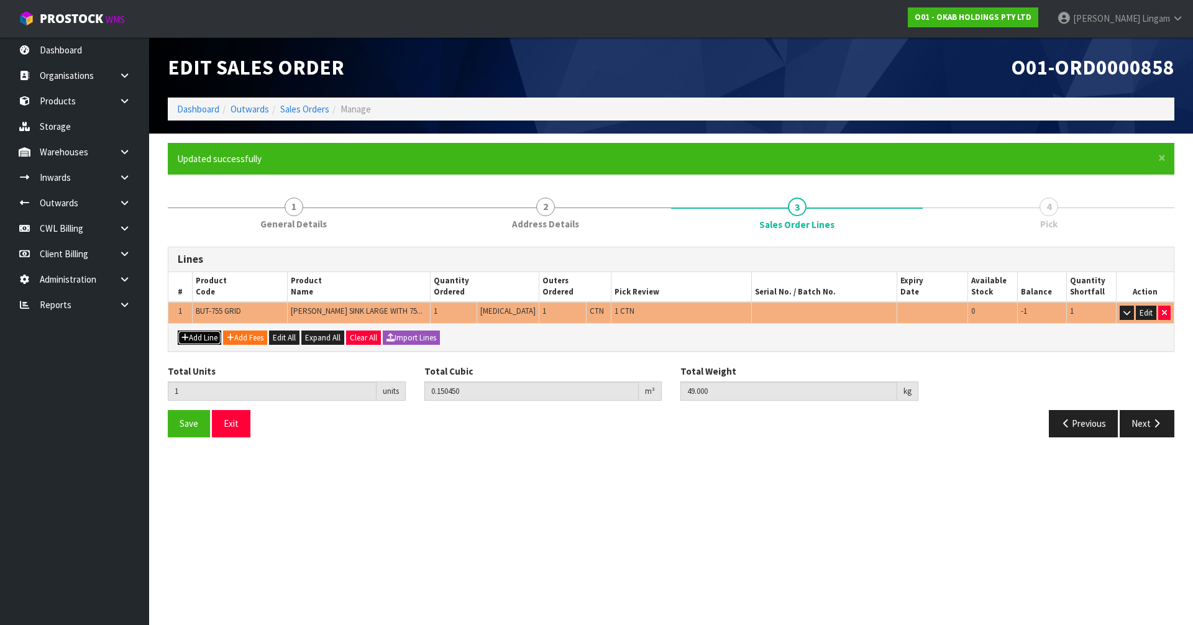
click at [192, 339] on button "Add Line" at bounding box center [199, 337] width 43 height 15
type input "0"
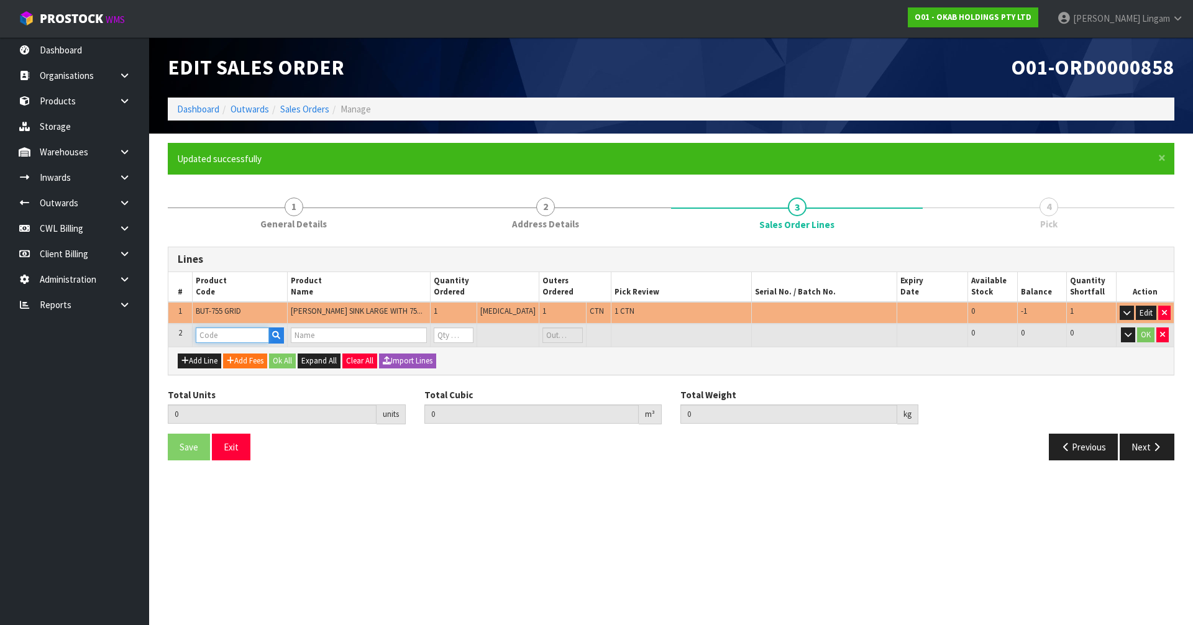
click at [208, 342] on input "text" at bounding box center [232, 335] width 73 height 16
type input "BUT-755-GRID"
click at [280, 335] on icon "button" at bounding box center [276, 335] width 8 height 8
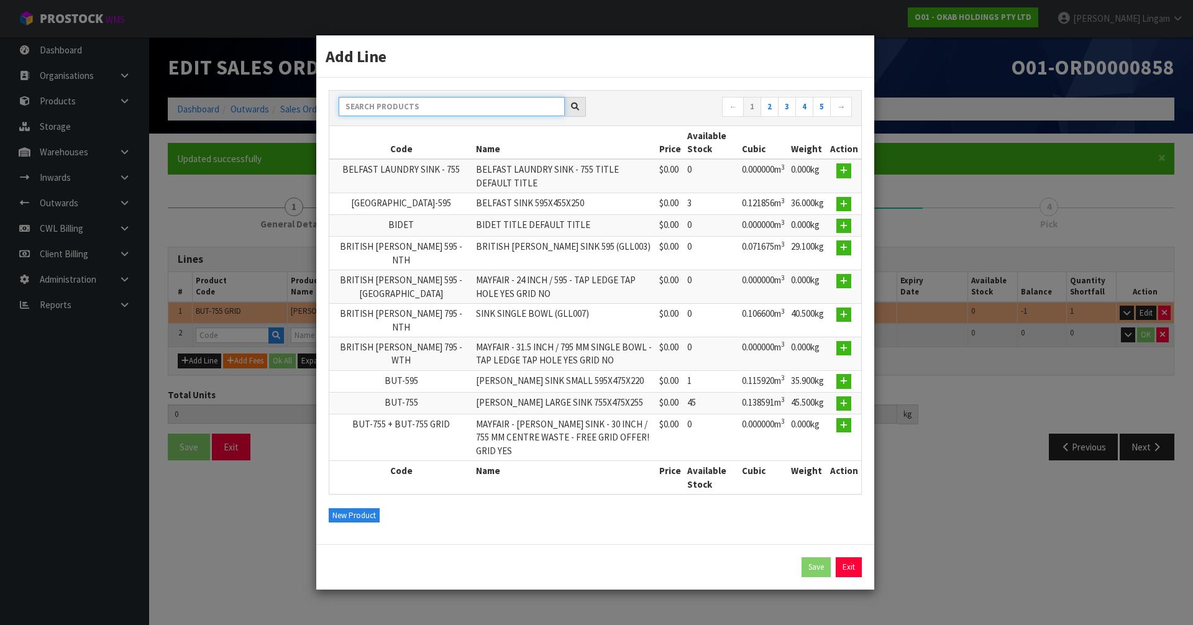
click at [494, 115] on input "text" at bounding box center [452, 106] width 226 height 19
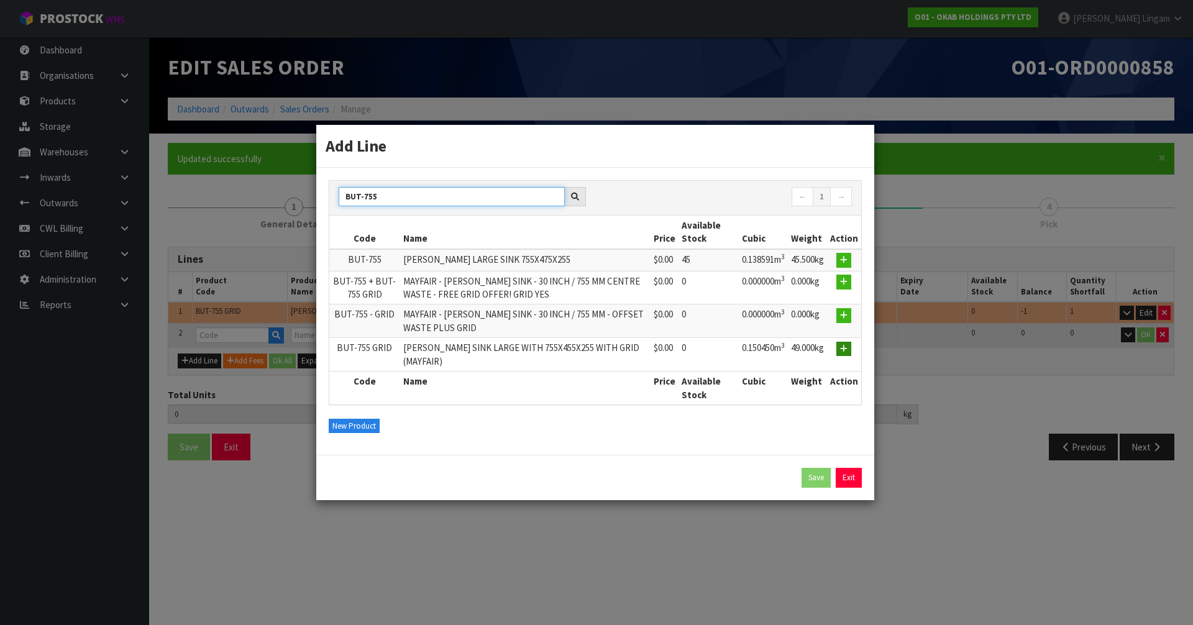
type input "BUT-755"
click at [846, 350] on icon "button" at bounding box center [843, 349] width 7 height 8
type input "1"
type input "0.15045"
type input "49"
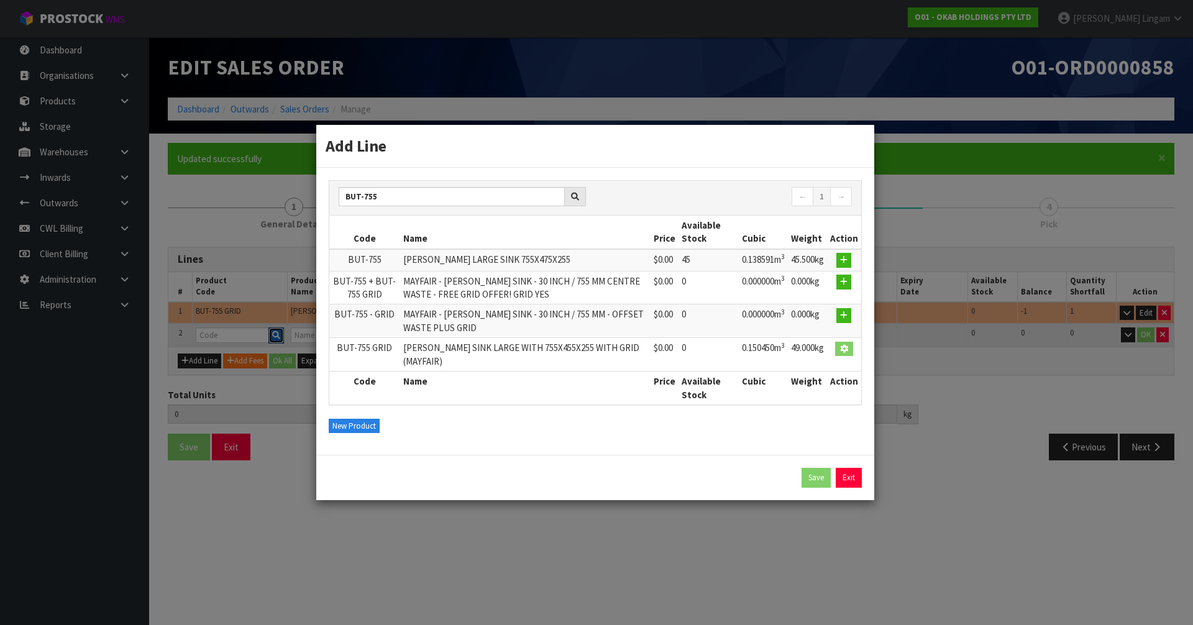
type input "BUT-755 GRID"
type input "BUTLER SINK LARGE WITH 755X455X255 WITH GRID (MAYFAIR)"
type input "0"
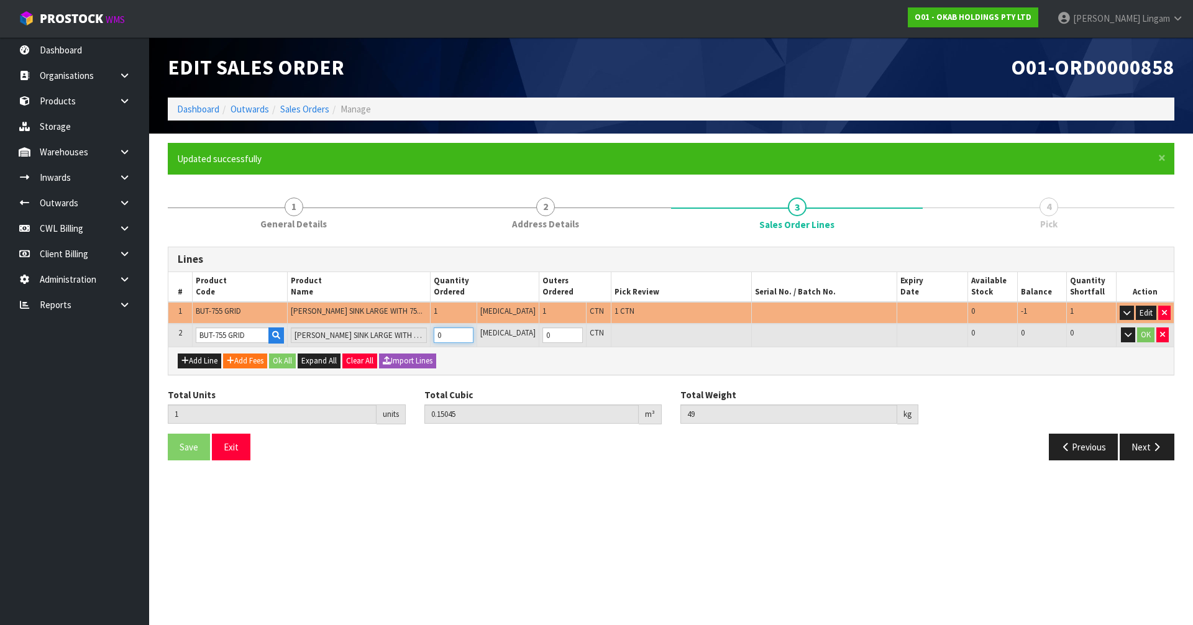
click at [438, 335] on tr "2 BUT-755 GRID BUTLER SINK LARGE WITH 755X455X255 WITH GRID (MAYFAIR) 0 PCE 0 C…" at bounding box center [670, 335] width 1005 height 23
type input "2"
type input "0.3009"
type input "98"
type input "1"
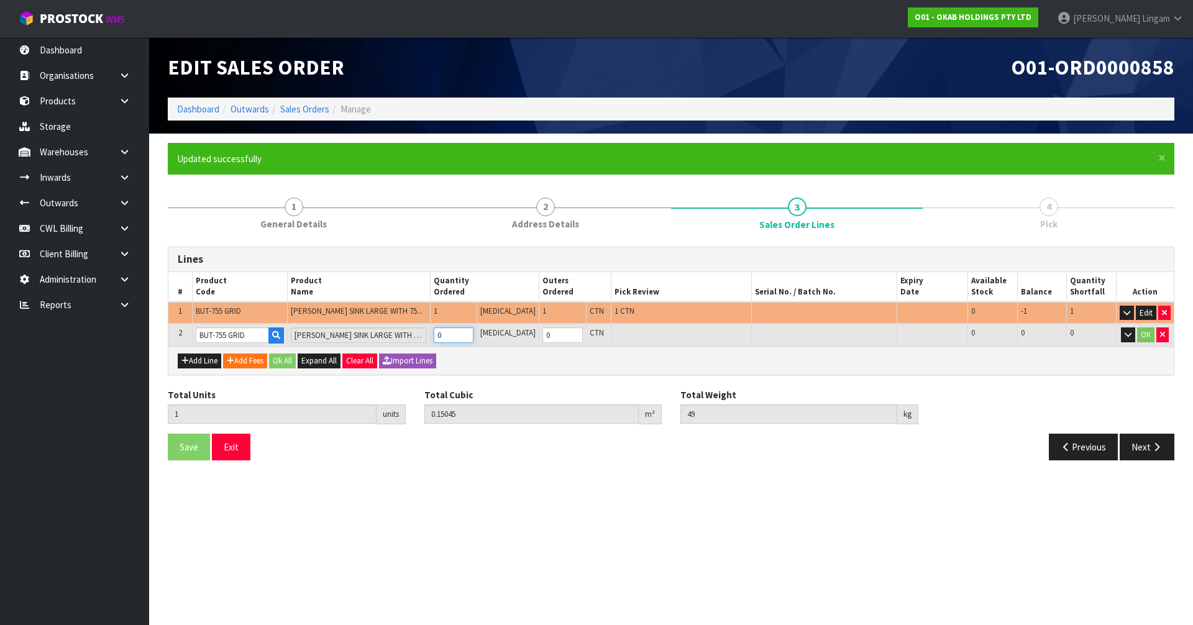
type input "1"
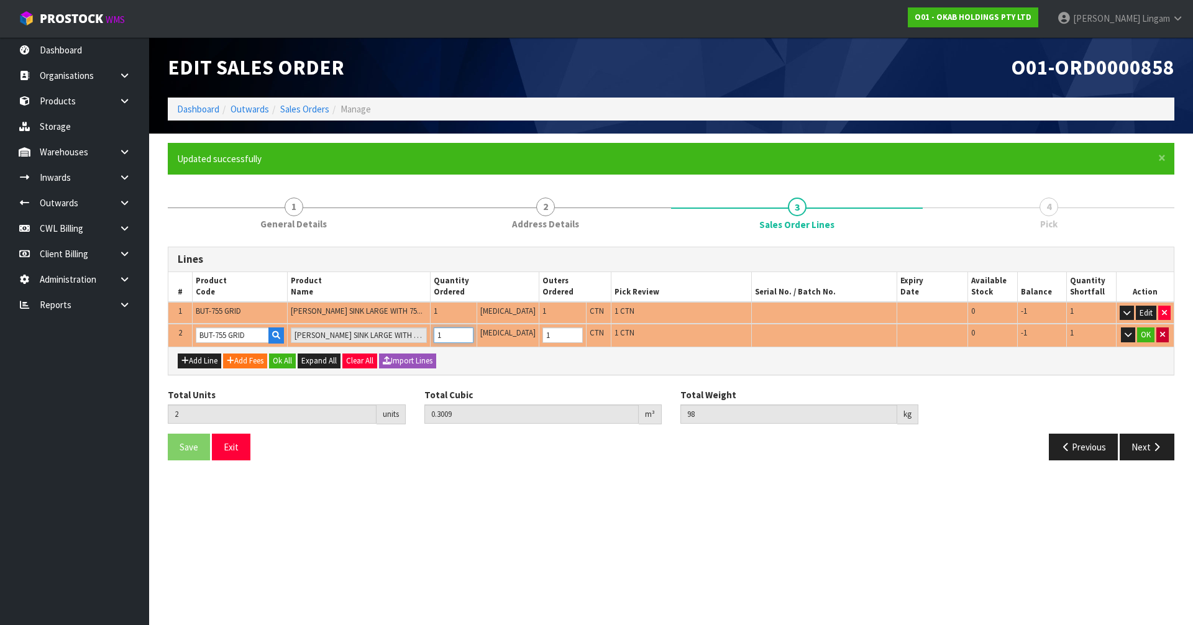
type input "1"
click at [1168, 335] on button "button" at bounding box center [1162, 334] width 12 height 15
type input "1"
type input "0.15045"
type input "49"
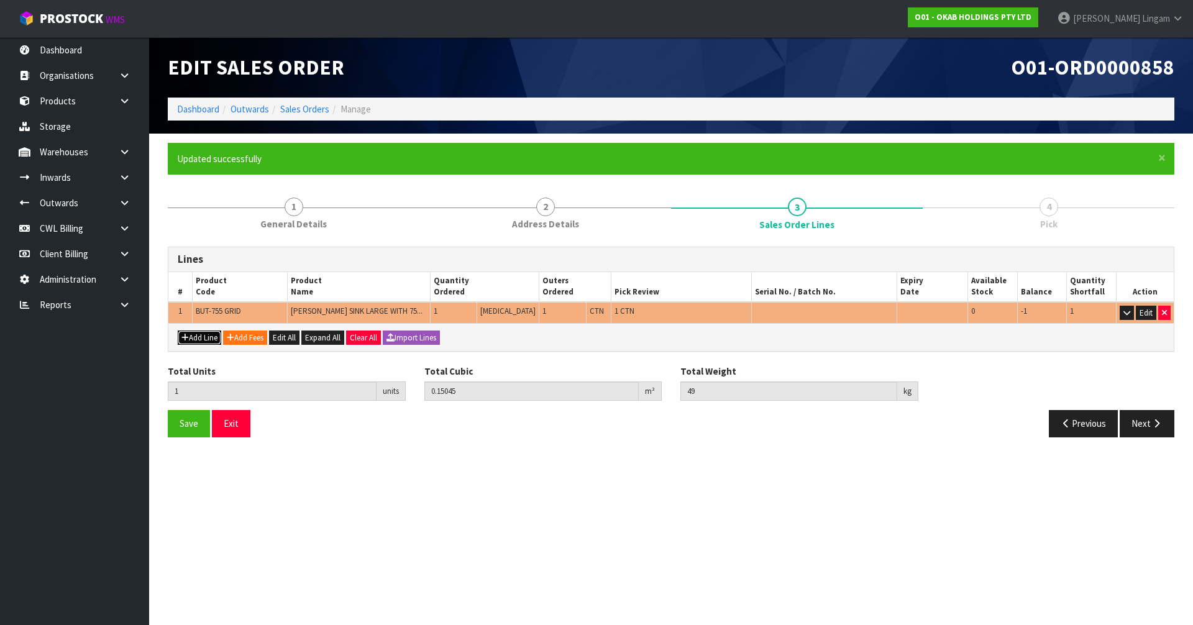
click at [213, 335] on button "Add Line" at bounding box center [199, 337] width 43 height 15
type input "0"
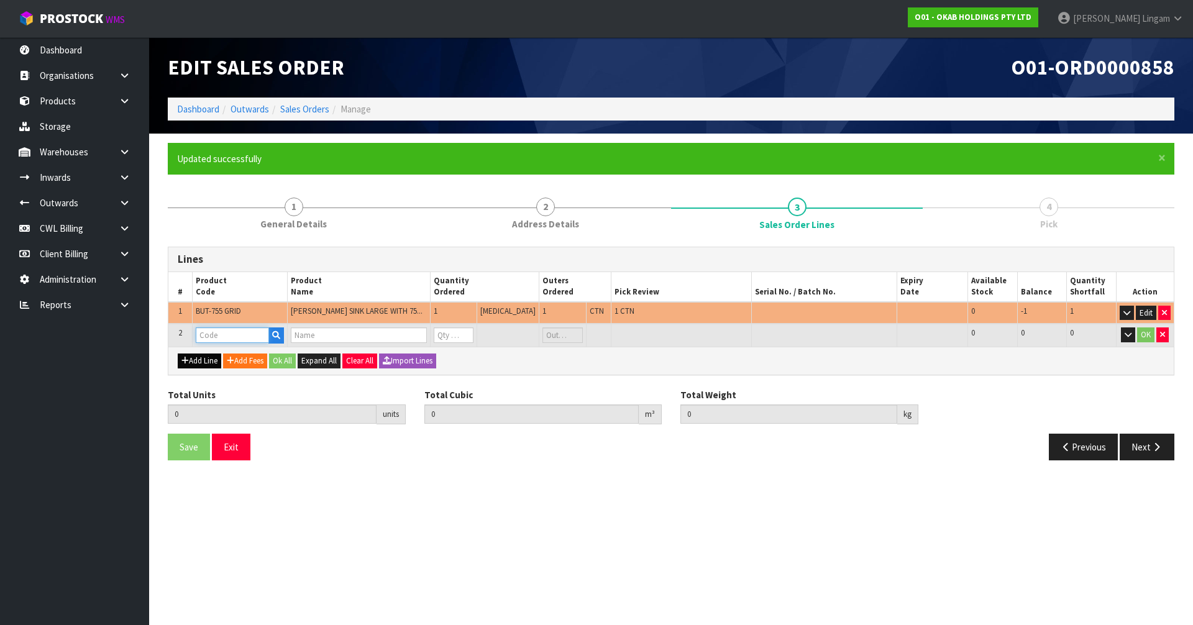
click at [213, 335] on input "text" at bounding box center [232, 335] width 73 height 16
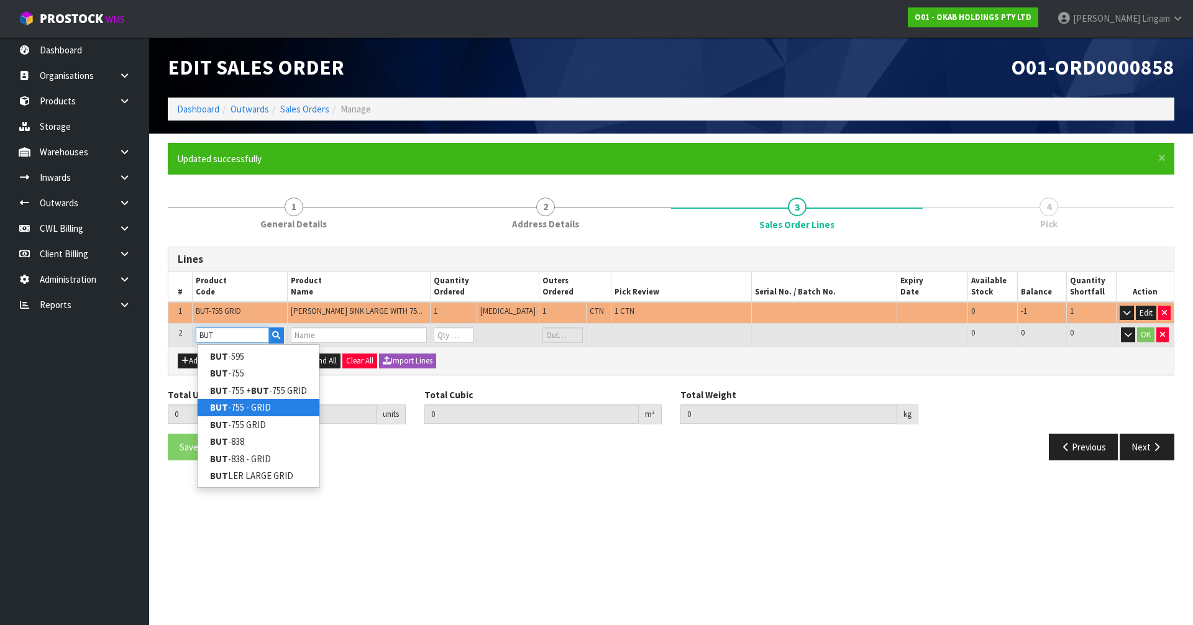
type input "BUT"
click at [234, 408] on link "BUT -755 - GRID" at bounding box center [259, 407] width 122 height 17
type input "BUT-755 - GRID"
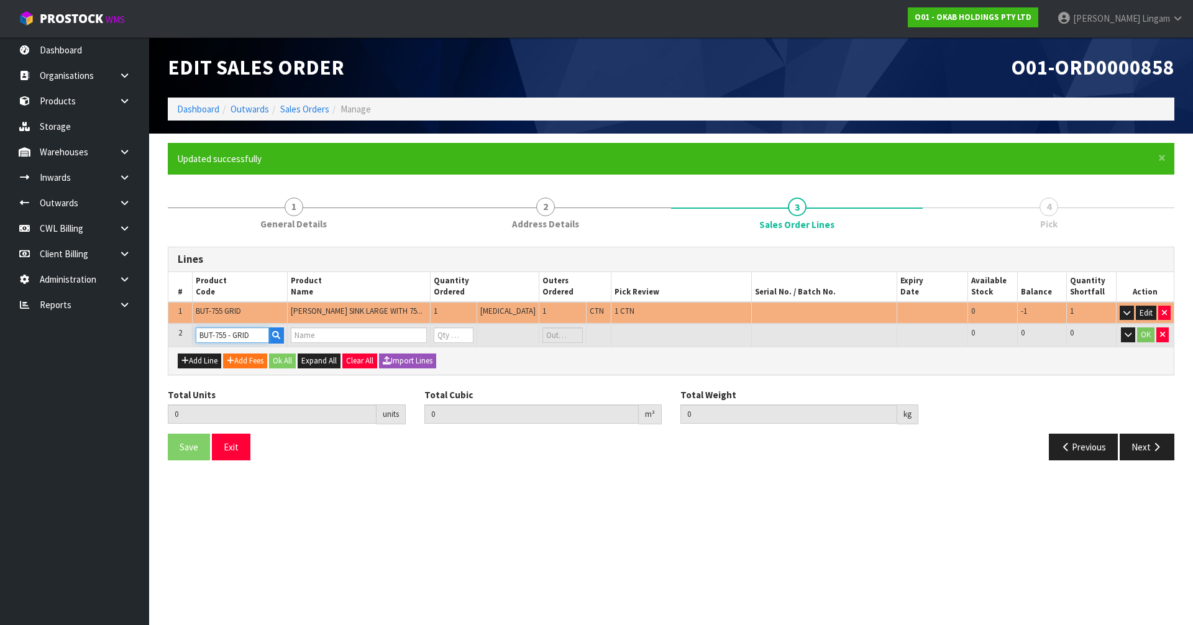
type input "1"
type input "0.15045"
type input "49"
type input "MAYFAIR - BUTLER SINK - 30 INCH / 755 MM - OFFSET WASTE PLUS GRID"
type input "0"
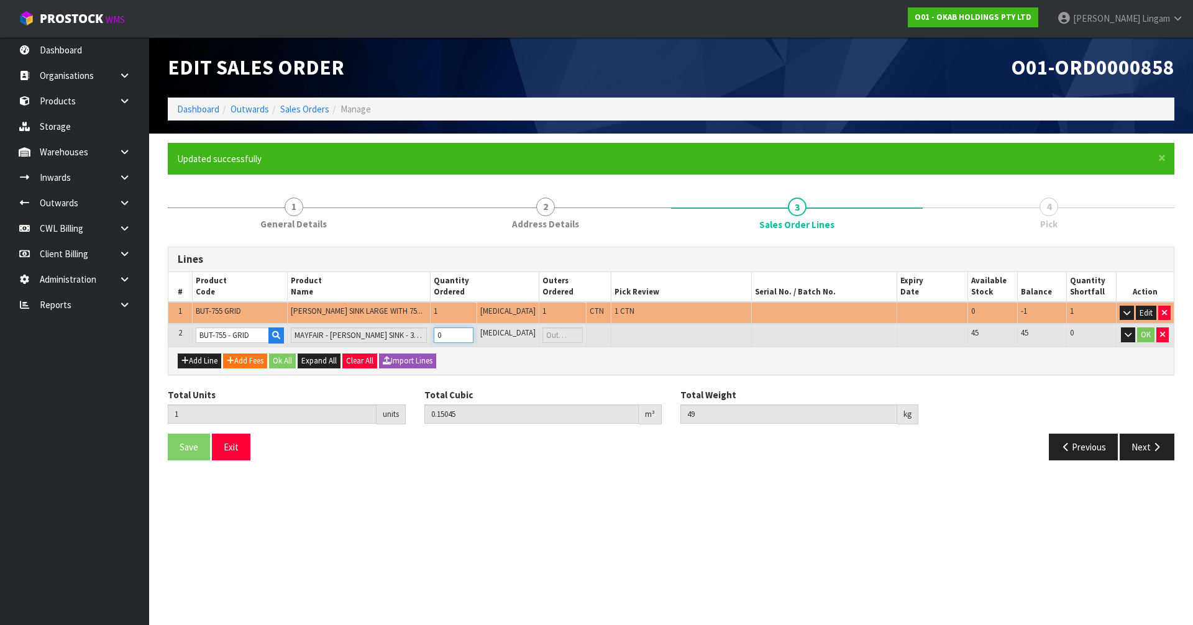
click at [437, 340] on tr "2 BUT-755 - GRID MAYFAIR - BUTLER SINK - 30 INCH / 755 MM - OFFSET WASTE PLUS G…" at bounding box center [670, 335] width 1005 height 23
type input "3"
type input "0.300801"
type input "96.2"
type input "1"
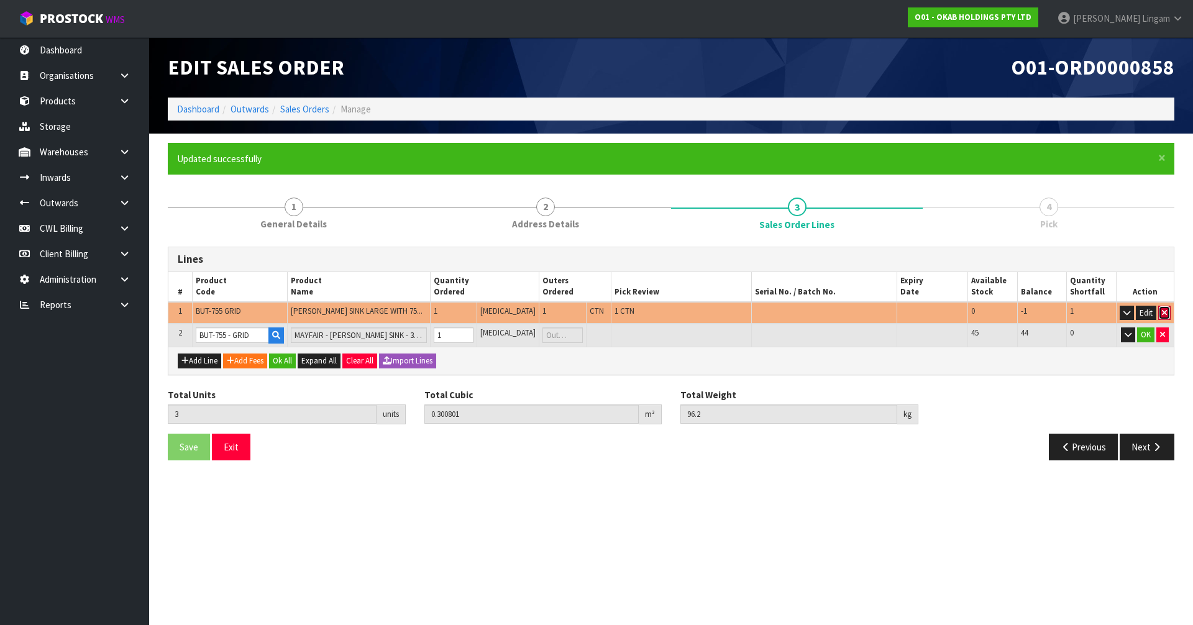
click at [1165, 307] on button "button" at bounding box center [1164, 313] width 12 height 15
type input "2"
type input "0.150351"
type input "47.2"
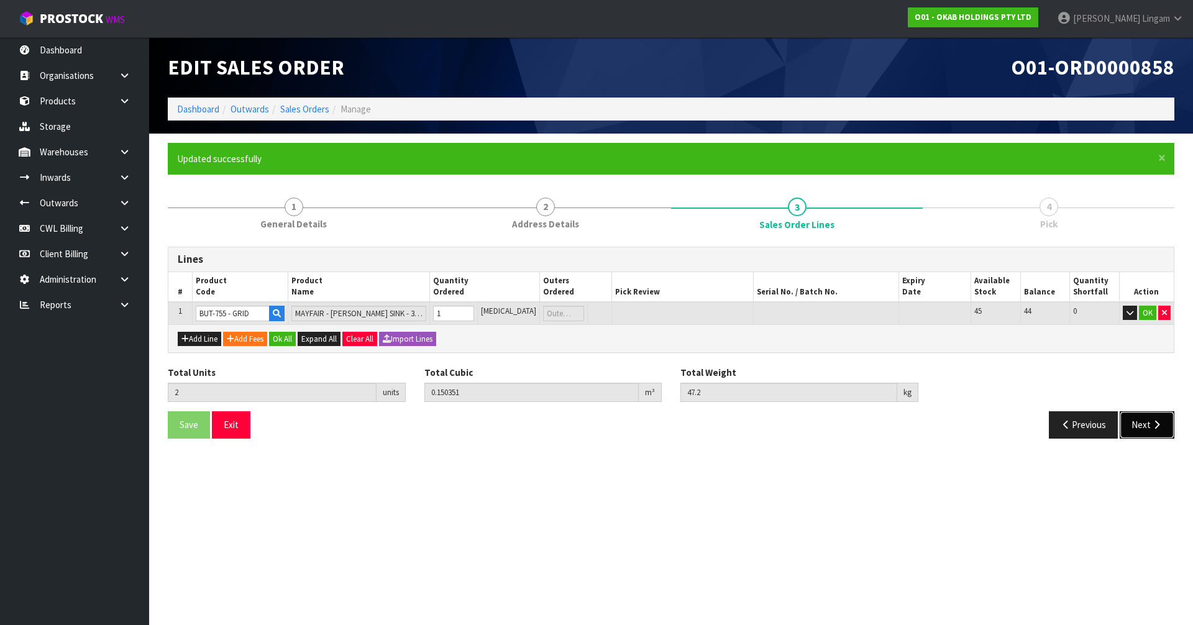
click at [1136, 422] on button "Next" at bounding box center [1146, 424] width 55 height 27
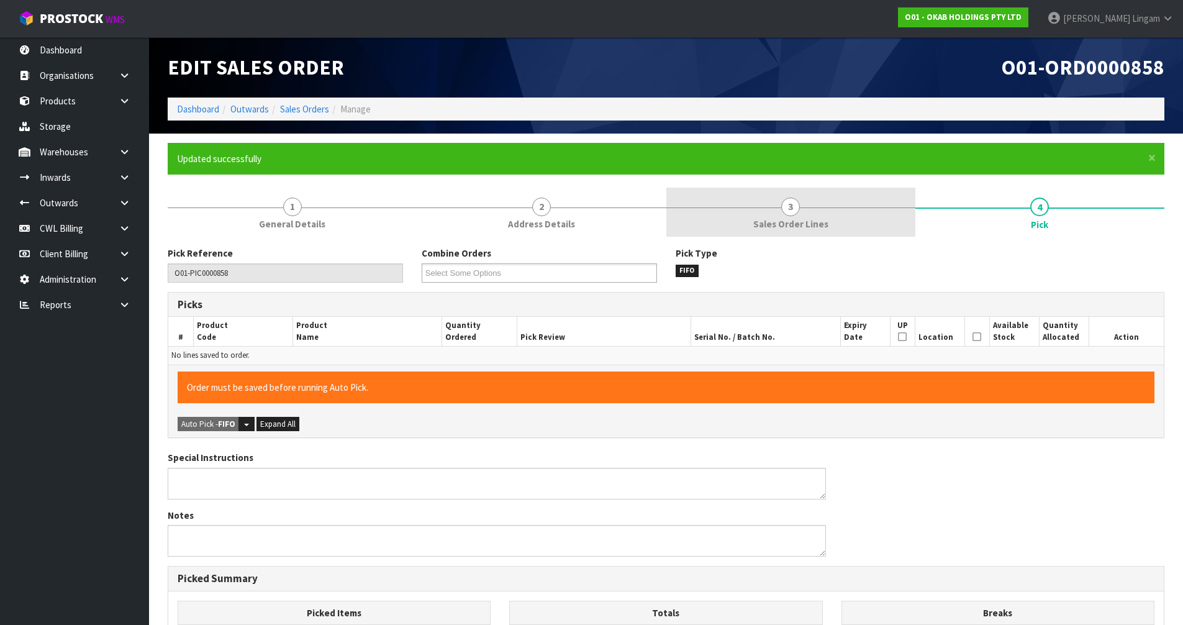
click at [796, 219] on span "Sales Order Lines" at bounding box center [790, 223] width 75 height 13
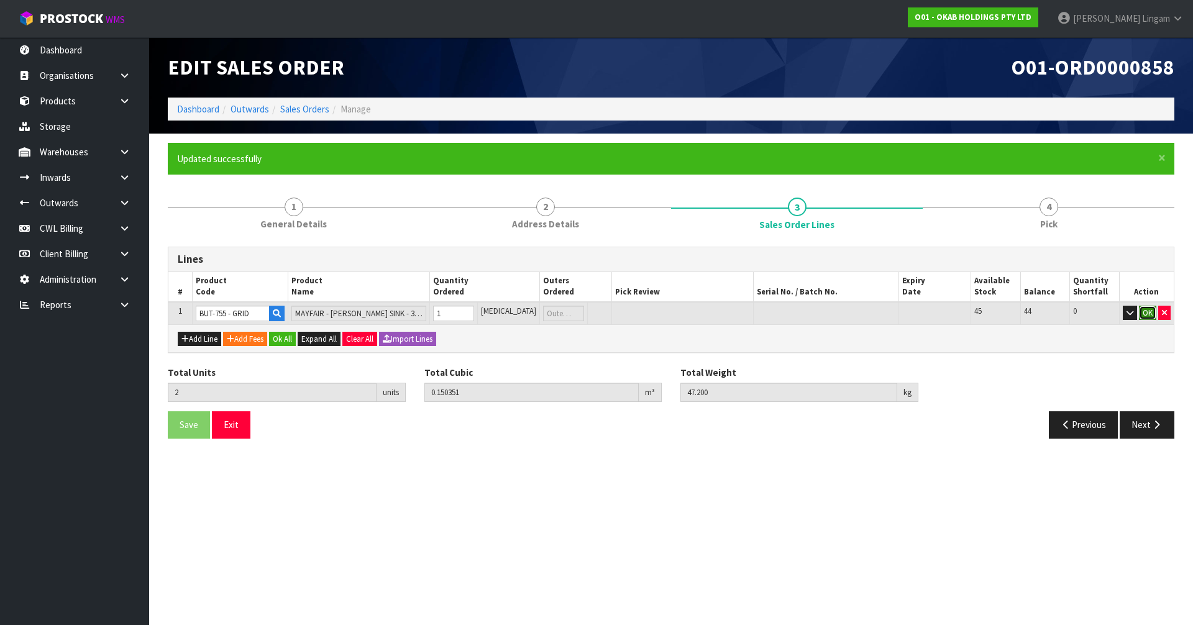
click at [1150, 314] on button "OK" at bounding box center [1147, 313] width 17 height 15
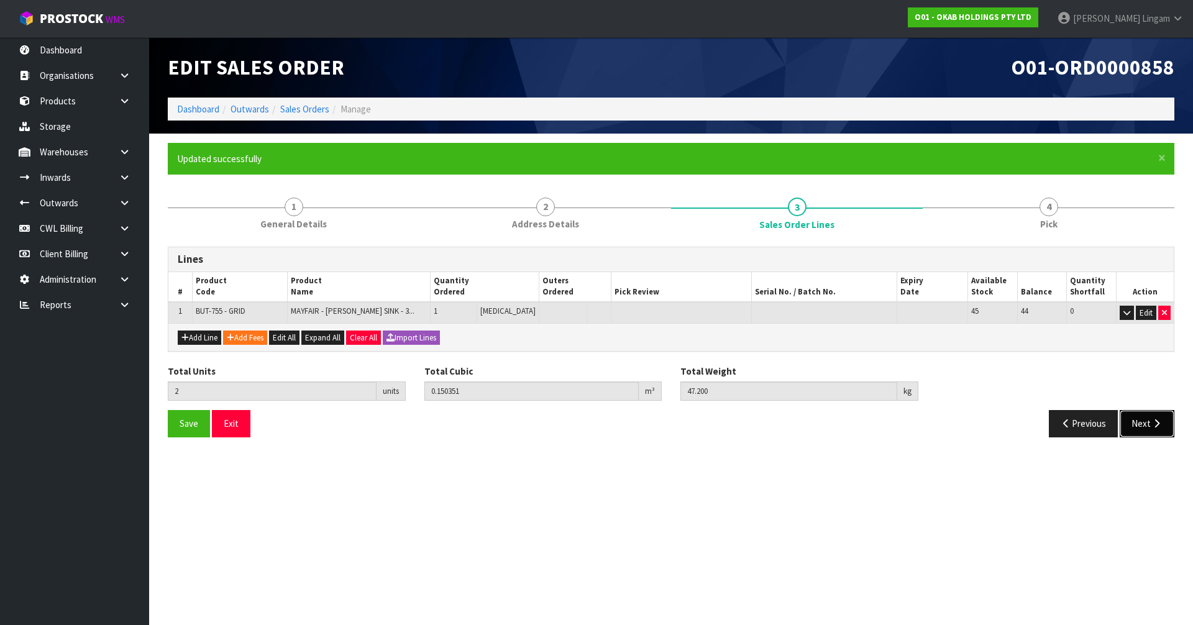
click at [1155, 422] on icon "button" at bounding box center [1156, 423] width 12 height 9
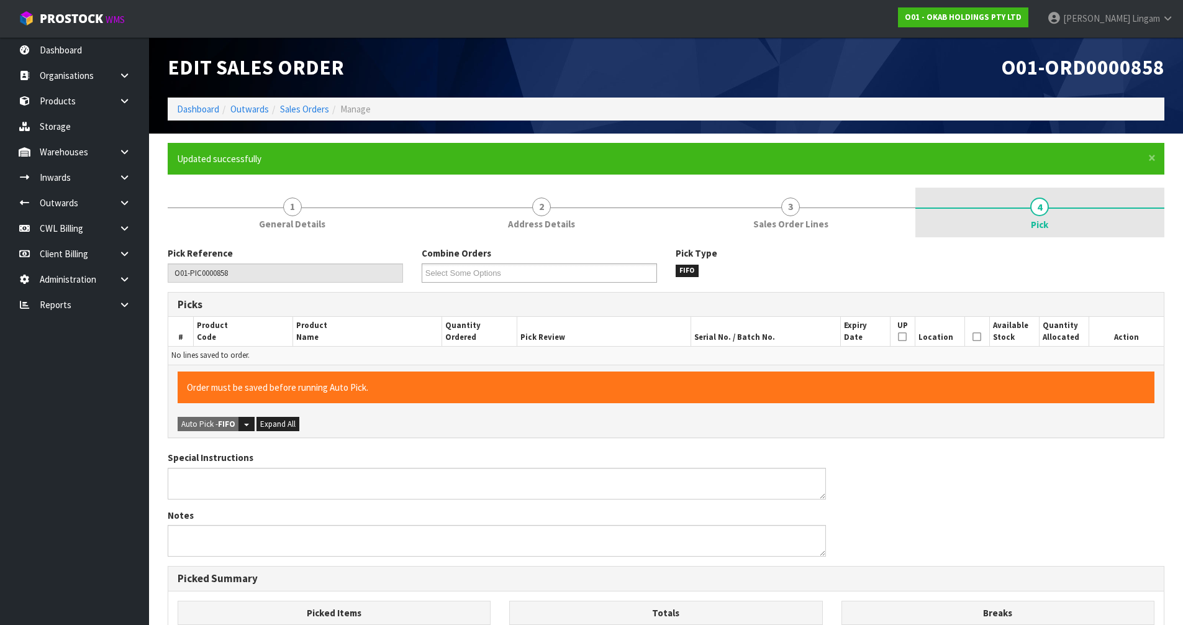
click at [925, 222] on link "4 Pick" at bounding box center [1040, 213] width 249 height 50
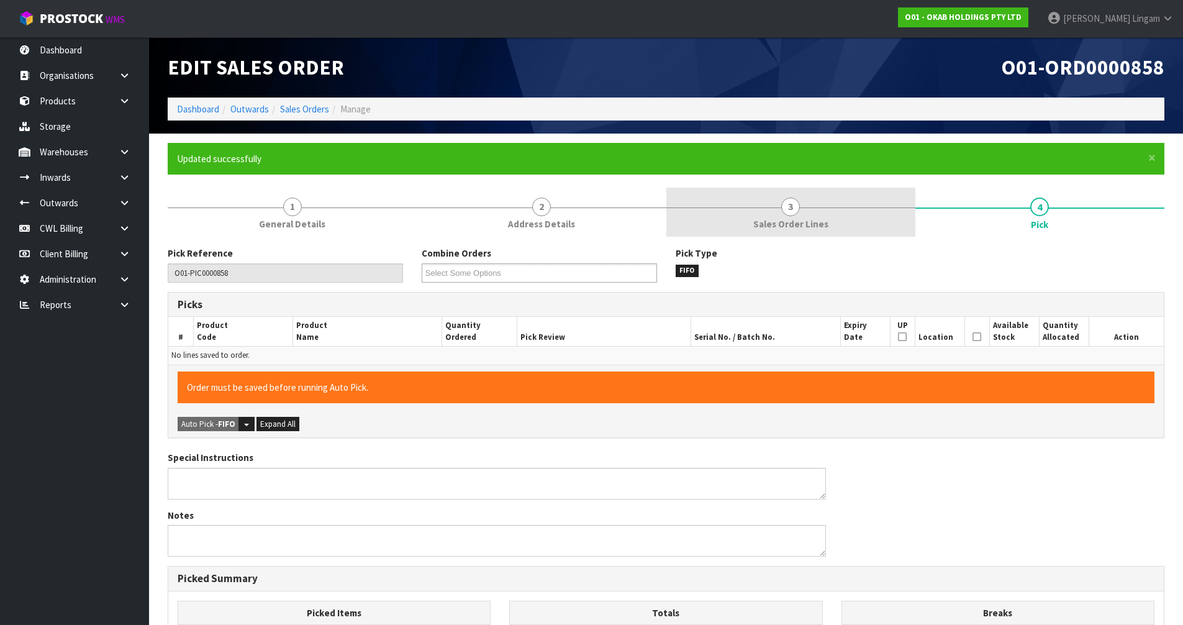
click at [848, 234] on link "3 Sales Order Lines" at bounding box center [790, 212] width 249 height 49
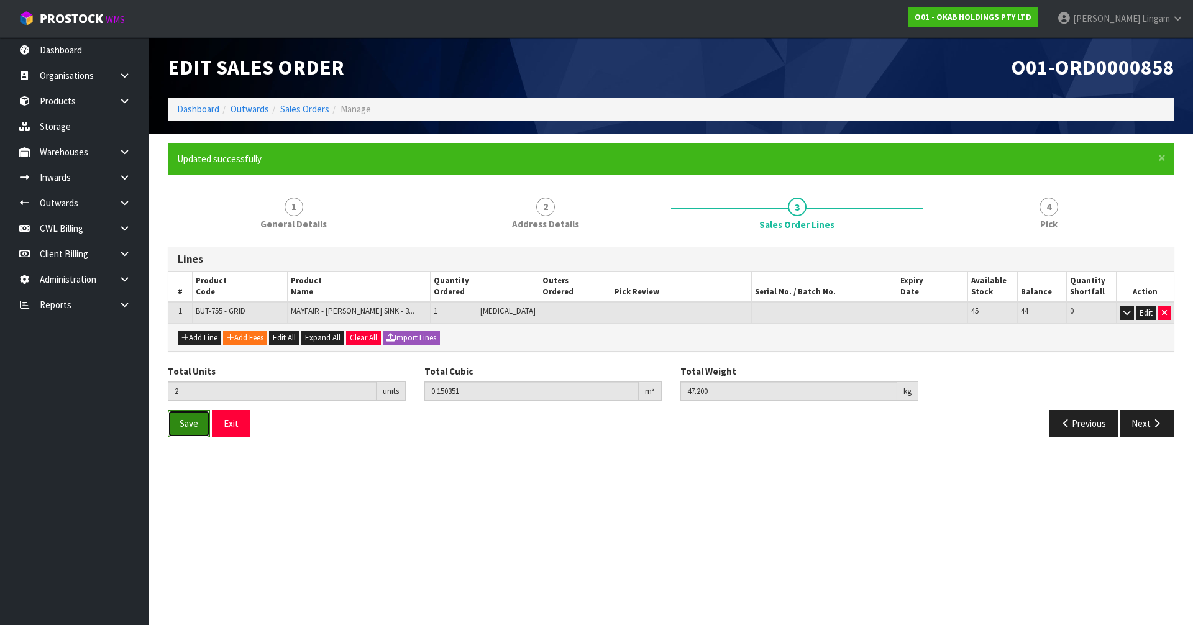
click at [192, 423] on span "Save" at bounding box center [189, 423] width 19 height 12
click at [1133, 420] on button "Next" at bounding box center [1146, 423] width 55 height 27
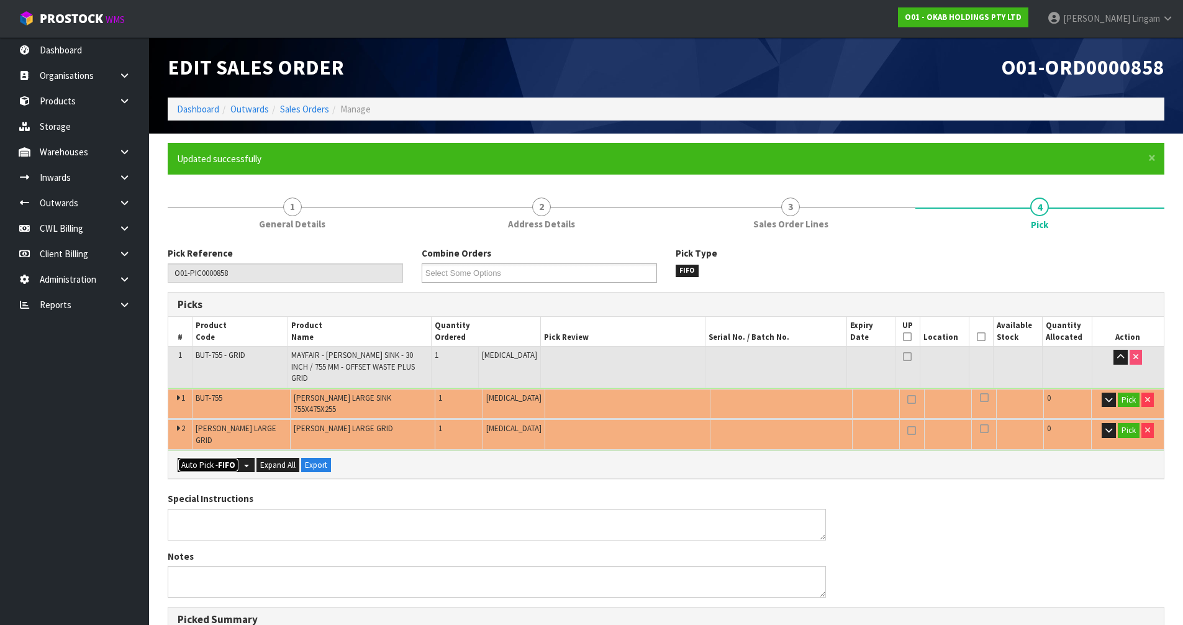
click at [204, 458] on button "Auto Pick - FIFO" at bounding box center [208, 465] width 61 height 15
type input "1"
type input "Piece x 1"
type input "2"
type input "0.150351"
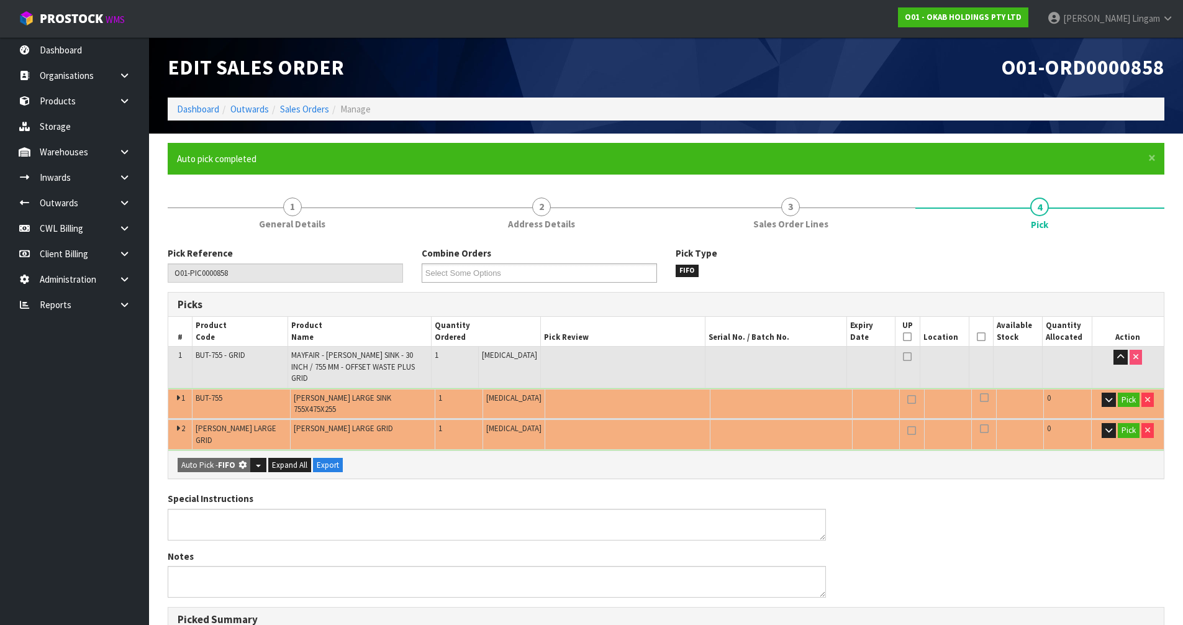
type input "47.200"
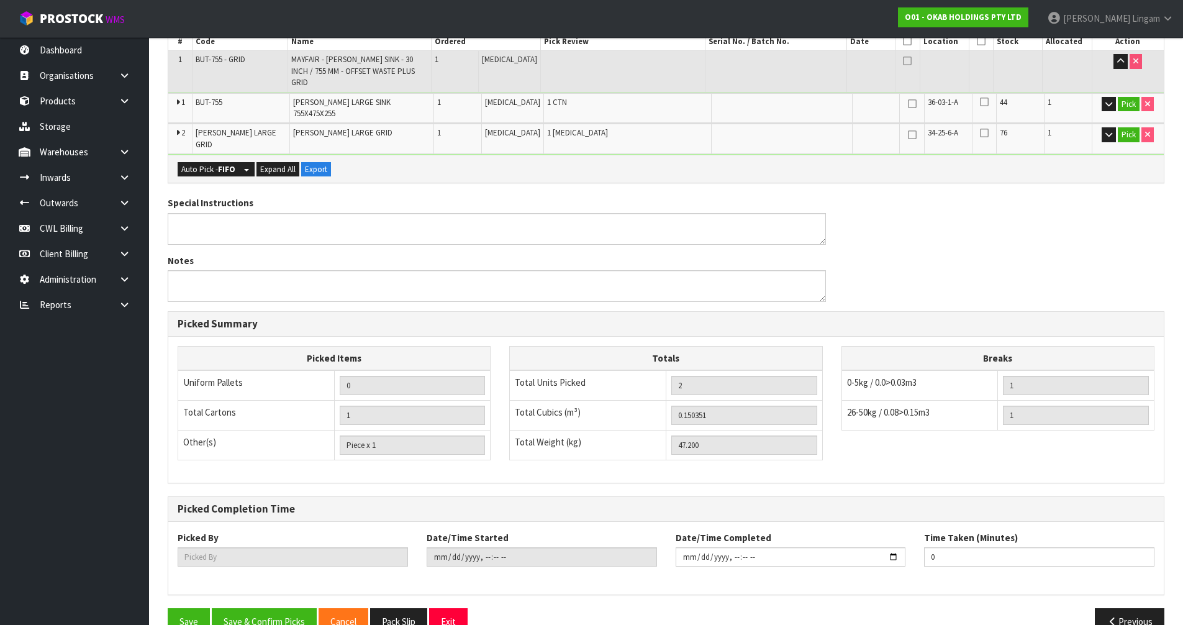
scroll to position [297, 0]
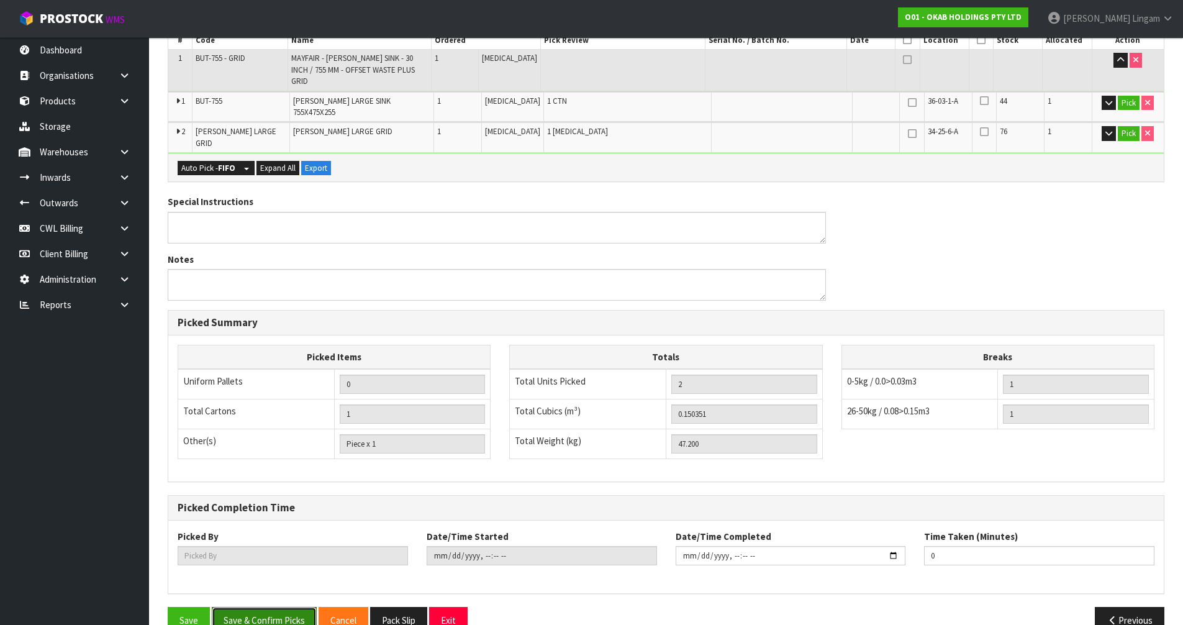
click at [281, 607] on button "Save & Confirm Picks" at bounding box center [264, 620] width 105 height 27
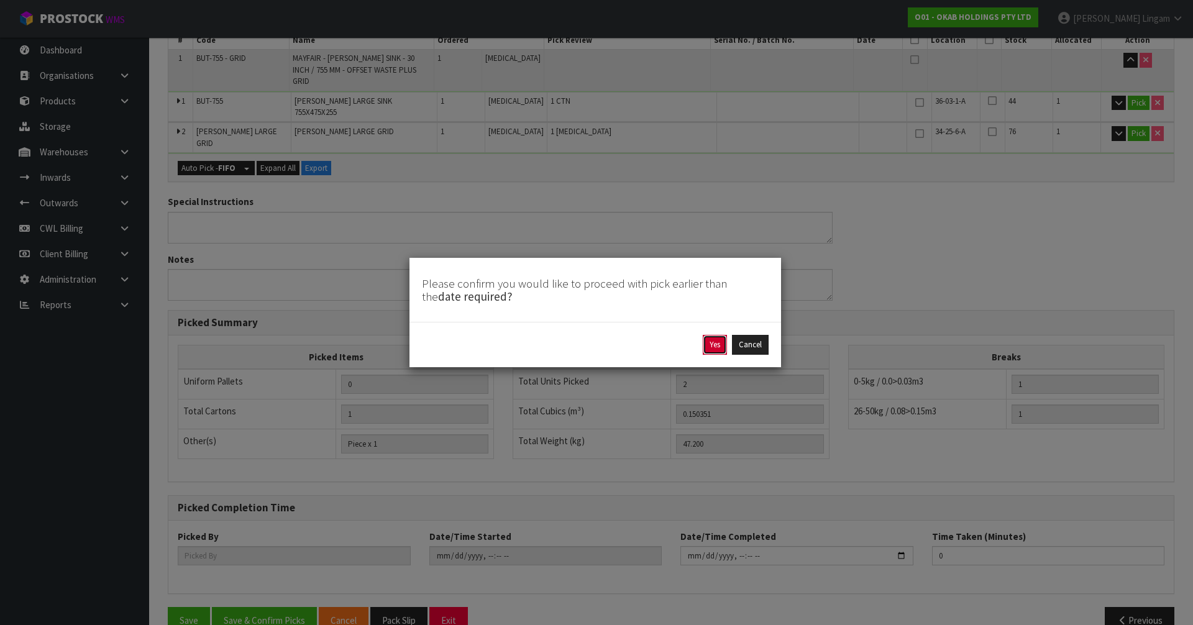
click at [712, 348] on button "Yes" at bounding box center [714, 345] width 24 height 20
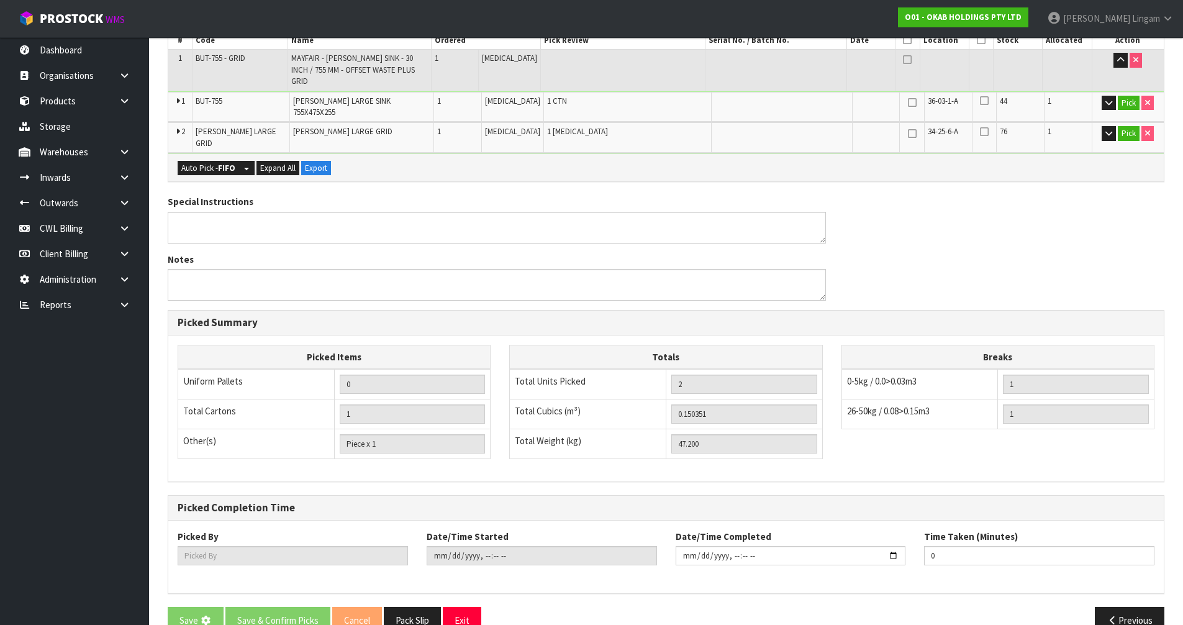
scroll to position [0, 0]
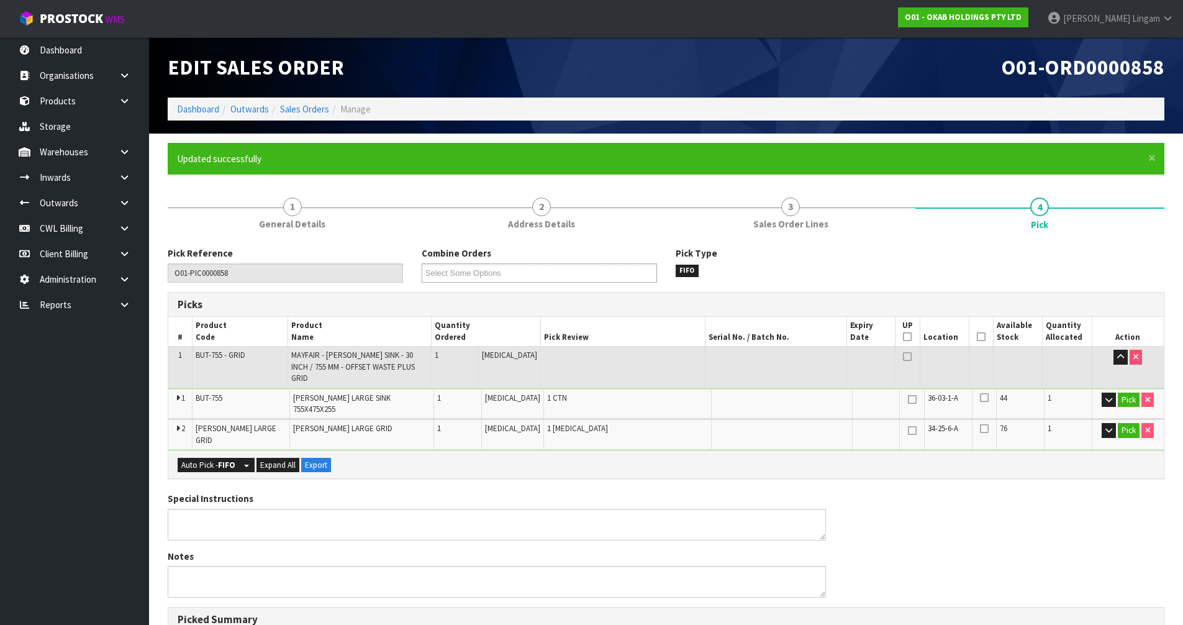
type input "Vineeta Lingam"
type input "2025-10-12T21:57:42"
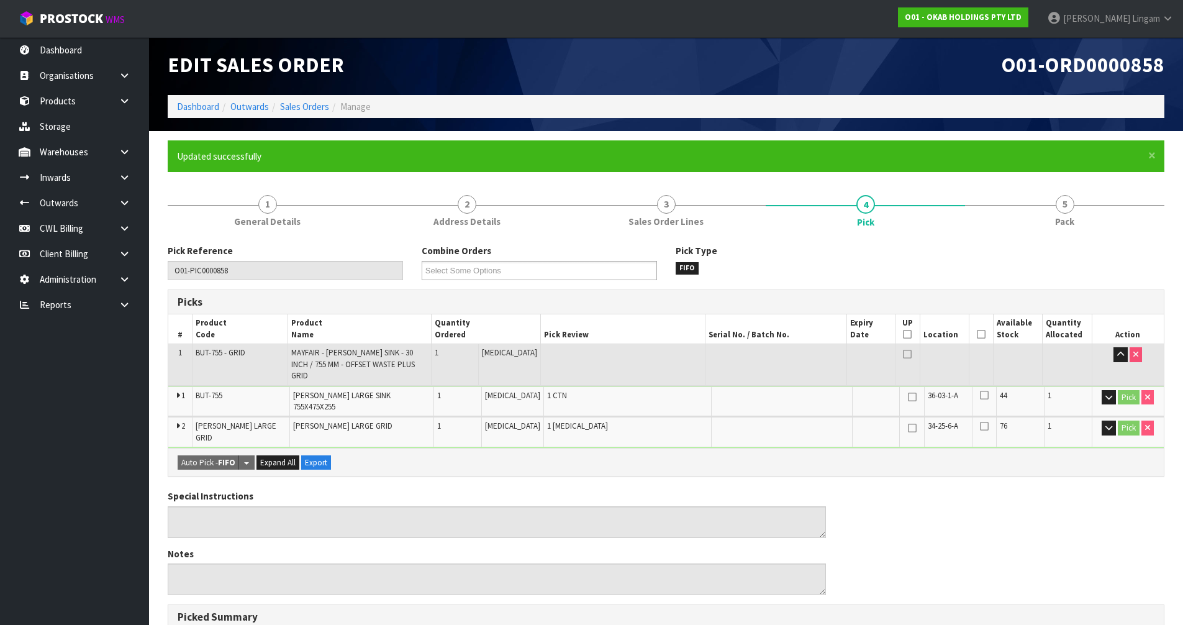
scroll to position [297, 0]
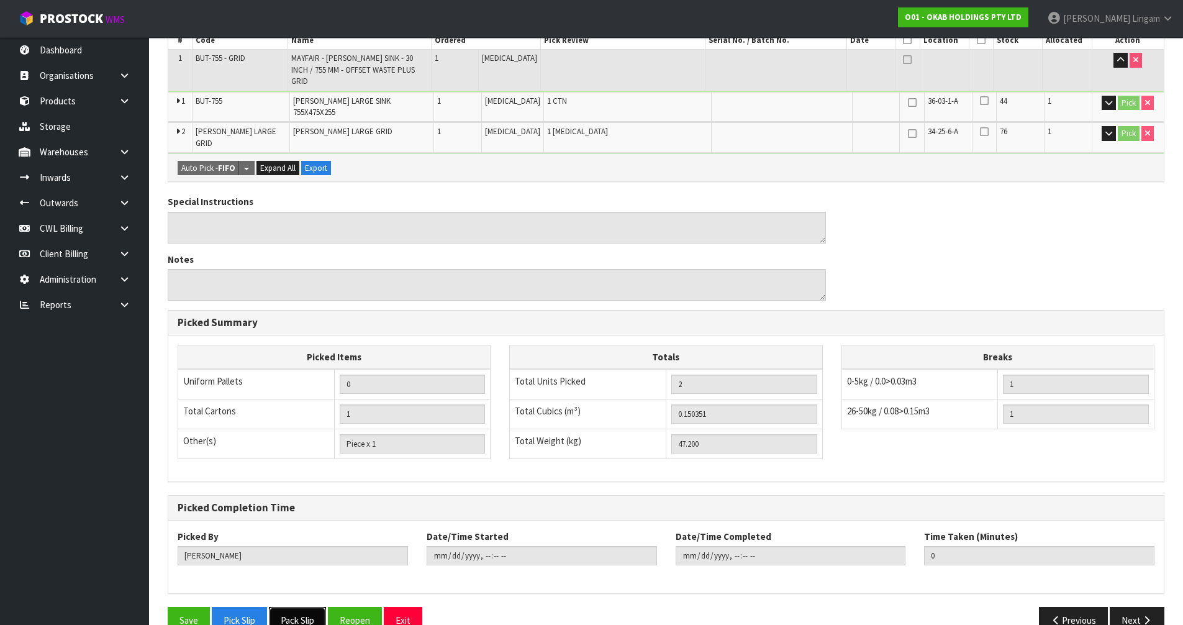
click at [312, 607] on button "Pack Slip" at bounding box center [297, 620] width 57 height 27
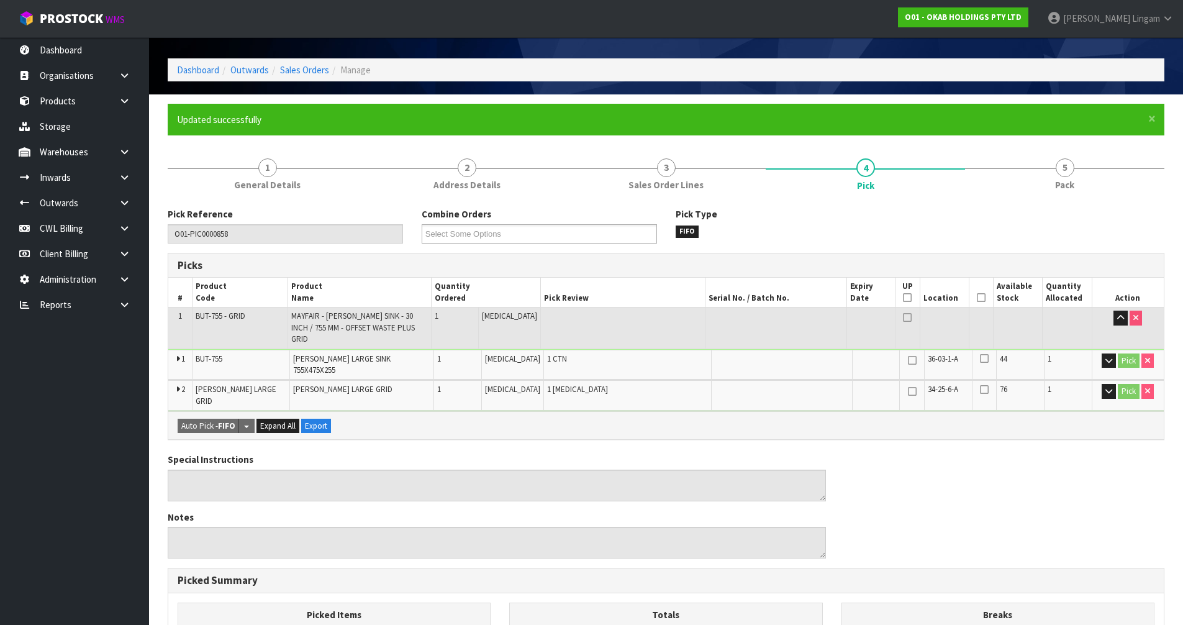
scroll to position [0, 0]
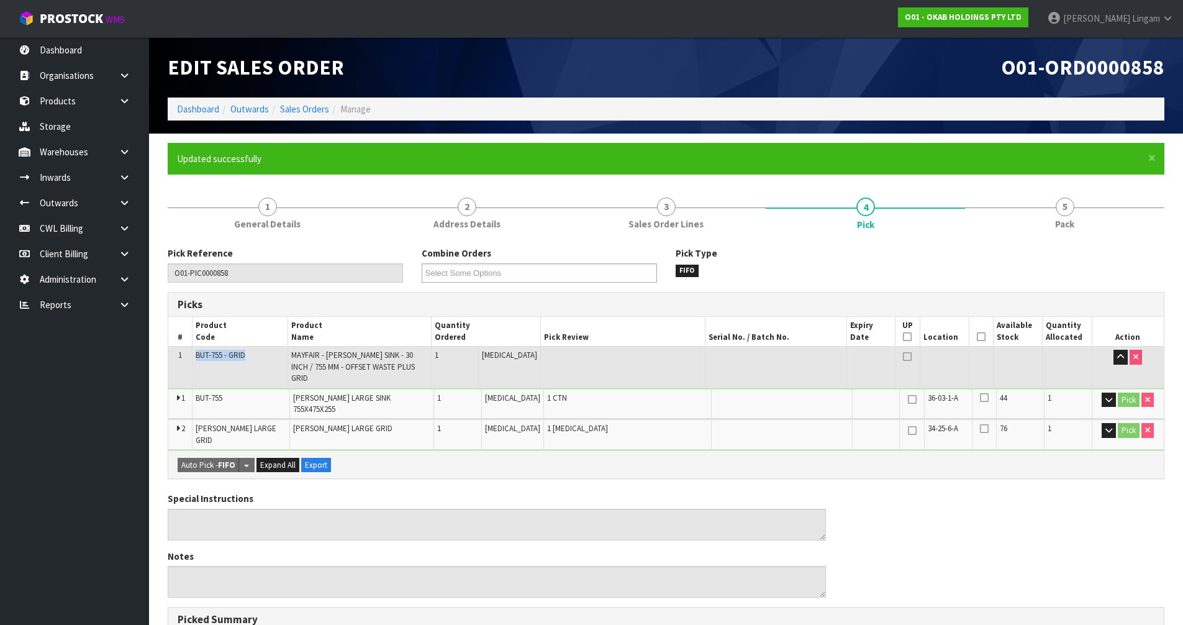
drag, startPoint x: 196, startPoint y: 355, endPoint x: 264, endPoint y: 355, distance: 67.7
click at [264, 355] on td "BUT-755 - GRID" at bounding box center [241, 367] width 96 height 41
copy span "BUT-755 - GRID"
click at [65, 104] on link "Products" at bounding box center [74, 100] width 149 height 25
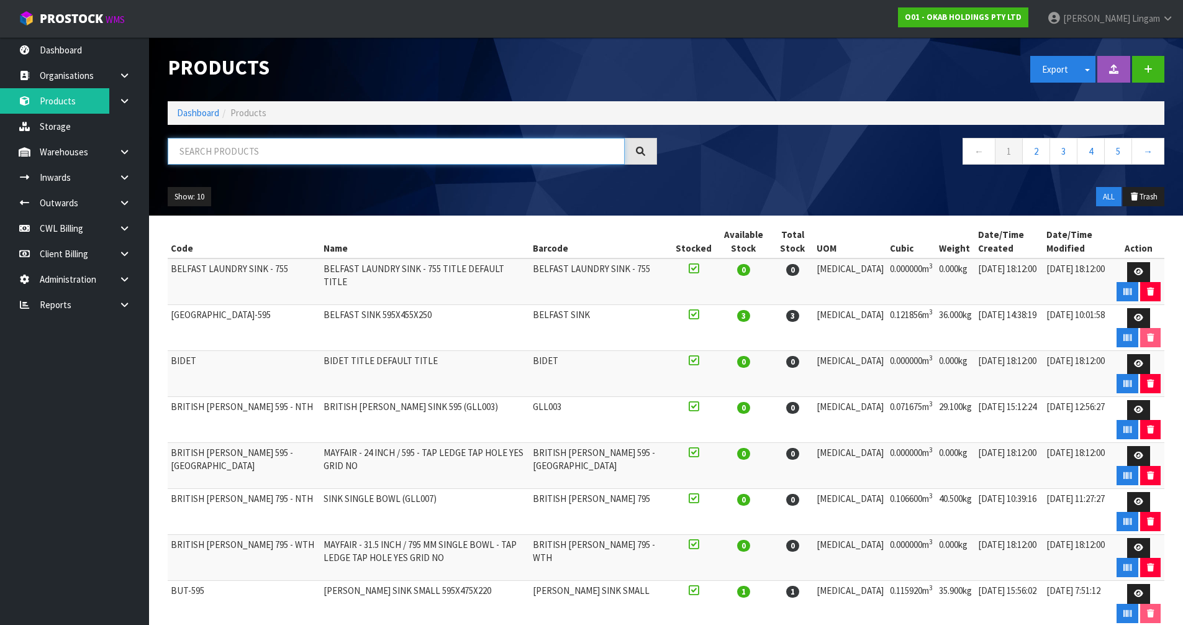
click at [355, 146] on input "text" at bounding box center [396, 151] width 457 height 27
paste input "BUT-755 - GRID"
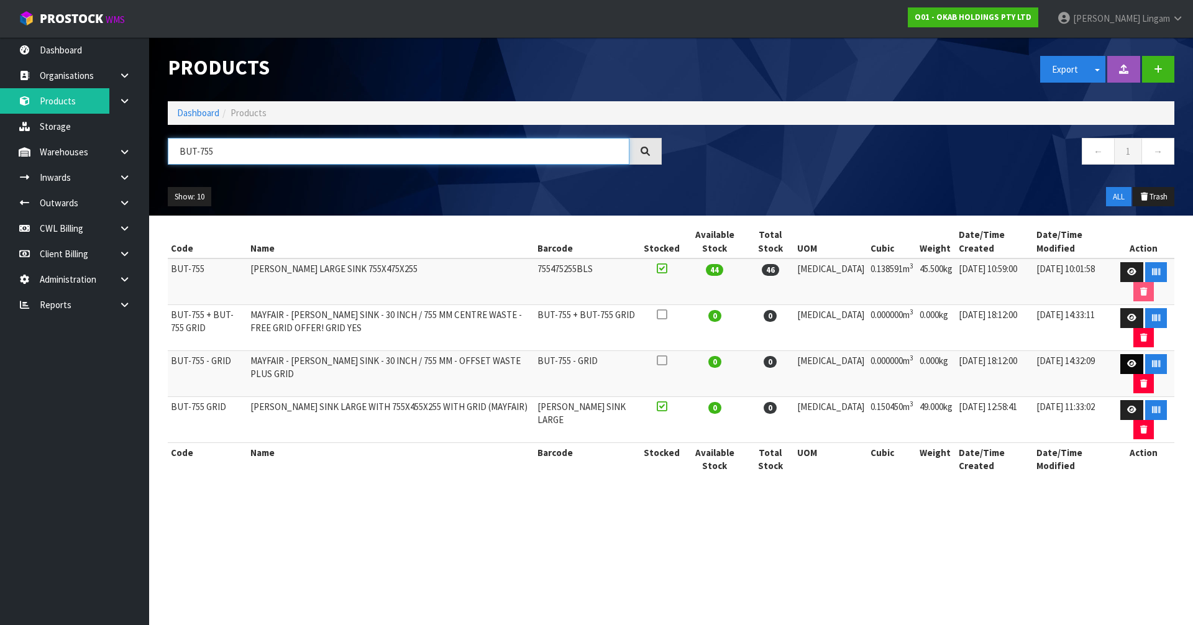
type input "BUT-755"
click at [1129, 365] on icon at bounding box center [1131, 364] width 9 height 8
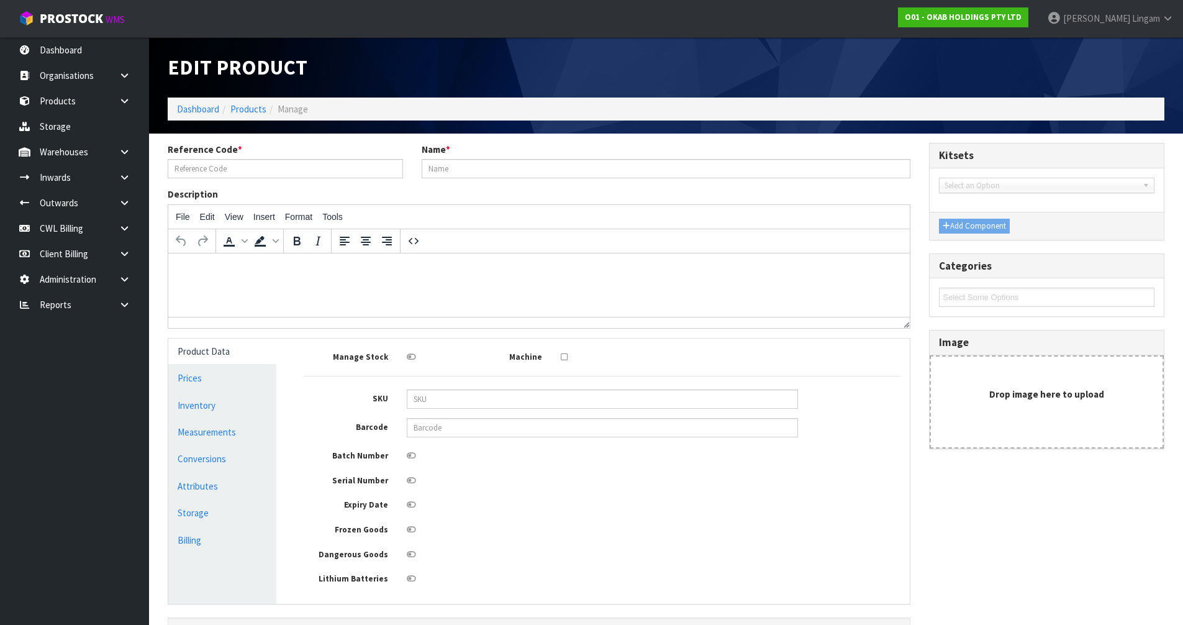
type input "BUT-755 - GRID"
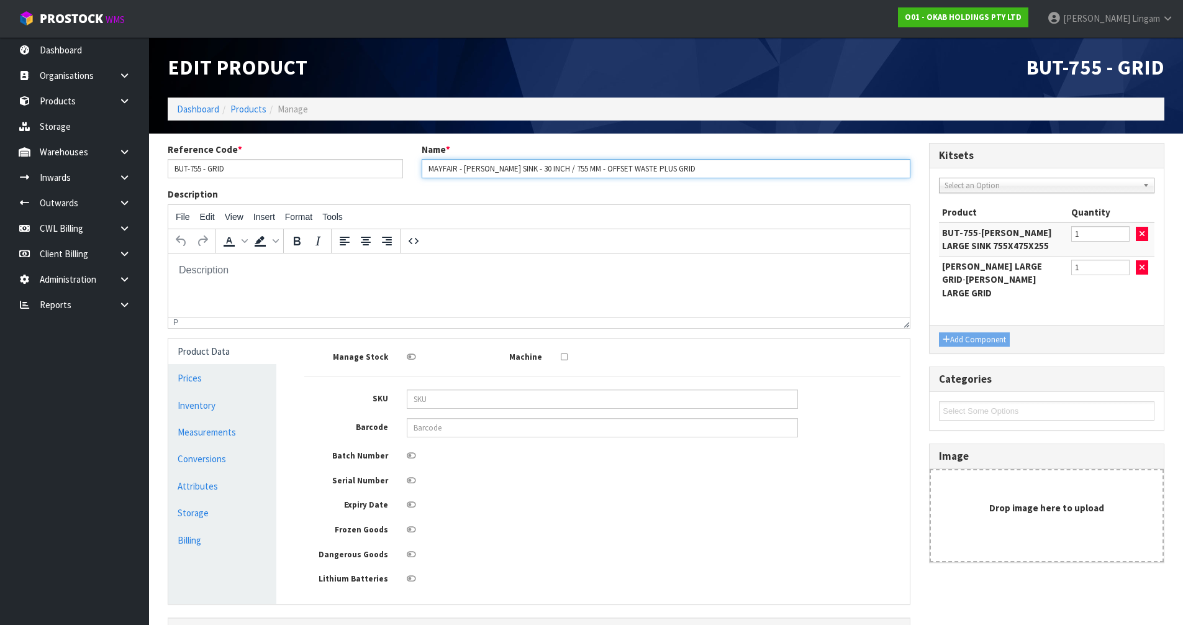
click at [491, 170] on input "MAYFAIR - BUTLER SINK - 30 INCH / 755 MM - OFFSET WASTE PLUS GRID" at bounding box center [666, 168] width 489 height 19
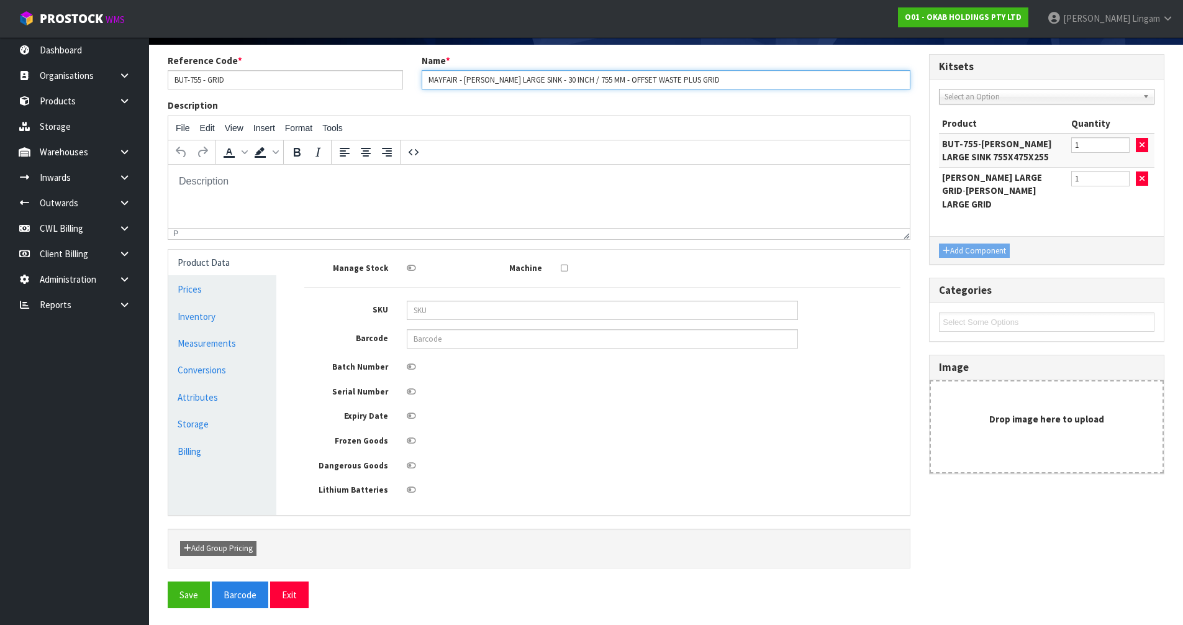
scroll to position [91, 0]
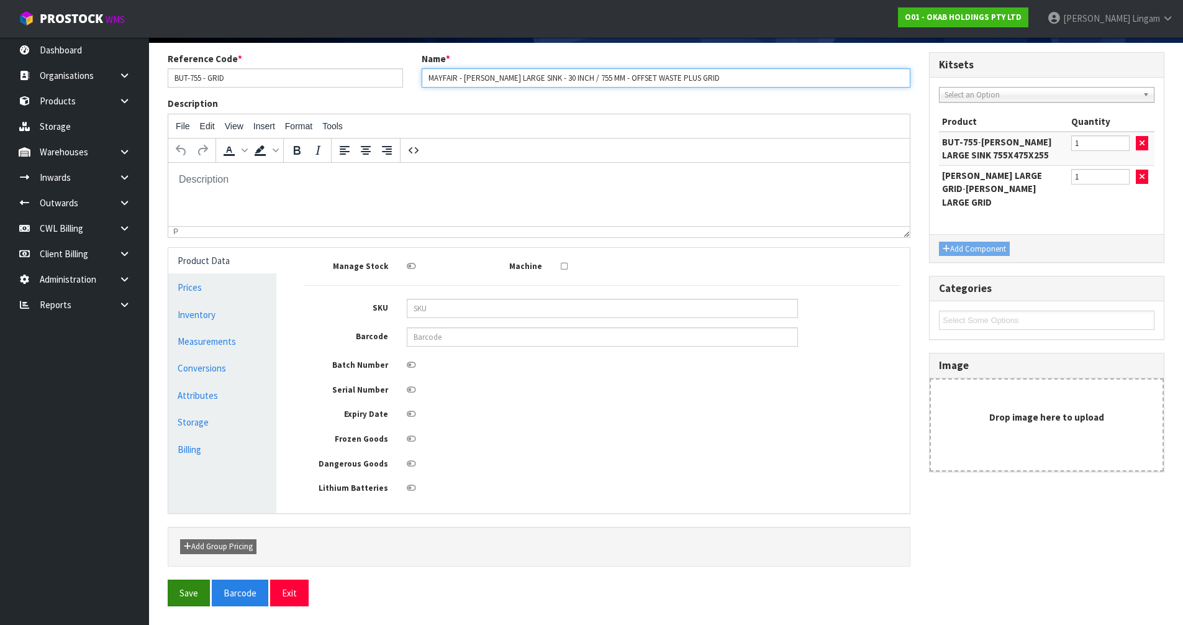
type input "MAYFAIR - BUTLER LARGE SINK - 30 INCH / 755 MM - OFFSET WASTE PLUS GRID"
click at [187, 594] on button "Save" at bounding box center [189, 593] width 42 height 27
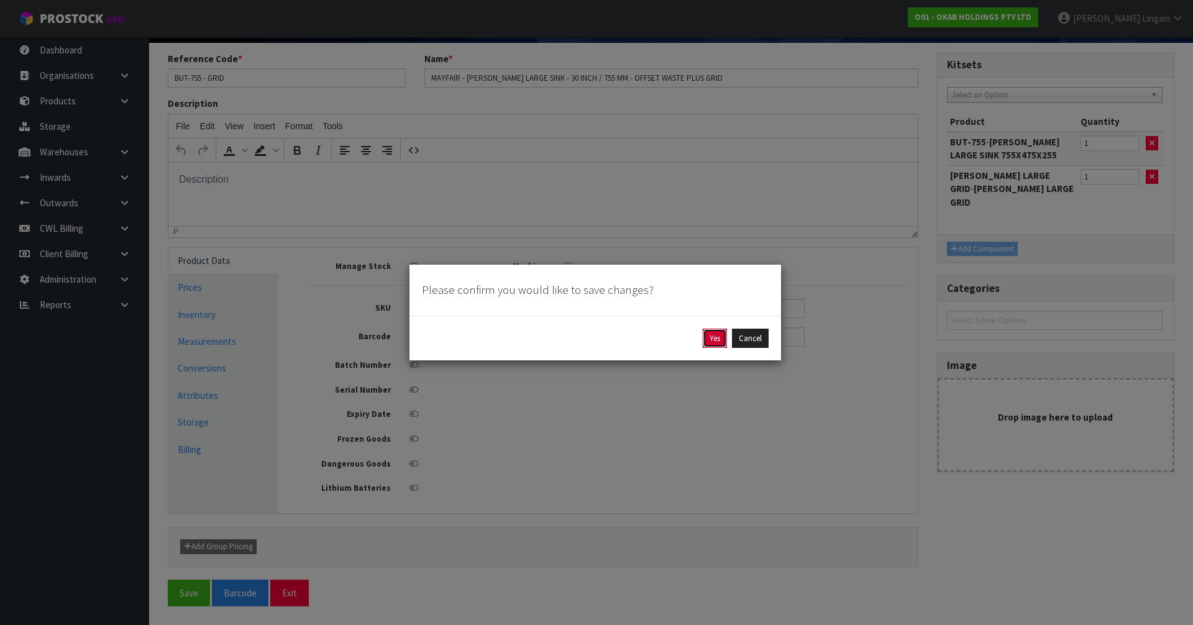
click at [721, 337] on button "Yes" at bounding box center [714, 339] width 24 height 20
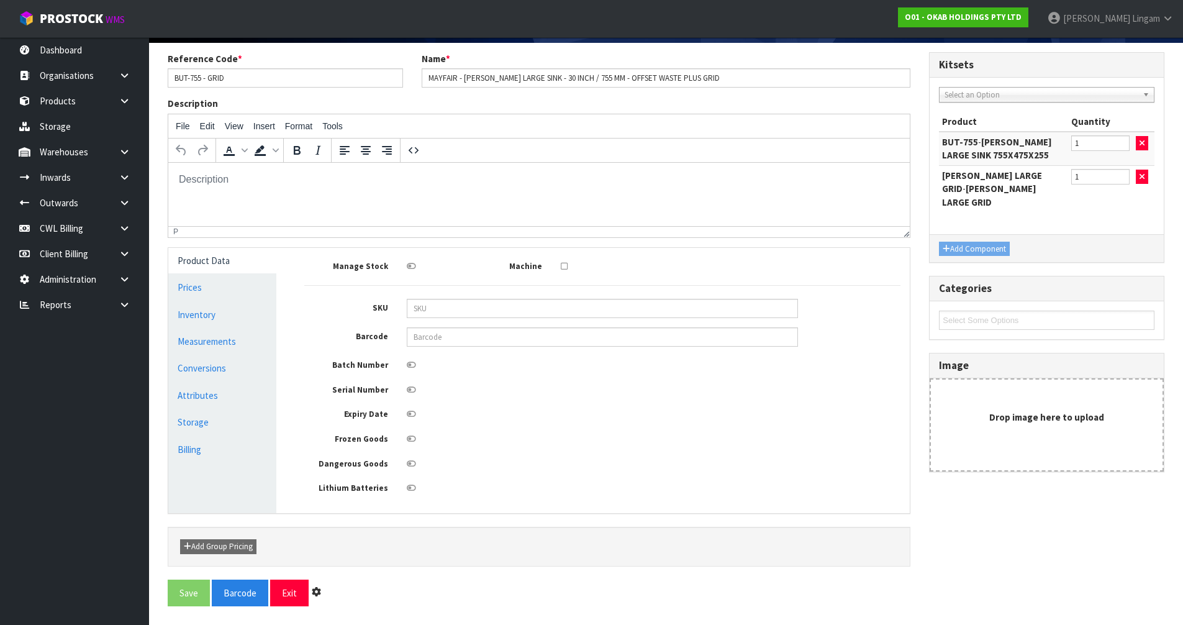
scroll to position [0, 0]
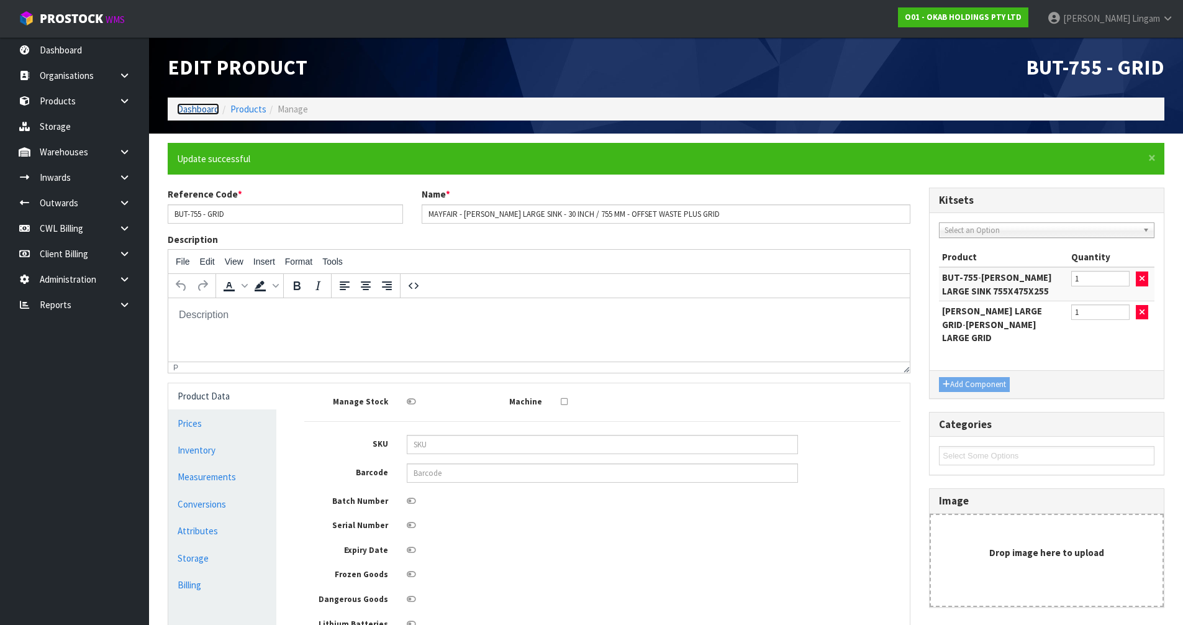
click at [193, 107] on link "Dashboard" at bounding box center [198, 109] width 42 height 12
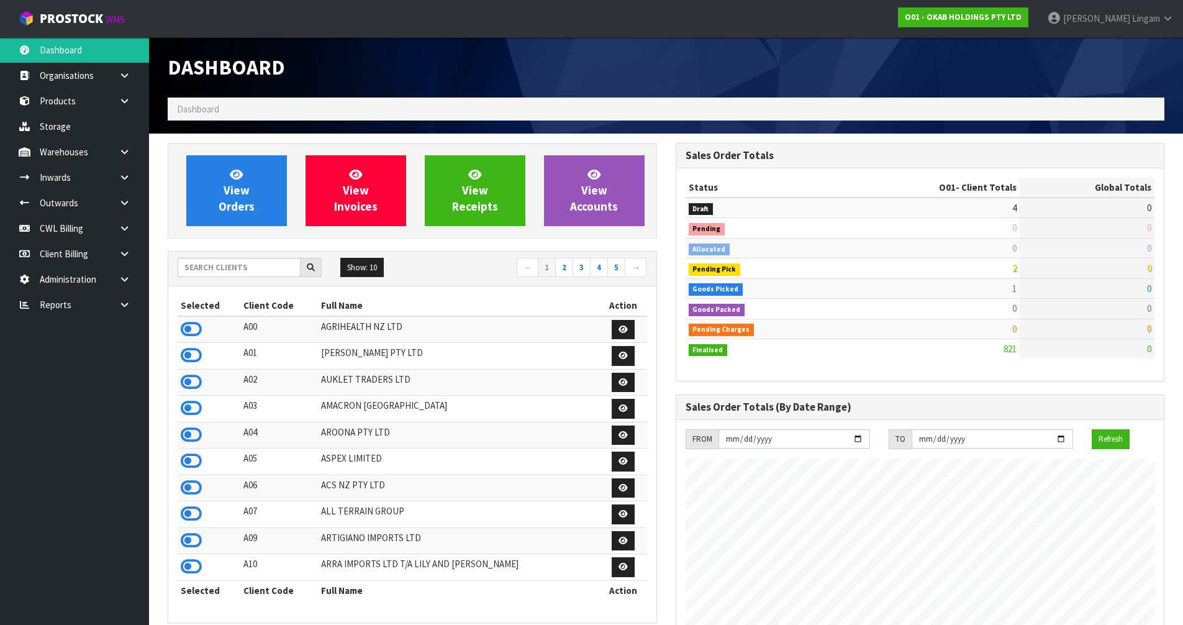
scroll to position [934, 507]
